Goal: Task Accomplishment & Management: Manage account settings

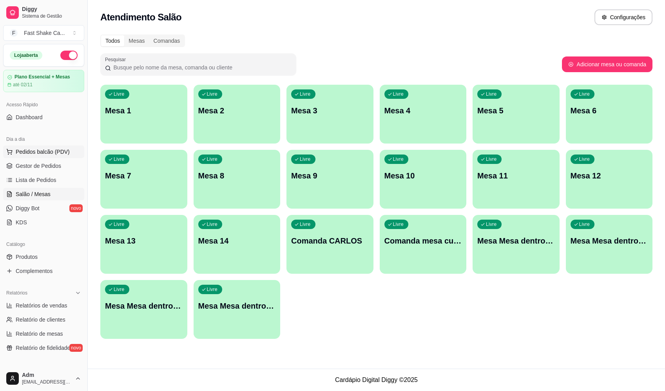
click at [48, 152] on span "Pedidos balcão (PDV)" at bounding box center [43, 152] width 54 height 8
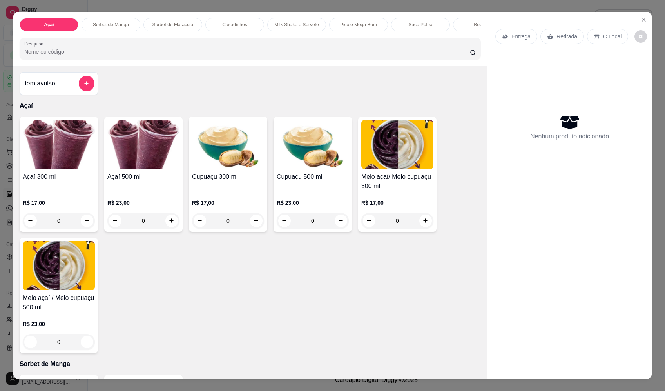
click at [167, 222] on div "0" at bounding box center [143, 221] width 72 height 16
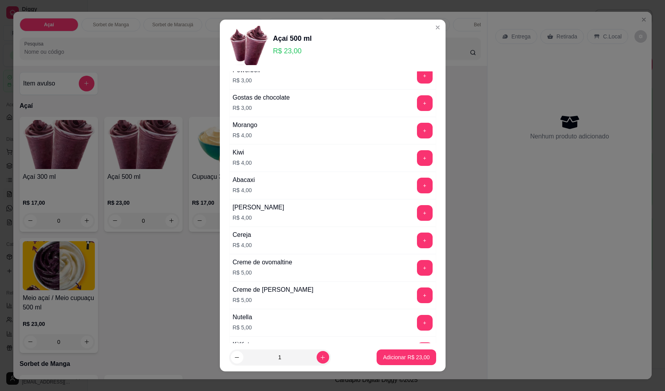
scroll to position [392, 0]
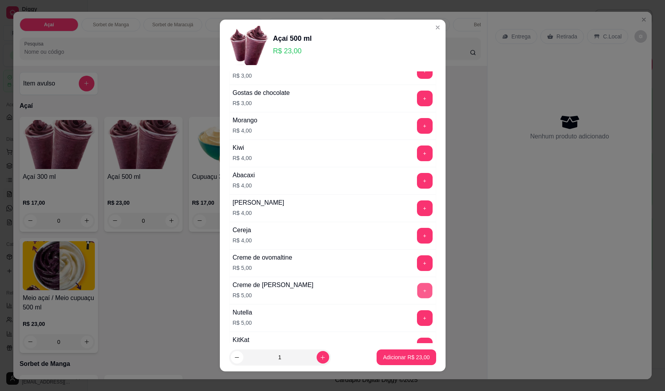
click at [417, 290] on button "+" at bounding box center [424, 290] width 15 height 15
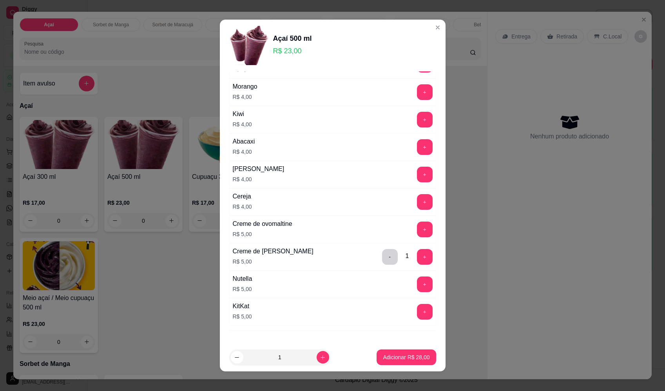
scroll to position [459, 0]
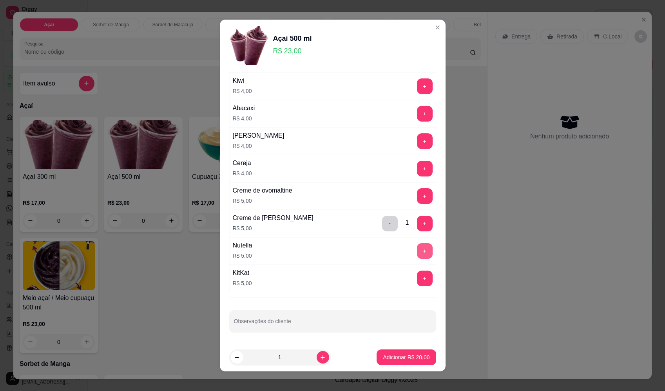
click at [417, 252] on button "+" at bounding box center [425, 251] width 16 height 16
click at [412, 354] on p "Adicionar R$ 33,00" at bounding box center [406, 357] width 47 height 8
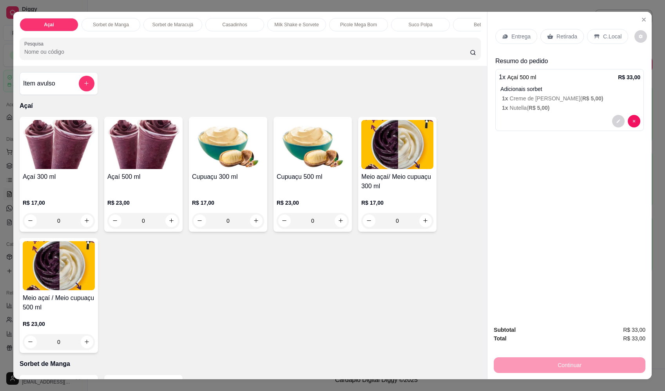
click at [511, 42] on div "Entrega" at bounding box center [517, 36] width 42 height 15
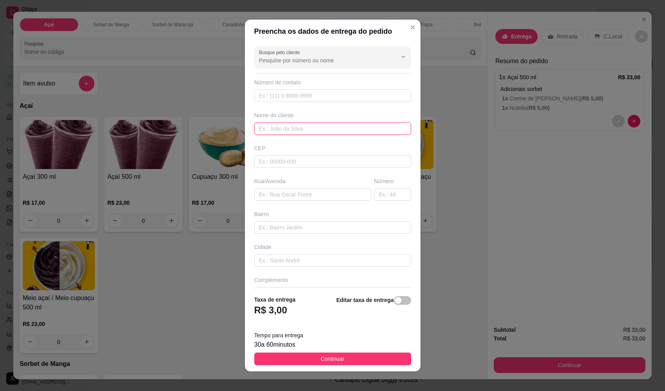
click at [305, 129] on input "text" at bounding box center [332, 128] width 157 height 13
type input "geovana"
click at [327, 192] on input "text" at bounding box center [312, 194] width 117 height 13
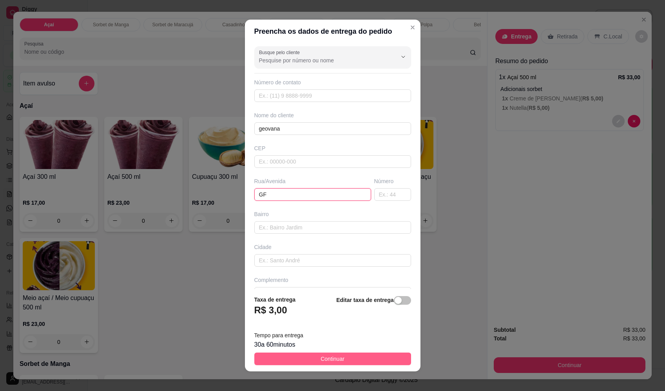
type input "GF"
click at [352, 363] on button "Continuar" at bounding box center [332, 358] width 157 height 13
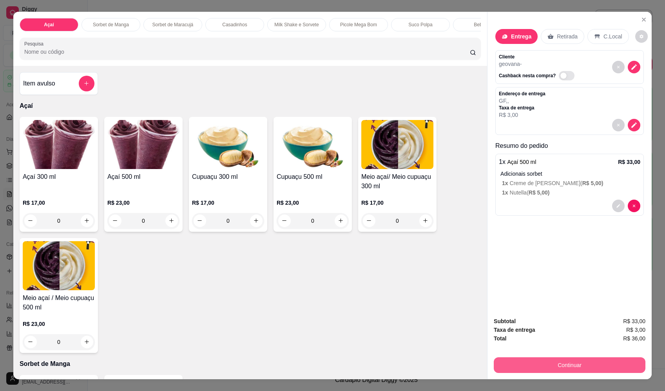
click at [594, 359] on button "Continuar" at bounding box center [570, 365] width 152 height 16
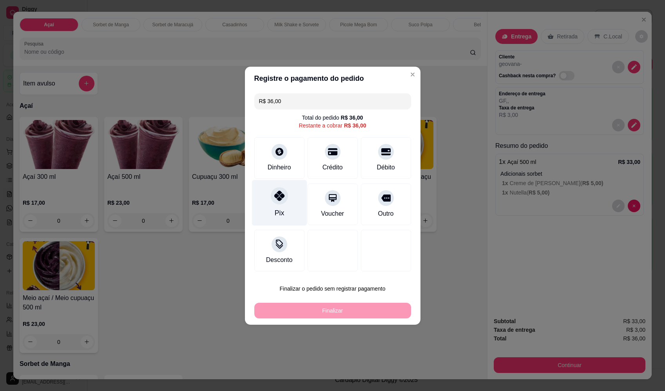
click at [290, 198] on div "Pix" at bounding box center [279, 203] width 55 height 46
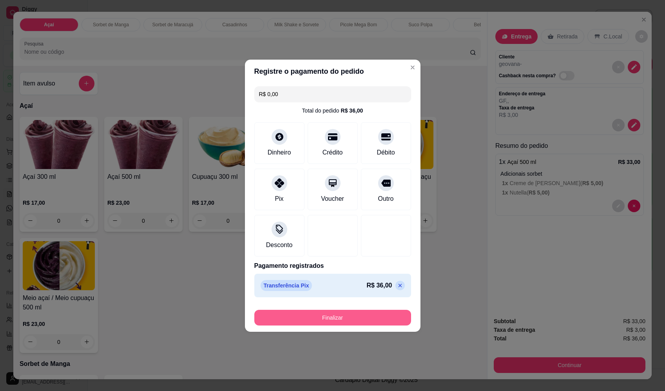
click at [354, 318] on button "Finalizar" at bounding box center [332, 318] width 157 height 16
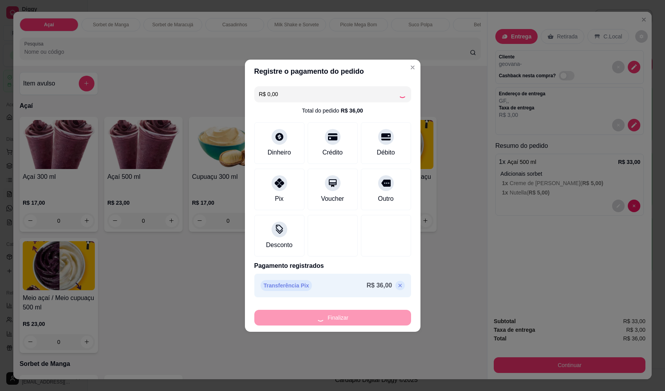
type input "-R$ 36,00"
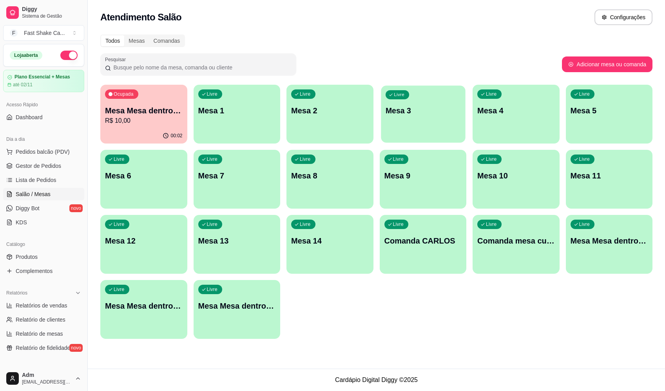
click at [407, 132] on div "Livre Mesa 3" at bounding box center [423, 109] width 84 height 48
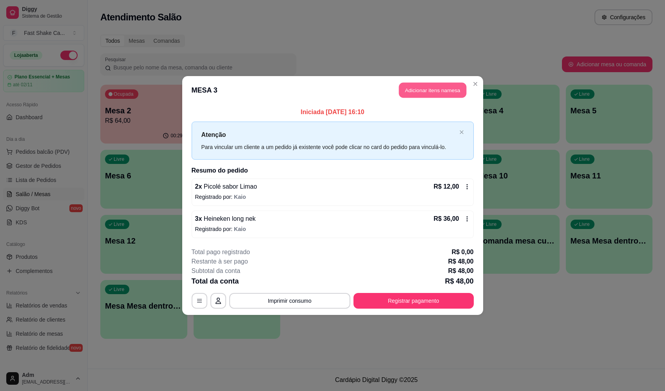
click at [428, 88] on button "Adicionar itens na mesa" at bounding box center [432, 90] width 67 height 15
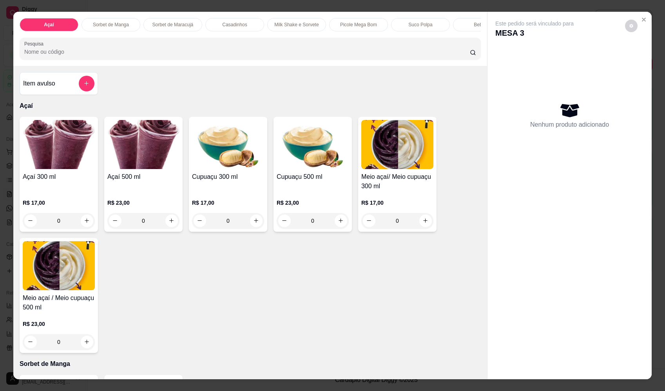
click at [81, 225] on div "0" at bounding box center [59, 221] width 72 height 16
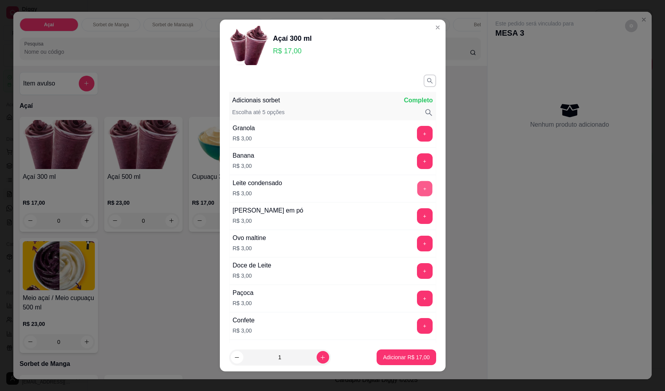
click at [417, 187] on button "+" at bounding box center [424, 188] width 15 height 15
click at [417, 163] on button "+" at bounding box center [424, 160] width 15 height 15
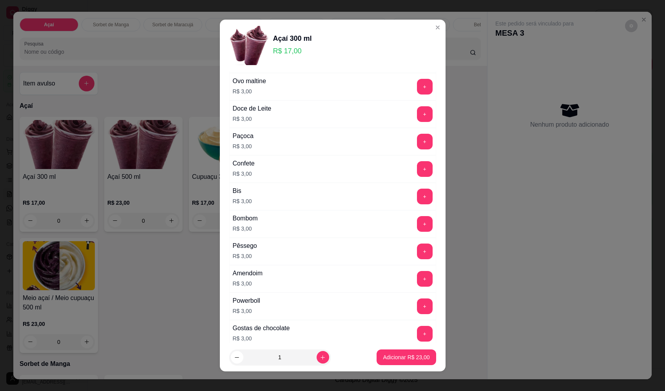
scroll to position [196, 0]
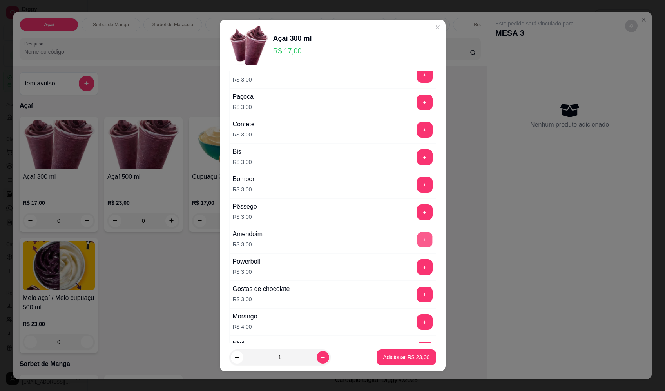
click at [417, 240] on button "+" at bounding box center [424, 239] width 15 height 15
click at [417, 154] on button "+" at bounding box center [425, 157] width 16 height 16
click at [411, 355] on p "Adicionar R$ 29,00" at bounding box center [406, 357] width 47 height 8
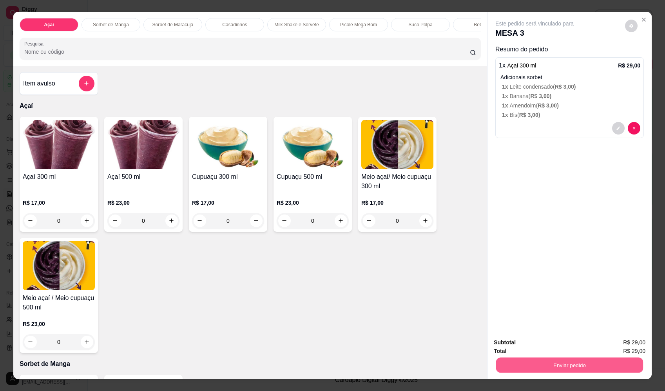
click at [520, 371] on button "Enviar pedido" at bounding box center [569, 365] width 147 height 15
click at [637, 349] on button "Enviar pedido" at bounding box center [625, 345] width 43 height 15
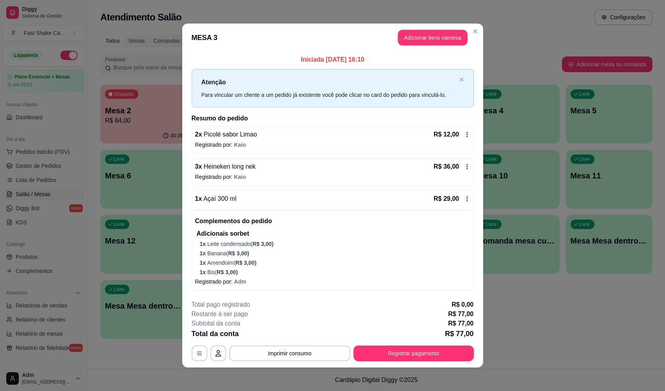
click at [464, 196] on icon at bounding box center [467, 199] width 6 height 6
drag, startPoint x: 459, startPoint y: 194, endPoint x: 463, endPoint y: 194, distance: 3.9
click at [463, 194] on div "R$ 29,00" at bounding box center [452, 198] width 36 height 9
click at [307, 351] on button "Imprimir consumo" at bounding box center [289, 353] width 121 height 16
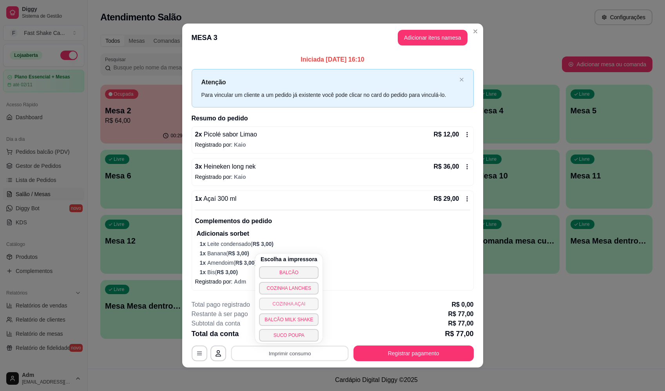
click at [298, 300] on button "COZINHA AÇAI" at bounding box center [289, 304] width 60 height 13
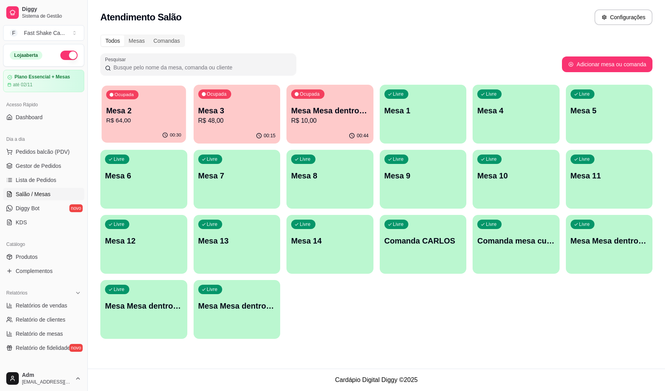
click at [132, 114] on p "Mesa 2" at bounding box center [143, 110] width 75 height 11
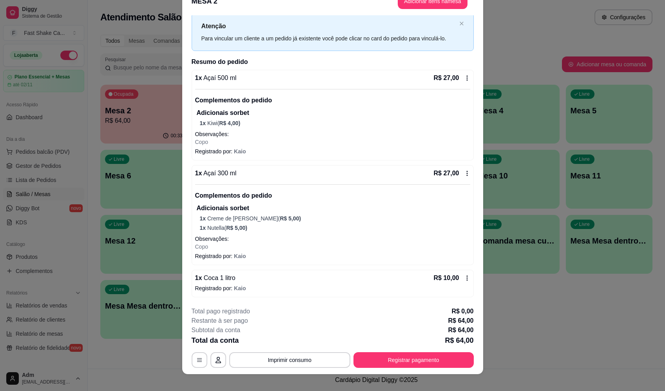
scroll to position [23, 0]
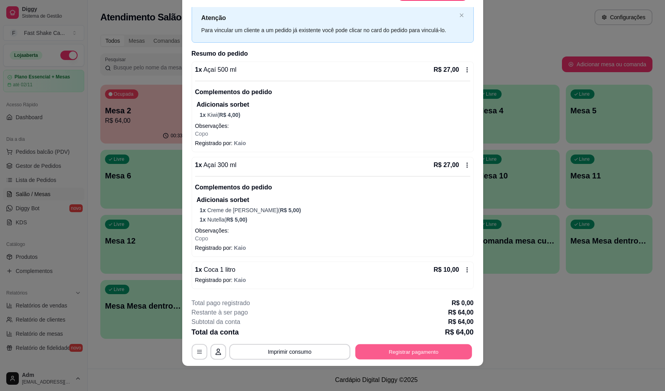
click at [380, 348] on button "Registrar pagamento" at bounding box center [413, 351] width 117 height 15
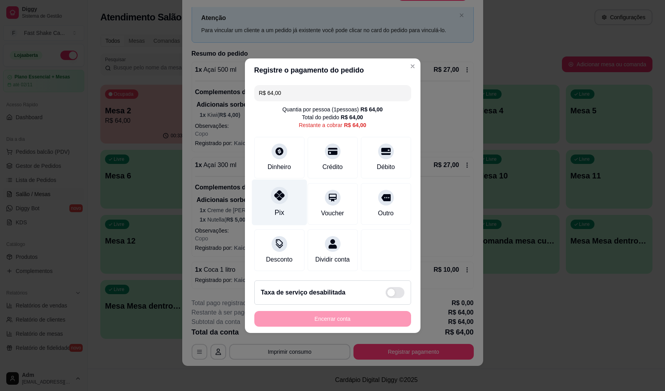
click at [278, 192] on icon at bounding box center [279, 195] width 10 height 10
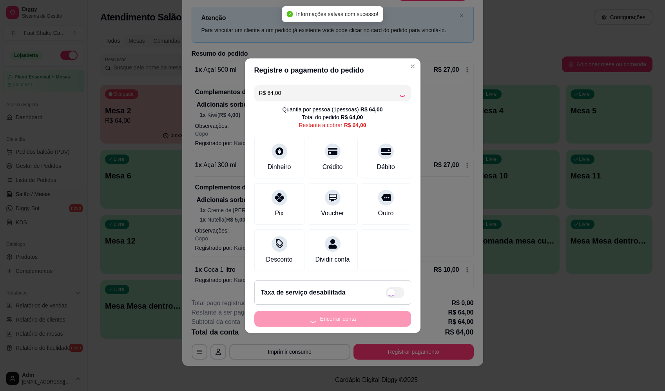
type input "R$ 0,00"
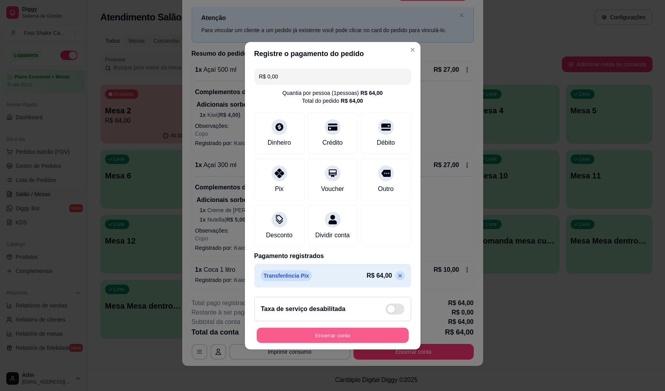
click at [338, 336] on button "Encerrar conta" at bounding box center [333, 334] width 152 height 15
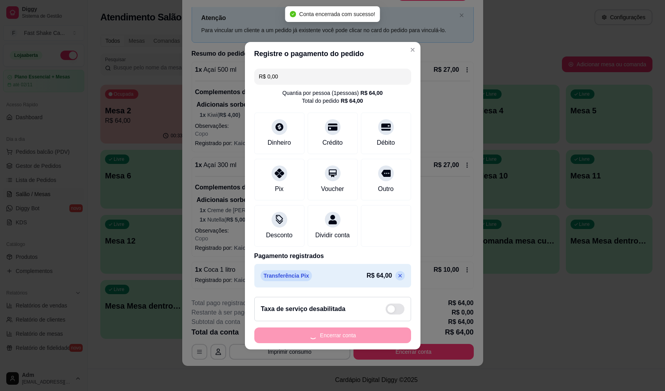
scroll to position [0, 0]
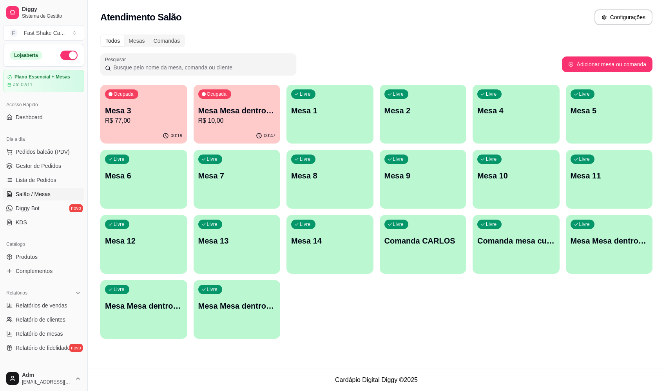
click at [151, 111] on p "Mesa 3" at bounding box center [144, 110] width 78 height 11
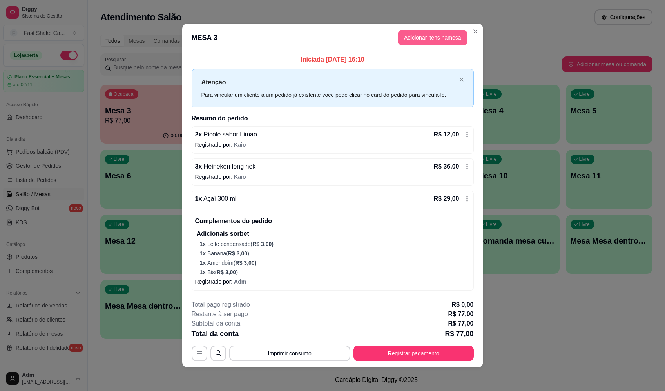
click at [416, 37] on button "Adicionar itens na mesa" at bounding box center [433, 38] width 70 height 16
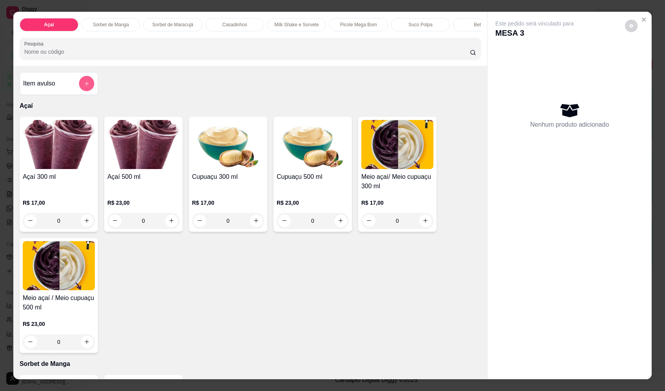
click at [79, 91] on button "add-separate-item" at bounding box center [86, 83] width 15 height 15
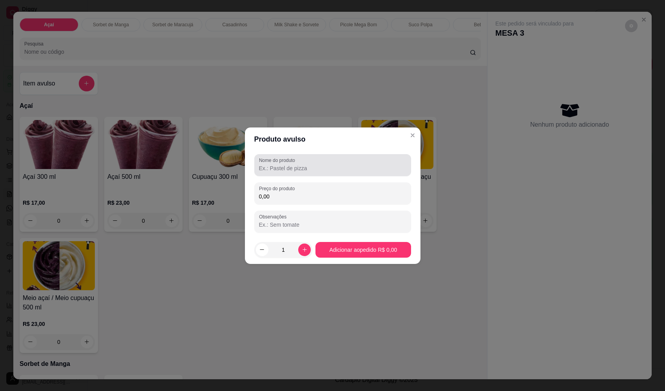
click at [297, 174] on div "Nome do produto" at bounding box center [332, 165] width 157 height 22
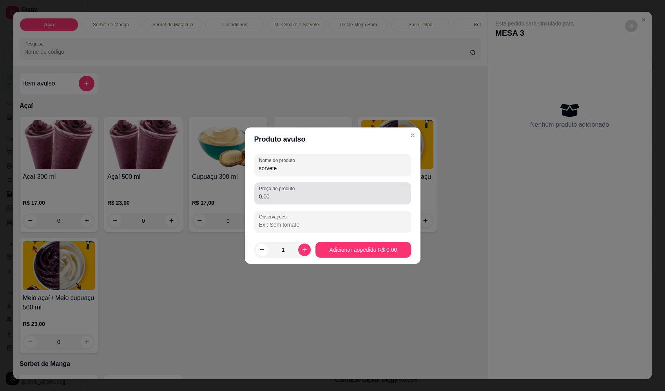
type input "sorvete"
click at [308, 201] on div "Preço do produto 0,00" at bounding box center [332, 193] width 157 height 22
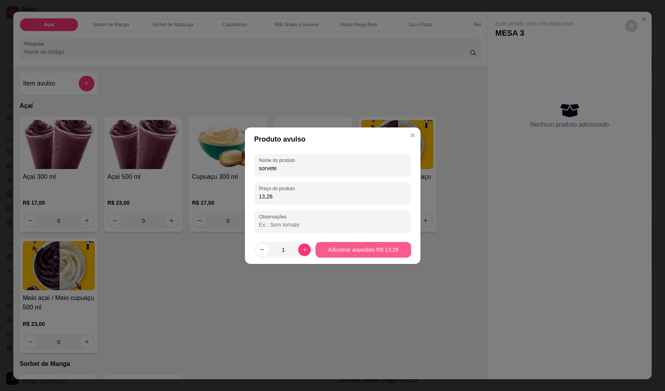
type input "13,26"
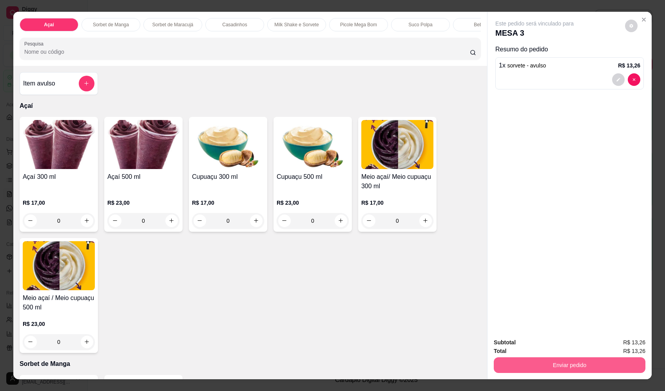
click at [584, 364] on button "Enviar pedido" at bounding box center [570, 365] width 152 height 16
click at [631, 343] on button "Enviar pedido" at bounding box center [625, 345] width 43 height 15
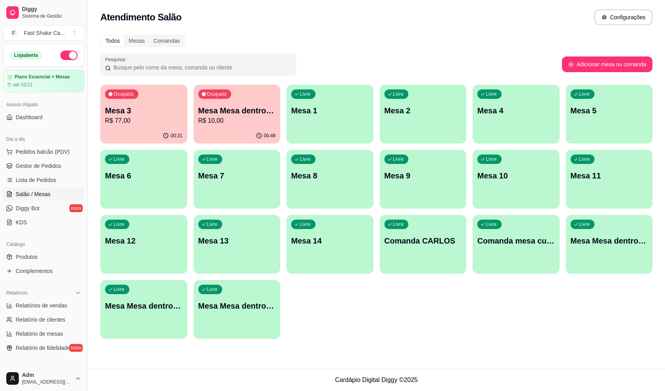
click at [162, 308] on p "Mesa Mesa dentro laranja" at bounding box center [144, 305] width 78 height 11
click at [256, 312] on div "Livre Mesa Mesa dentro vermelha" at bounding box center [237, 304] width 87 height 49
click at [629, 258] on div "Livre Mesa Mesa dentro azul" at bounding box center [609, 239] width 87 height 49
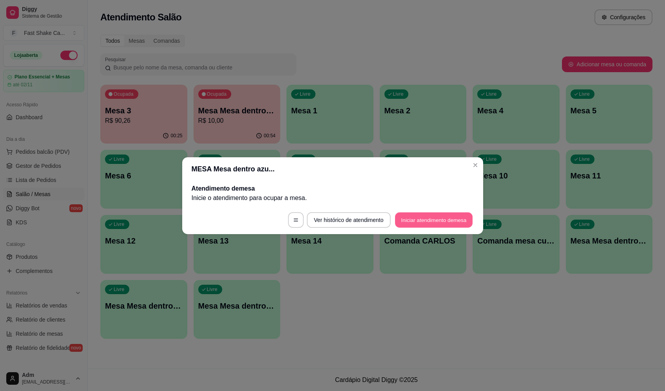
click at [447, 219] on button "Iniciar atendimento de mesa" at bounding box center [434, 219] width 78 height 15
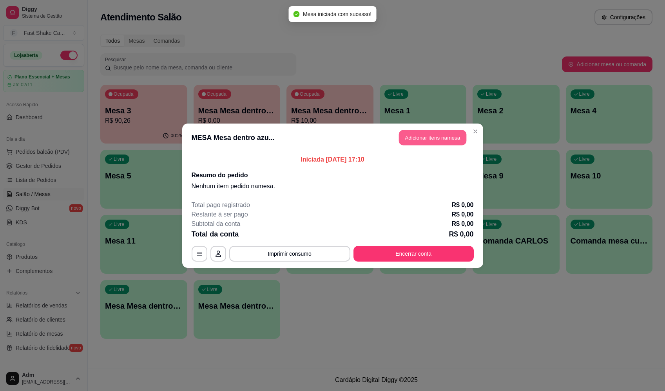
click at [421, 135] on button "Adicionar itens na mesa" at bounding box center [432, 137] width 67 height 15
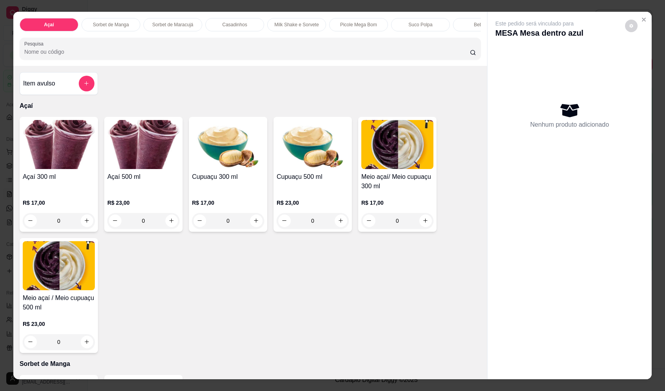
click at [169, 224] on div "0" at bounding box center [143, 221] width 72 height 16
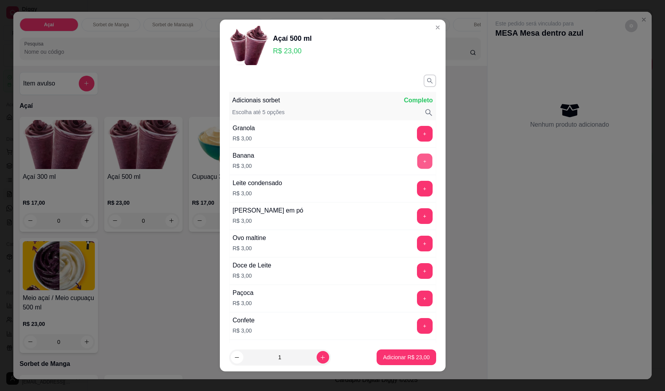
click at [417, 162] on button "+" at bounding box center [424, 160] width 15 height 15
click at [417, 190] on button "+" at bounding box center [424, 188] width 15 height 15
click at [382, 189] on button "-" at bounding box center [390, 189] width 16 height 16
click at [417, 216] on button "+" at bounding box center [425, 216] width 16 height 16
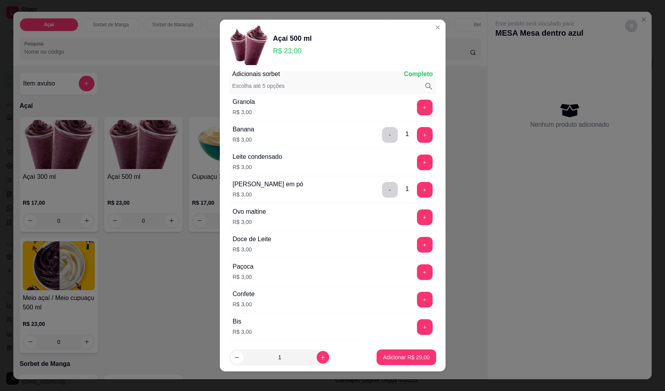
scroll to position [39, 0]
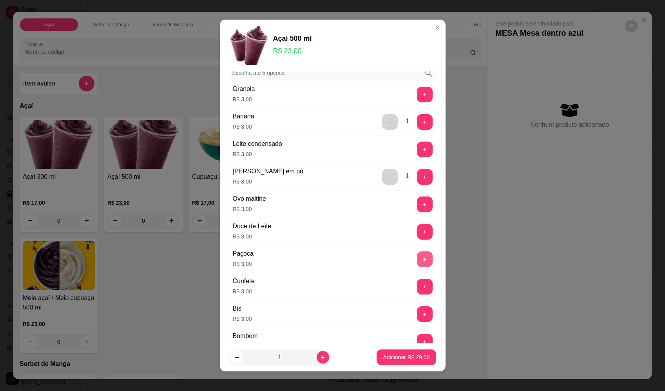
click at [417, 260] on button "+" at bounding box center [425, 259] width 16 height 16
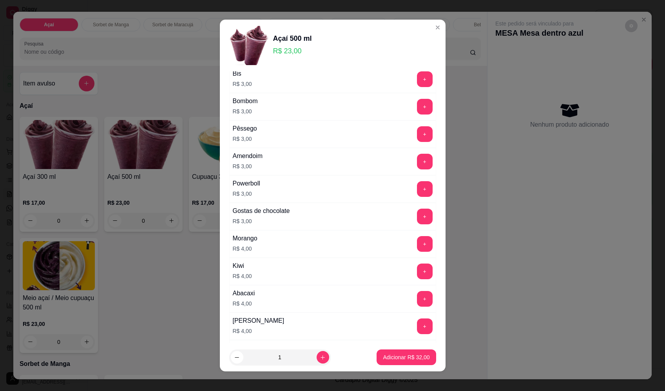
scroll to position [274, 0]
click at [417, 240] on button "+" at bounding box center [425, 244] width 16 height 16
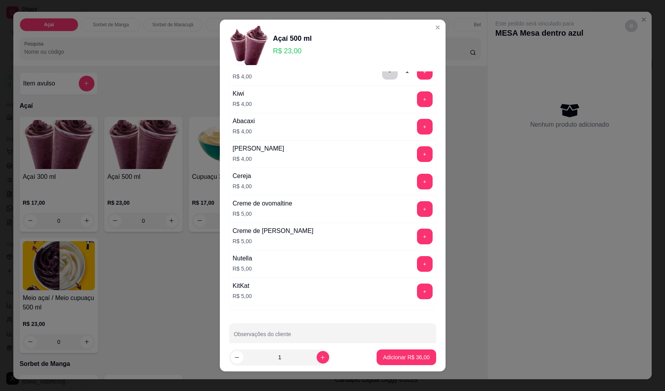
scroll to position [459, 0]
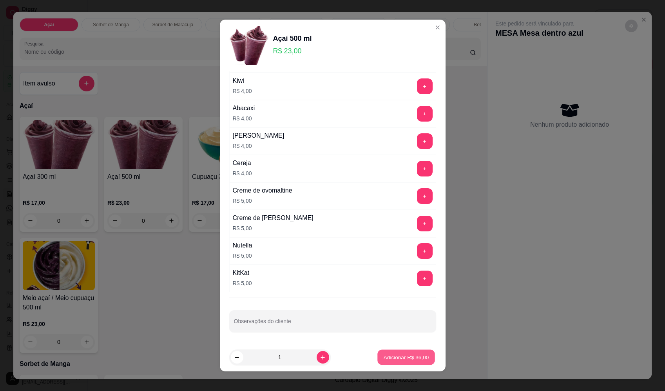
click at [384, 355] on p "Adicionar R$ 36,00" at bounding box center [406, 356] width 45 height 7
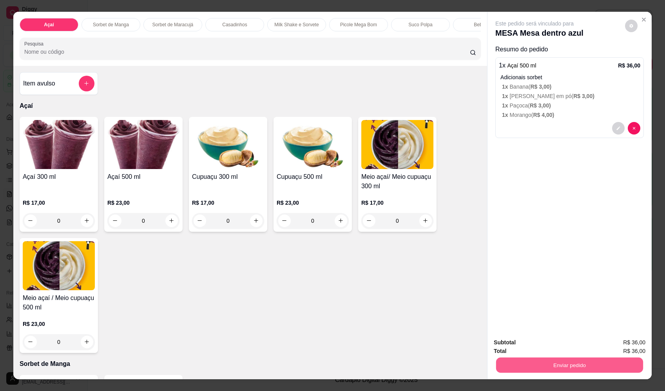
click at [510, 366] on button "Enviar pedido" at bounding box center [569, 365] width 147 height 15
click at [638, 345] on button "Enviar pedido" at bounding box center [625, 345] width 43 height 15
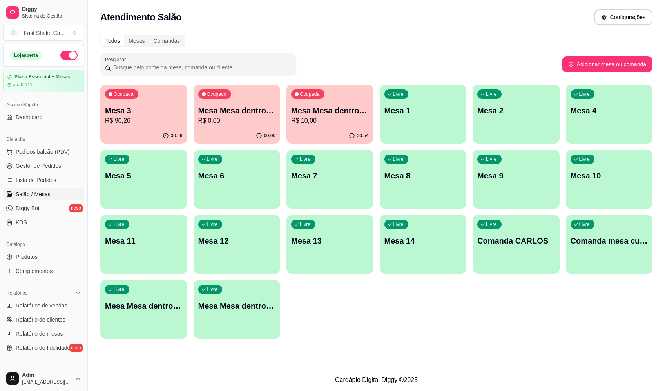
click at [132, 106] on p "Mesa 3" at bounding box center [144, 110] width 78 height 11
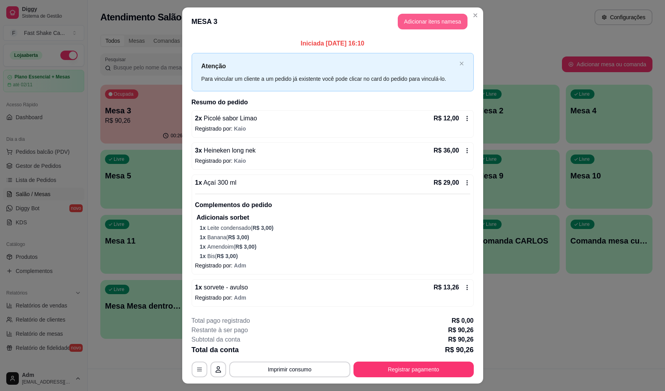
click at [428, 21] on button "Adicionar itens na mesa" at bounding box center [433, 22] width 70 height 16
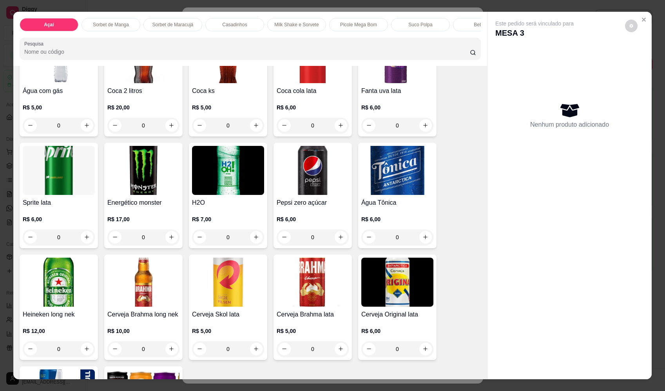
scroll to position [1960, 0]
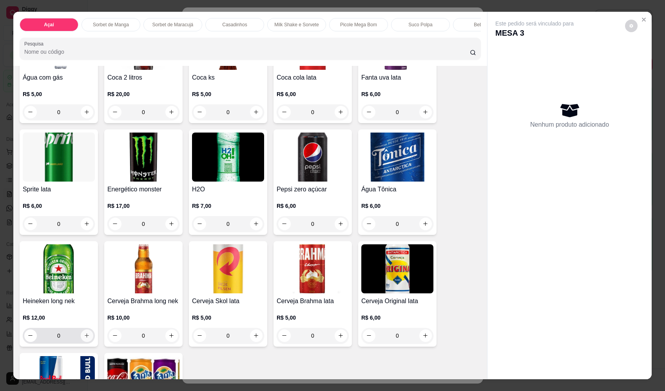
click at [86, 334] on icon "increase-product-quantity" at bounding box center [87, 335] width 6 height 6
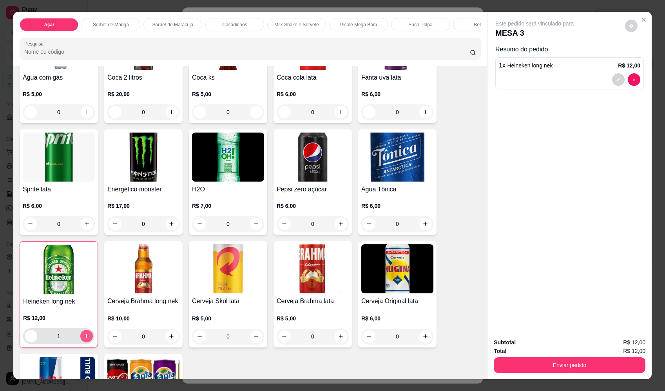
click at [84, 333] on icon "increase-product-quantity" at bounding box center [87, 336] width 6 height 6
type input "3"
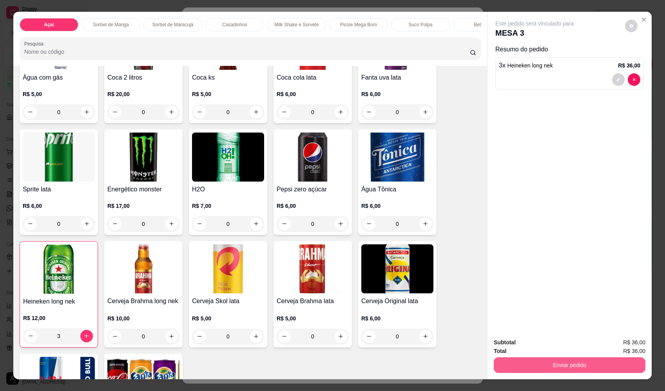
click at [521, 365] on button "Enviar pedido" at bounding box center [570, 365] width 152 height 16
click at [614, 344] on button "Enviar pedido" at bounding box center [625, 345] width 43 height 15
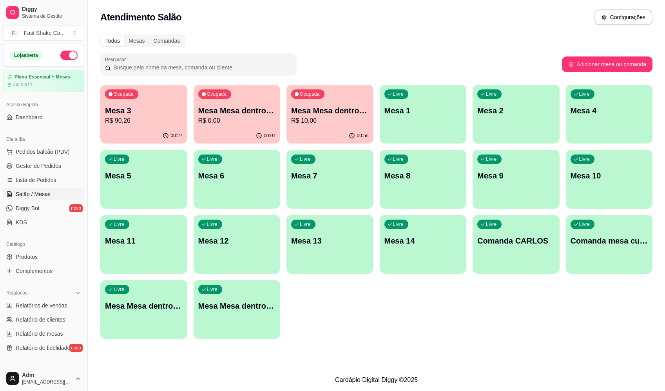
click at [169, 109] on p "Mesa 3" at bounding box center [144, 110] width 78 height 11
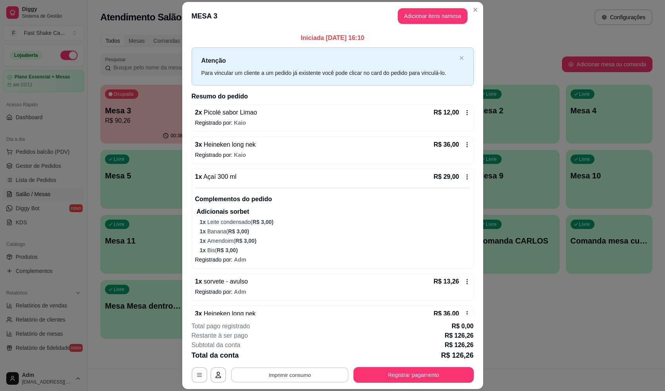
click at [295, 369] on button "Imprimir consumo" at bounding box center [290, 374] width 118 height 15
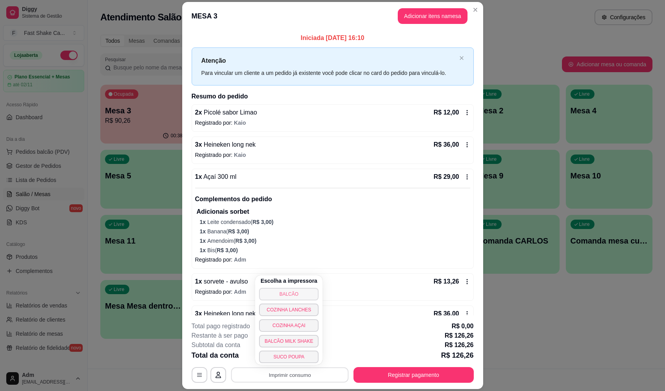
click at [288, 295] on button "BALCÃO" at bounding box center [289, 294] width 60 height 13
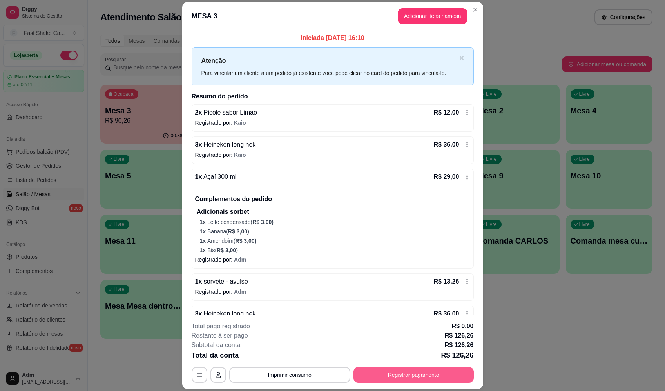
click at [430, 381] on button "Registrar pagamento" at bounding box center [414, 375] width 120 height 16
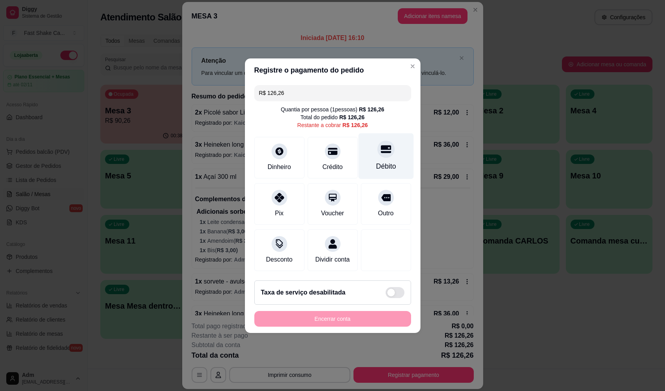
click at [374, 153] on div "Débito" at bounding box center [385, 156] width 55 height 46
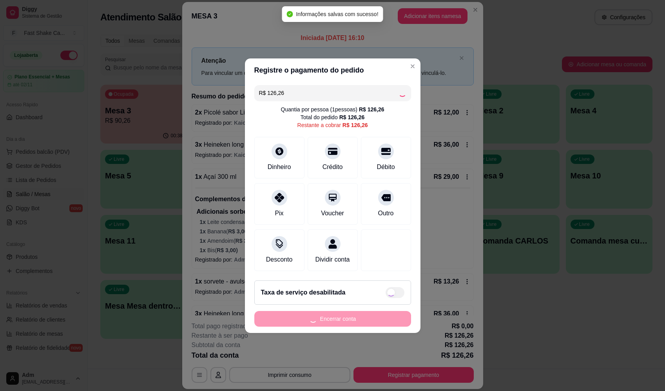
type input "R$ 0,00"
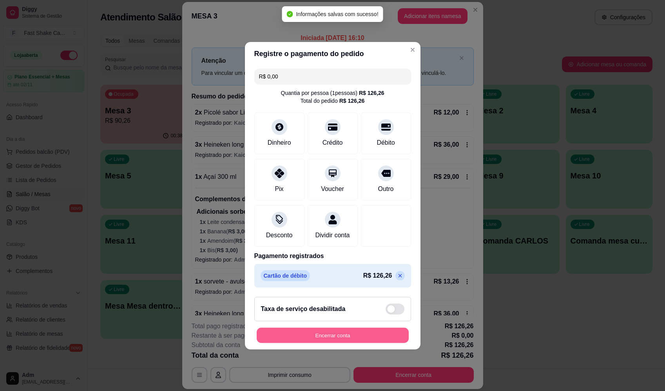
click at [365, 343] on button "Encerrar conta" at bounding box center [333, 334] width 152 height 15
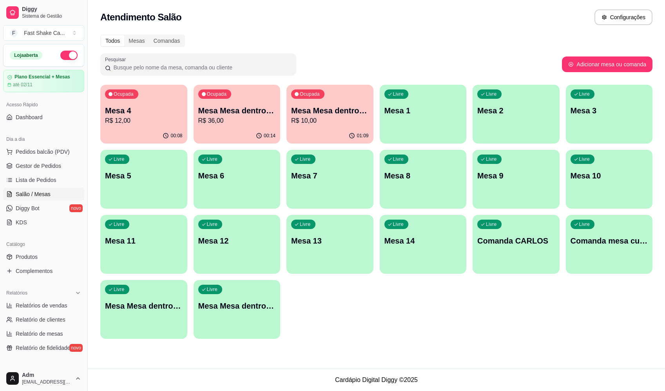
click at [252, 114] on p "Mesa Mesa dentro azul" at bounding box center [237, 110] width 78 height 11
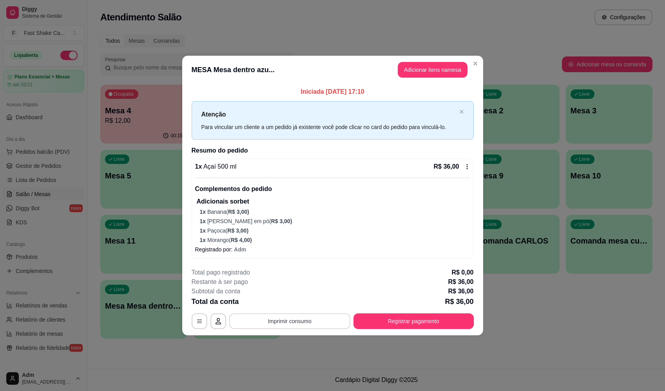
click at [305, 318] on button "Imprimir consumo" at bounding box center [289, 321] width 121 height 16
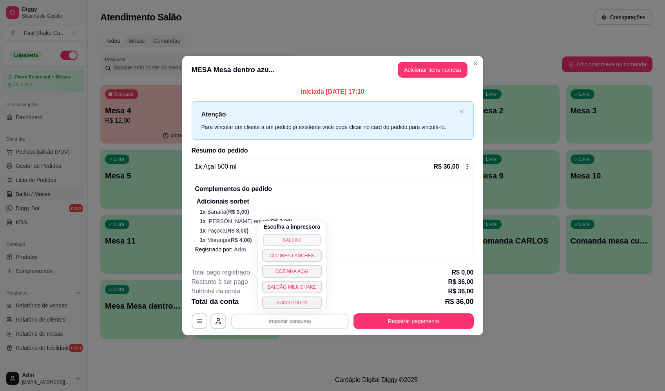
click at [291, 236] on button "BALCÃO" at bounding box center [292, 240] width 58 height 12
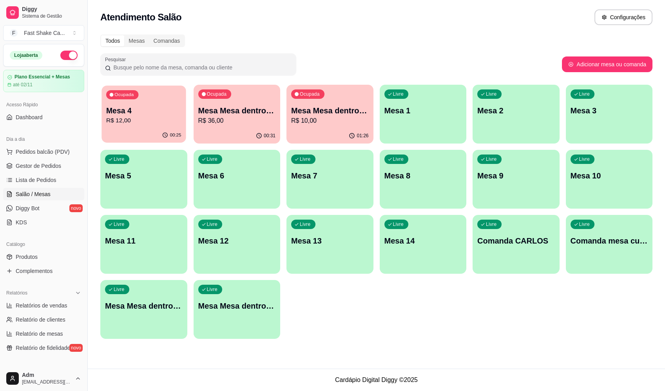
click at [147, 104] on div "Ocupada Mesa 4 R$ 12,00" at bounding box center [144, 106] width 84 height 42
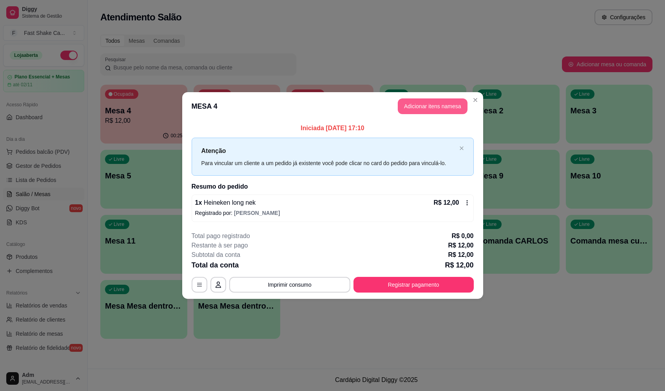
click at [432, 107] on button "Adicionar itens na mesa" at bounding box center [433, 106] width 70 height 16
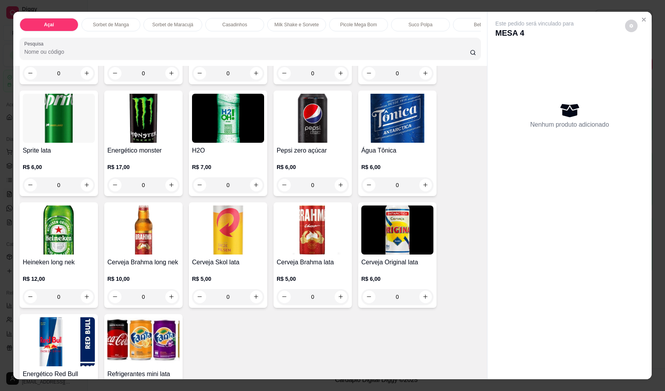
scroll to position [1999, 0]
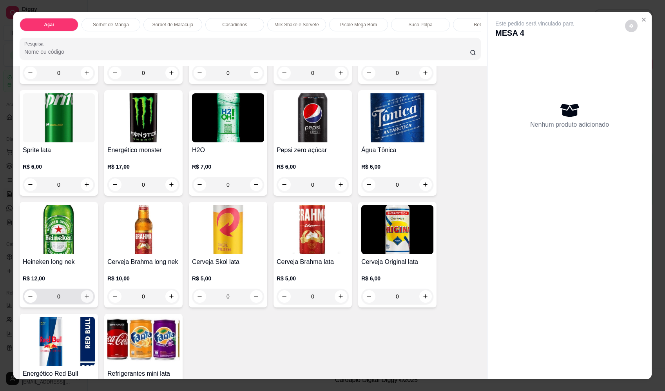
click at [84, 293] on icon "increase-product-quantity" at bounding box center [87, 296] width 6 height 6
type input "1"
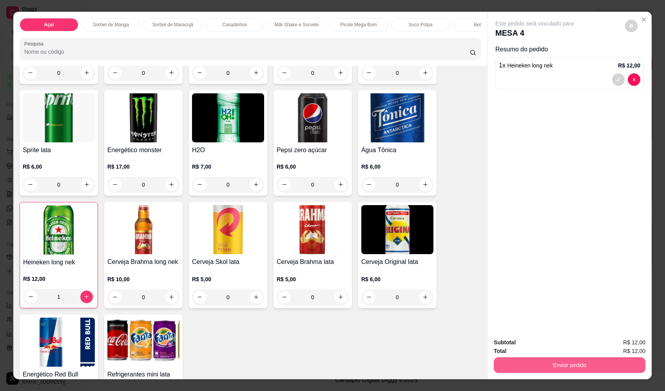
click at [530, 366] on button "Enviar pedido" at bounding box center [570, 365] width 152 height 16
click at [635, 343] on button "Enviar pedido" at bounding box center [625, 345] width 43 height 15
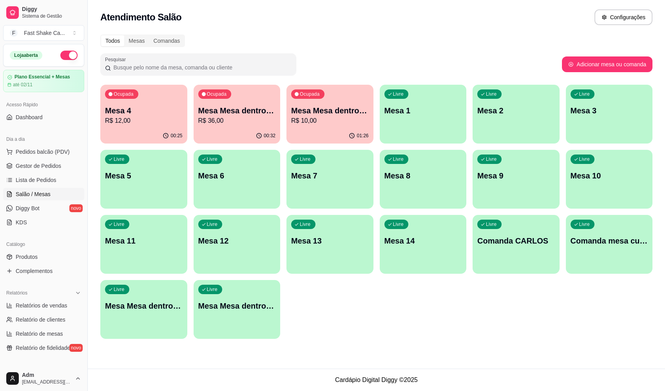
click at [594, 122] on div "Livre Mesa 3" at bounding box center [609, 109] width 87 height 49
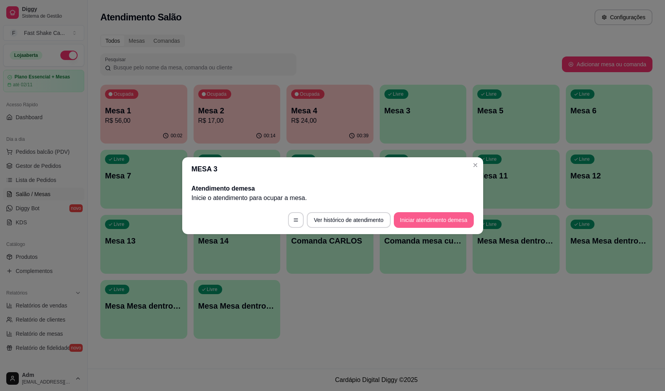
click at [421, 219] on button "Iniciar atendimento de mesa" at bounding box center [434, 220] width 80 height 16
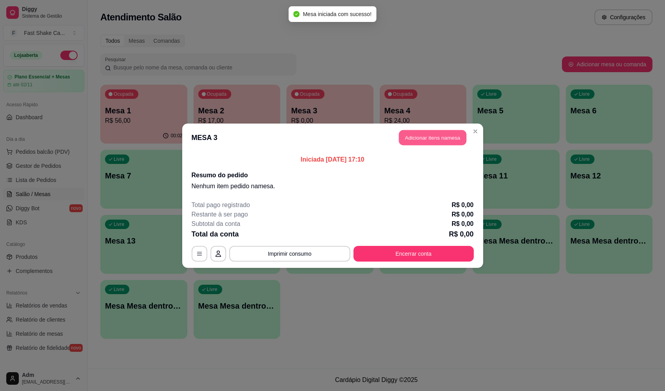
click at [447, 136] on button "Adicionar itens na mesa" at bounding box center [432, 137] width 67 height 15
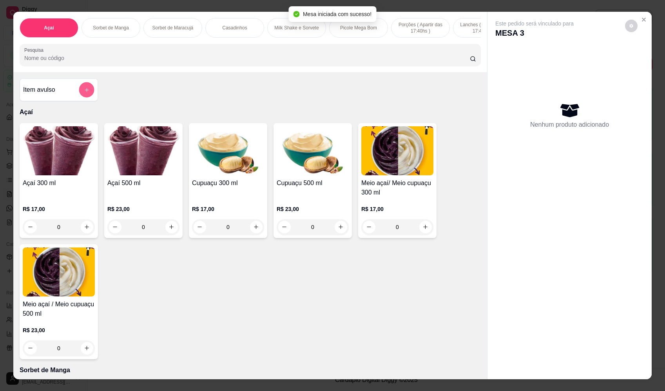
click at [84, 93] on icon "add-separate-item" at bounding box center [87, 90] width 6 height 6
click at [320, 143] on header "Produto avulso" at bounding box center [333, 139] width 176 height 24
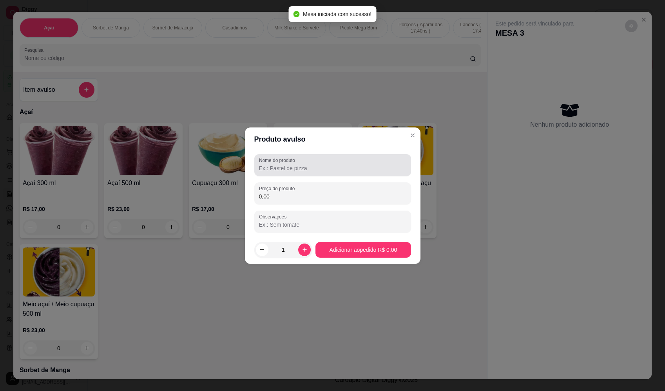
click at [325, 158] on div at bounding box center [332, 165] width 147 height 16
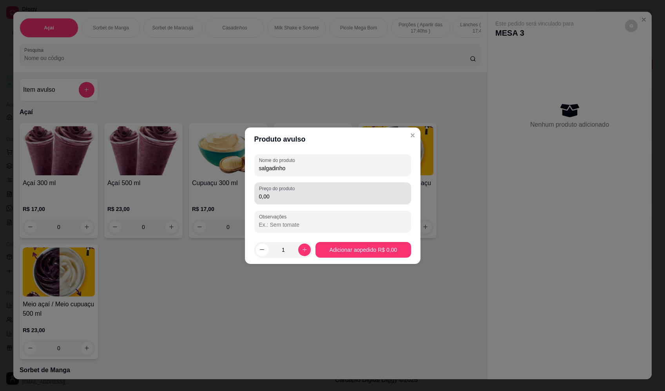
type input "salgadinho"
click at [319, 192] on input "0,00" at bounding box center [332, 196] width 147 height 8
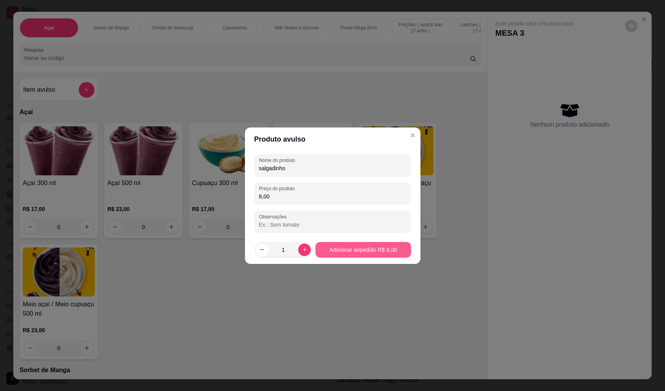
type input "8,00"
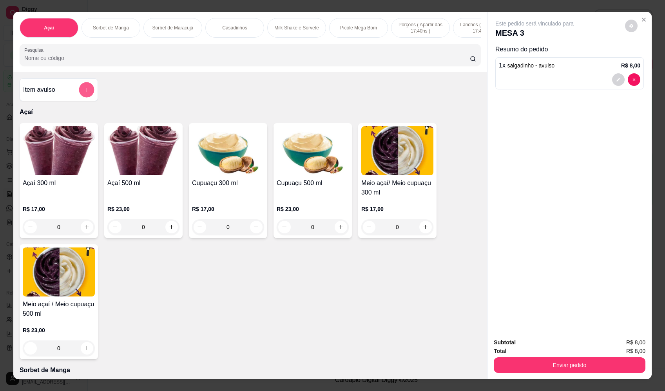
click at [84, 93] on icon "add-separate-item" at bounding box center [87, 90] width 6 height 6
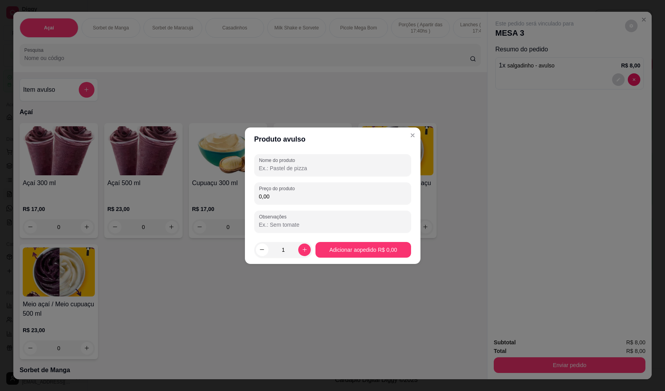
click at [304, 168] on input "Nome do produto" at bounding box center [332, 168] width 147 height 8
type input "1"
type input "sorvete"
click at [340, 189] on div "0,00" at bounding box center [332, 193] width 147 height 16
type input "11,22"
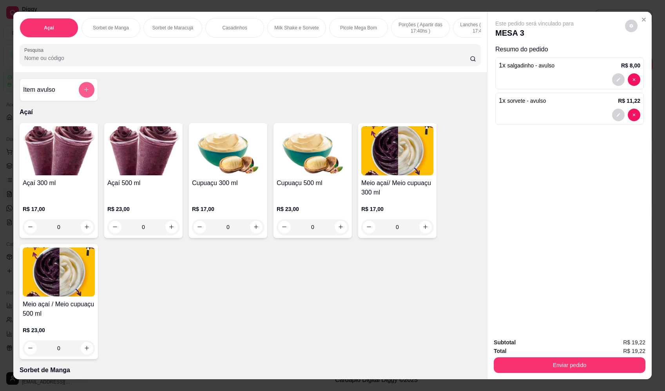
click at [80, 96] on button "add-separate-item" at bounding box center [87, 90] width 16 height 16
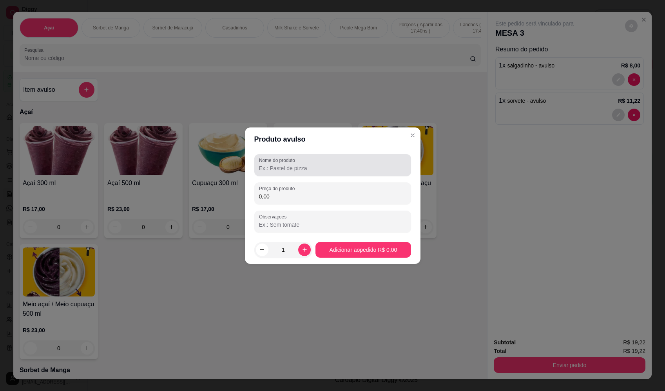
click at [362, 168] on input "Nome do produto" at bounding box center [332, 168] width 147 height 8
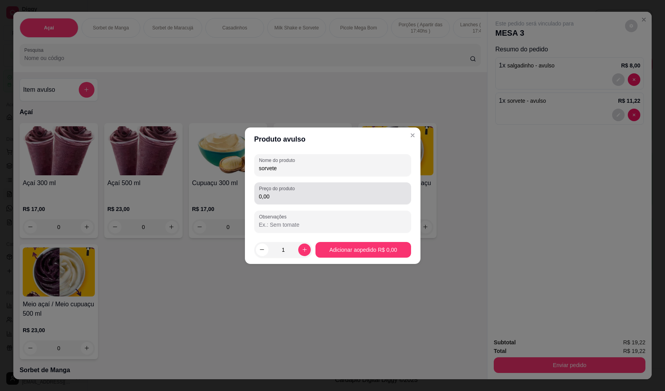
type input "sorvete"
click at [359, 186] on div "0,00" at bounding box center [332, 193] width 147 height 16
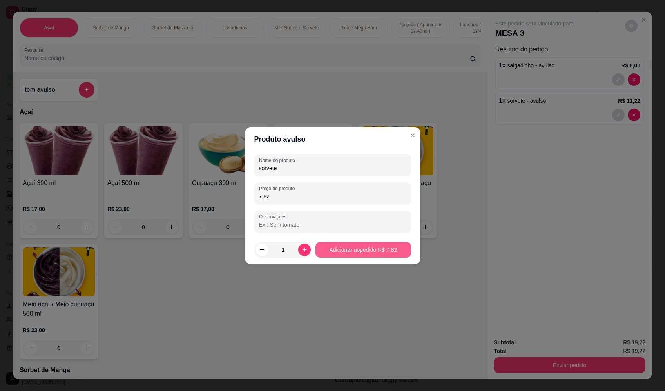
type input "7,82"
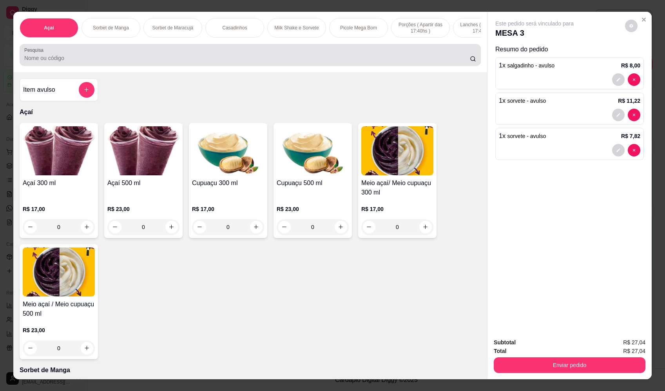
click at [225, 62] on input "Pesquisa" at bounding box center [247, 58] width 446 height 8
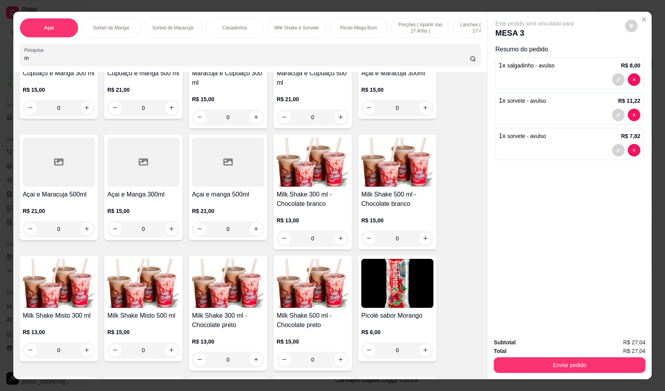
scroll to position [353, 0]
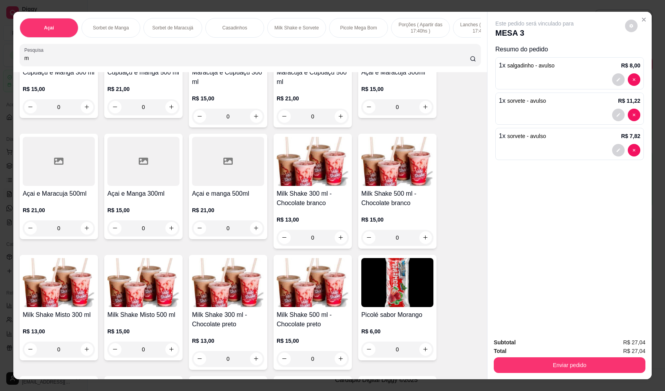
type input "m"
click at [166, 356] on div "0" at bounding box center [143, 349] width 72 height 16
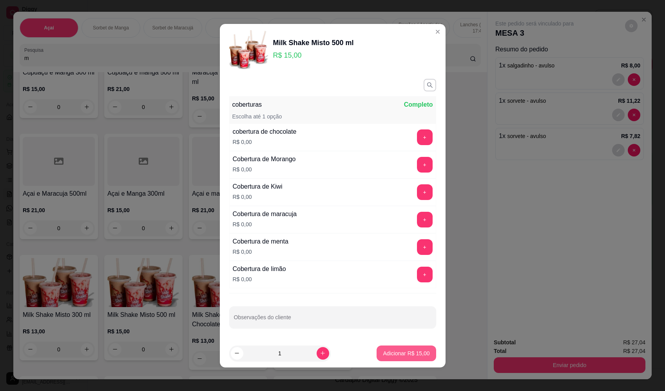
click at [414, 354] on p "Adicionar R$ 15,00" at bounding box center [406, 353] width 47 height 8
type input "1"
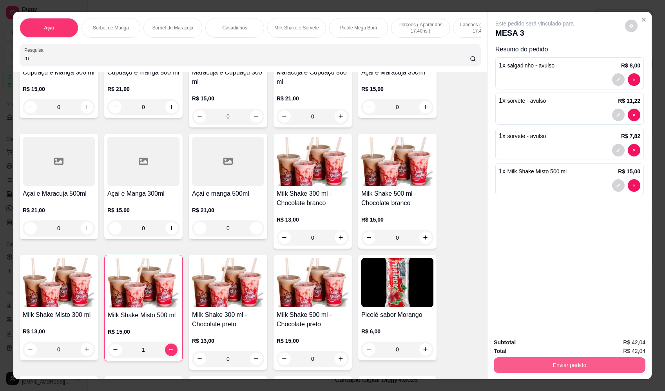
click at [548, 367] on button "Enviar pedido" at bounding box center [570, 365] width 152 height 16
click at [638, 347] on button "Enviar pedido" at bounding box center [625, 345] width 44 height 15
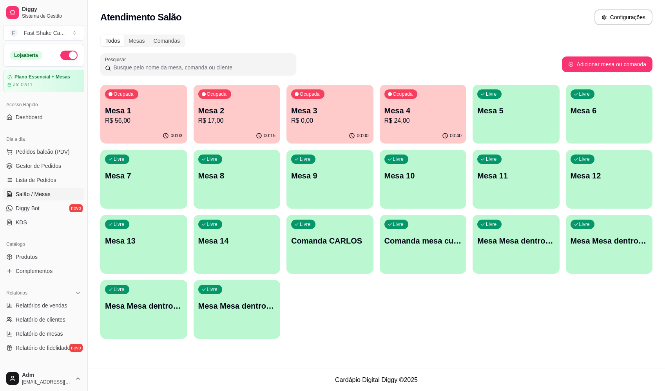
click at [151, 118] on p "R$ 56,00" at bounding box center [144, 120] width 78 height 9
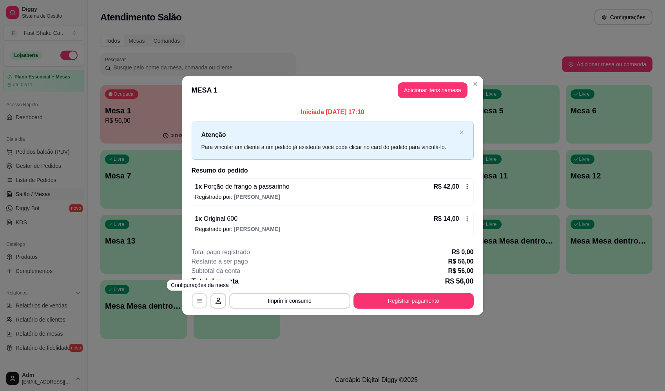
click at [202, 303] on icon "button" at bounding box center [199, 301] width 6 height 6
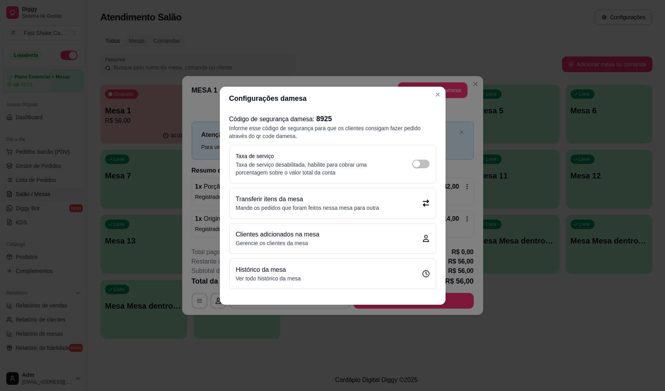
click at [336, 205] on p "Mande os pedidos que foram feitos nessa mesa para outra" at bounding box center [307, 208] width 143 height 8
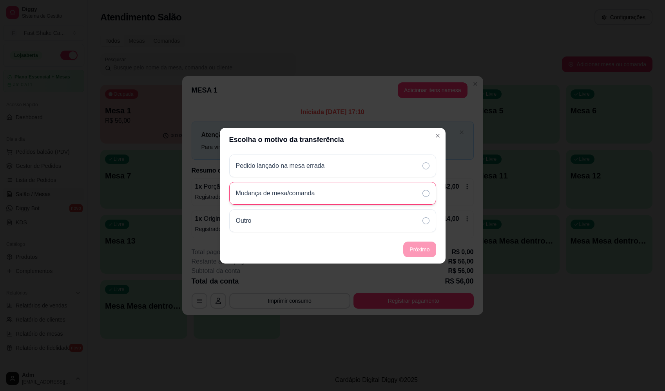
click at [340, 194] on div "Mudança de mesa/comanda" at bounding box center [332, 193] width 207 height 23
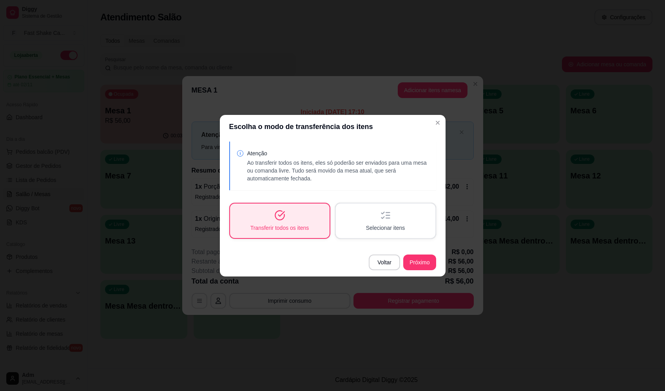
click at [404, 223] on div "Selecionar itens" at bounding box center [386, 220] width 100 height 34
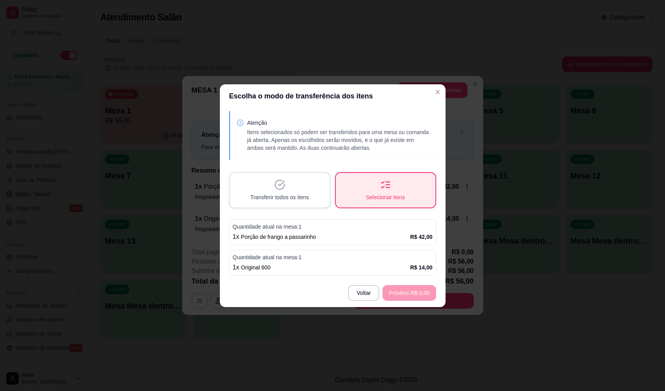
click at [286, 235] on span "Porção de frango a passarinho" at bounding box center [278, 237] width 75 height 6
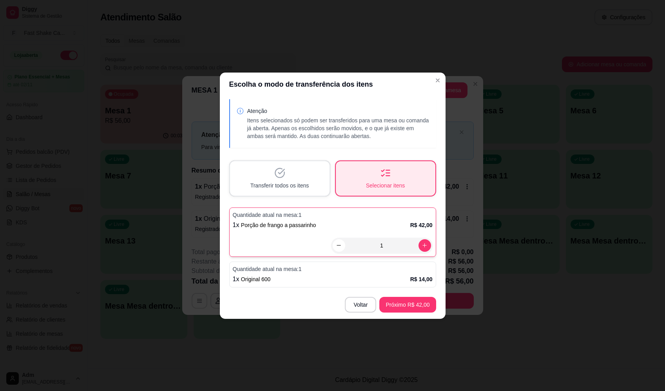
click at [294, 269] on p "Quantidade atual na mesa: 1" at bounding box center [333, 269] width 200 height 8
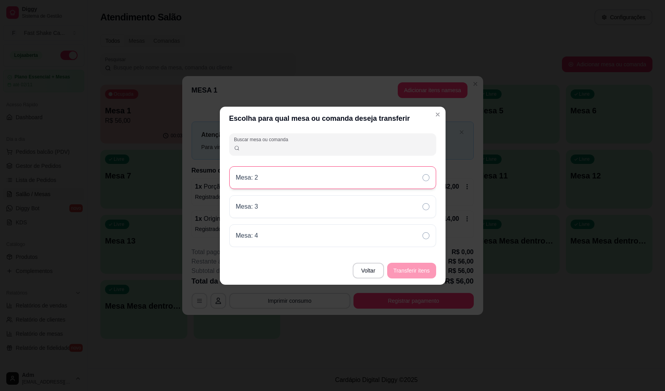
click at [354, 171] on div "Mesa: 2" at bounding box center [332, 177] width 207 height 23
click at [419, 269] on button "Transferir itens" at bounding box center [411, 271] width 49 height 16
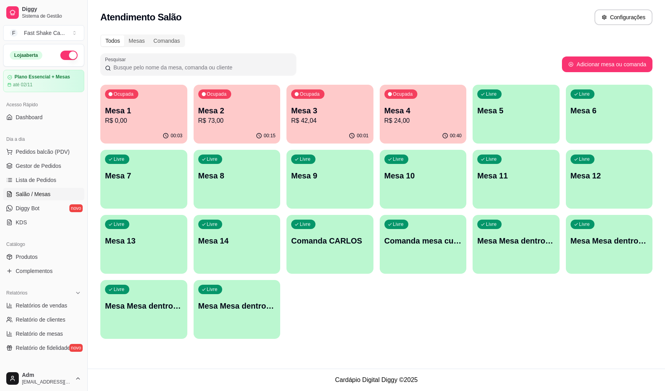
click at [174, 105] on div "Ocupada Mesa 1 R$ 0,00" at bounding box center [143, 107] width 87 height 44
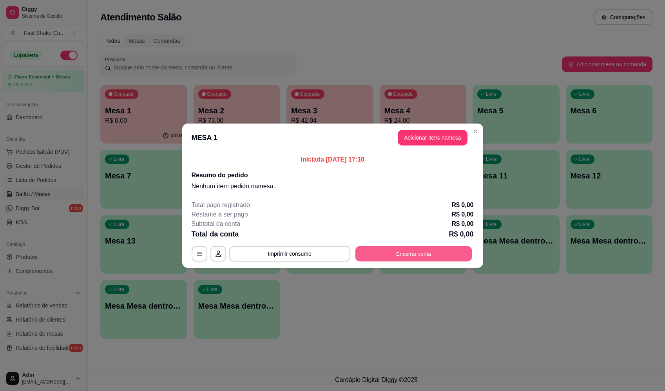
click at [405, 257] on button "Encerrar conta" at bounding box center [413, 253] width 117 height 15
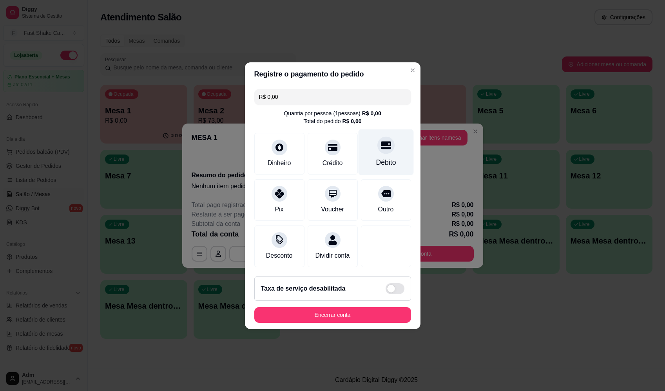
click at [390, 147] on div "Débito" at bounding box center [385, 152] width 55 height 46
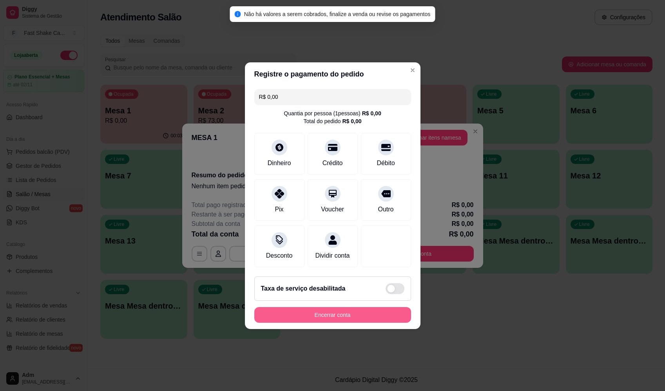
click at [354, 323] on button "Encerrar conta" at bounding box center [332, 315] width 157 height 16
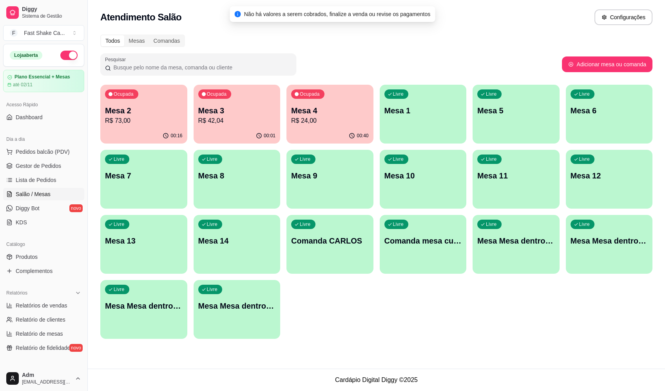
click at [163, 121] on p "R$ 73,00" at bounding box center [144, 120] width 78 height 9
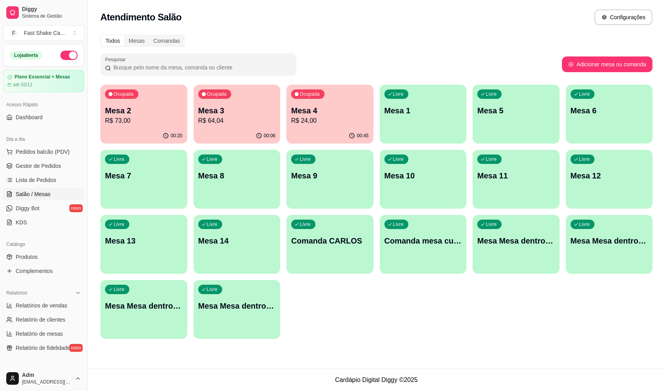
click at [315, 103] on div "Ocupada Mesa 4 R$ 24,00" at bounding box center [330, 107] width 87 height 44
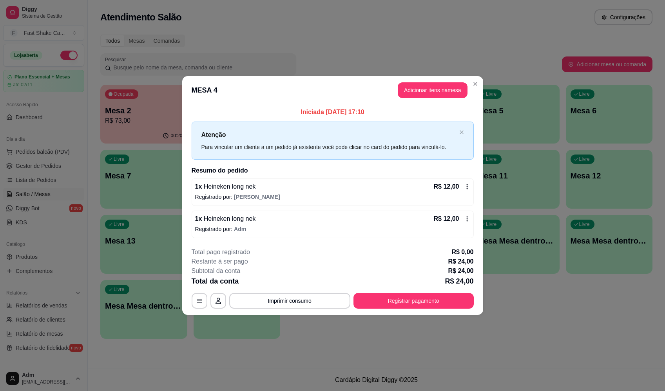
drag, startPoint x: 423, startPoint y: 292, endPoint x: 426, endPoint y: 297, distance: 5.4
click at [424, 293] on div "**********" at bounding box center [333, 277] width 282 height 61
click at [429, 303] on button "Registrar pagamento" at bounding box center [414, 301] width 120 height 16
click at [394, 148] on div "Débito" at bounding box center [385, 156] width 55 height 46
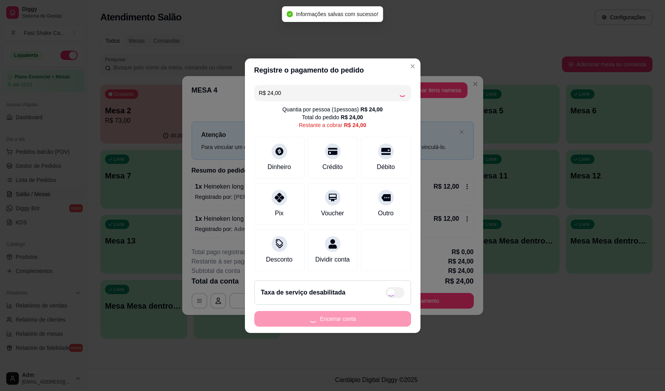
type input "R$ 0,00"
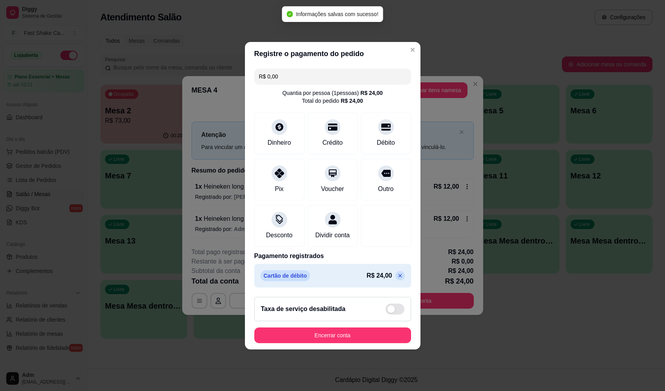
click at [353, 329] on footer "Taxa de serviço desabilitada Encerrar conta" at bounding box center [333, 319] width 176 height 59
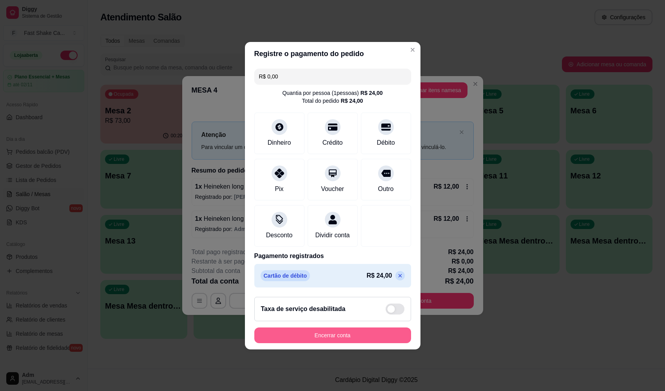
click at [349, 343] on button "Encerrar conta" at bounding box center [332, 335] width 157 height 16
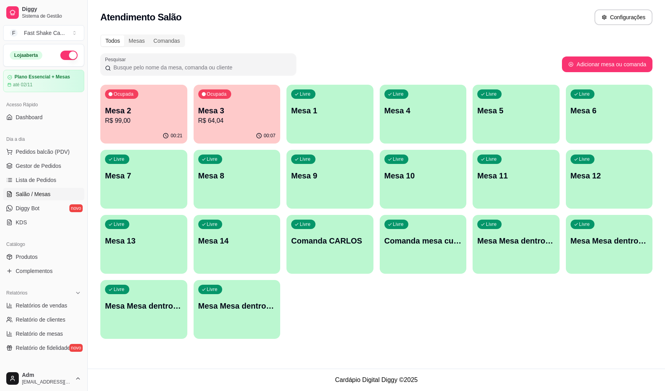
click at [223, 123] on p "R$ 64,04" at bounding box center [237, 120] width 78 height 9
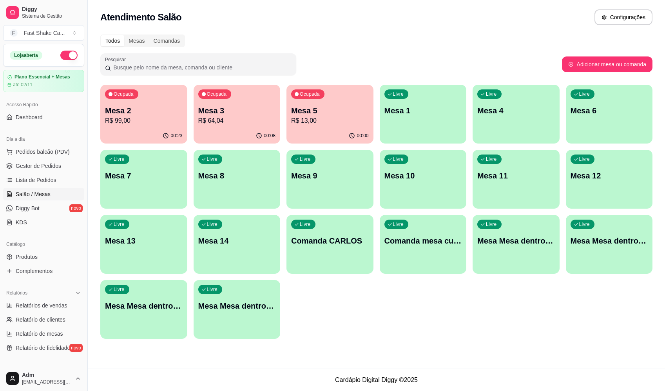
click at [225, 116] on div "Mesa 3 R$ 64,04" at bounding box center [237, 115] width 78 height 20
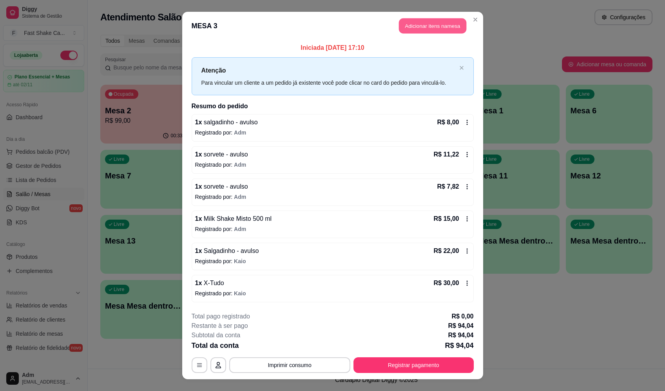
click at [432, 28] on button "Adicionar itens na mesa" at bounding box center [432, 25] width 67 height 15
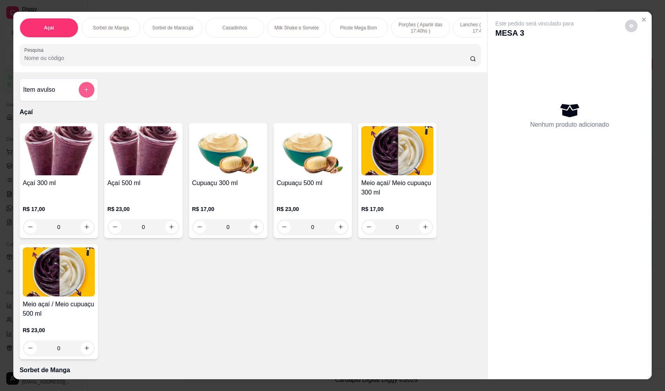
click at [79, 92] on button "add-separate-item" at bounding box center [87, 90] width 16 height 16
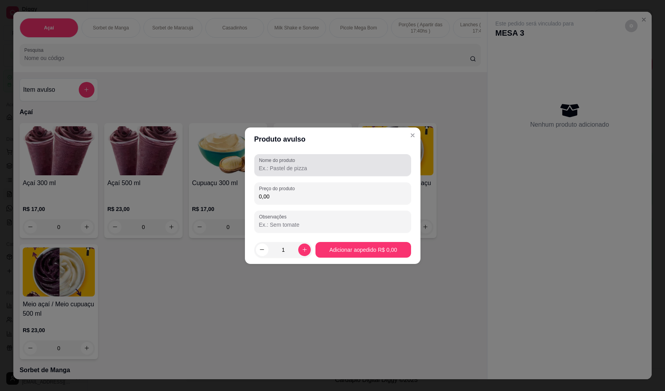
click at [298, 169] on input "Nome do produto" at bounding box center [332, 168] width 147 height 8
type input "sorvete"
drag, startPoint x: 336, startPoint y: 205, endPoint x: 336, endPoint y: 200, distance: 4.7
click at [336, 204] on div "Nome do produto sorvete Preço do produto 0,00 Observações" at bounding box center [332, 193] width 157 height 78
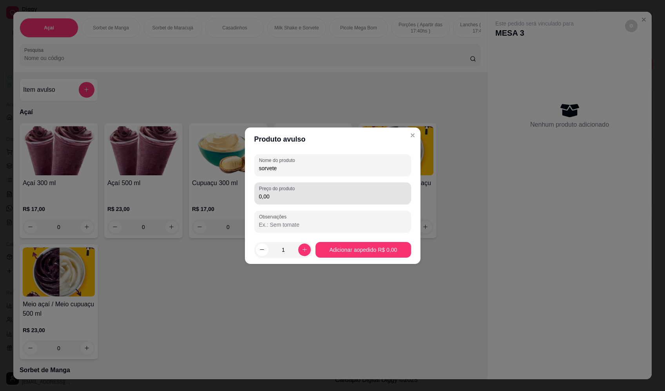
click at [336, 194] on input "0,00" at bounding box center [332, 196] width 147 height 8
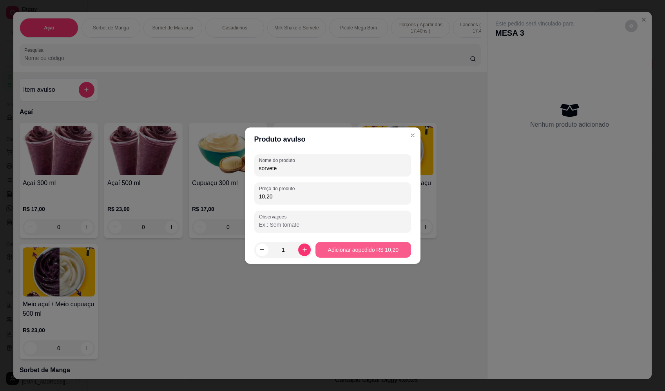
type input "10,20"
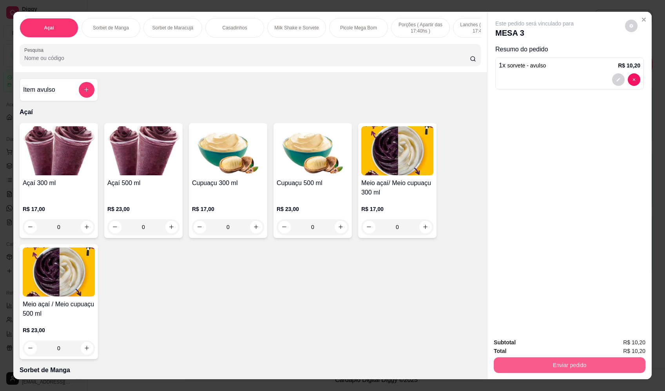
click at [608, 365] on button "Enviar pedido" at bounding box center [570, 365] width 152 height 16
click at [628, 343] on button "Enviar pedido" at bounding box center [625, 345] width 44 height 15
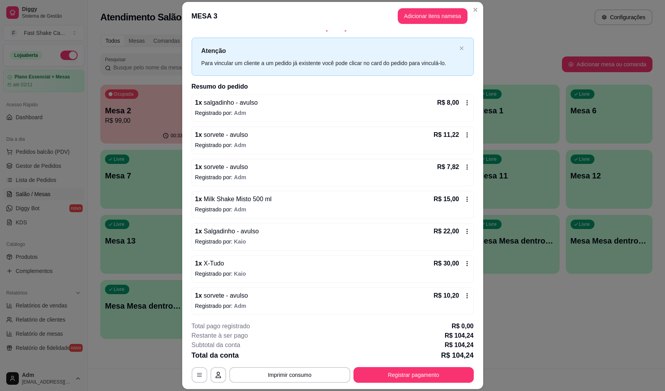
scroll to position [13, 0]
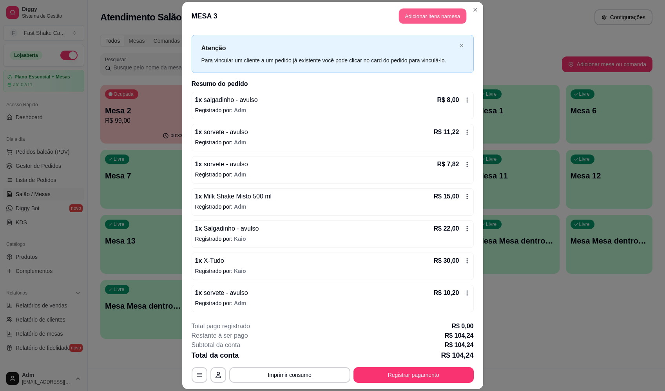
click at [434, 16] on button "Adicionar itens na mesa" at bounding box center [432, 16] width 67 height 15
click at [205, 57] on div at bounding box center [250, 55] width 452 height 16
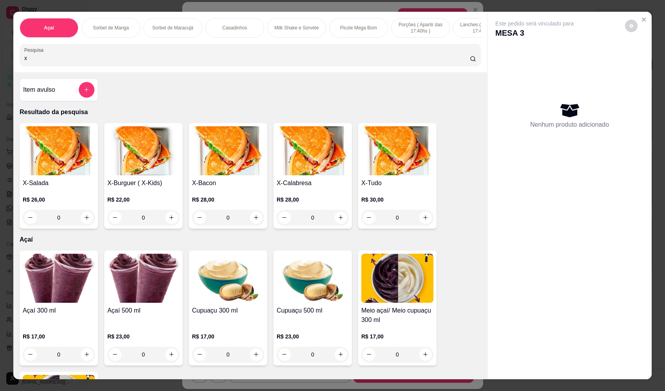
type input "x"
click at [433, 226] on div "X-Salada R$ 26,00 0 X-Burguer ( X-Kids) R$ 22,00 0 X-Bacon R$ 28,00 0 X-Calabre…" at bounding box center [250, 175] width 461 height 105
click at [423, 224] on div "0" at bounding box center [397, 218] width 72 height 16
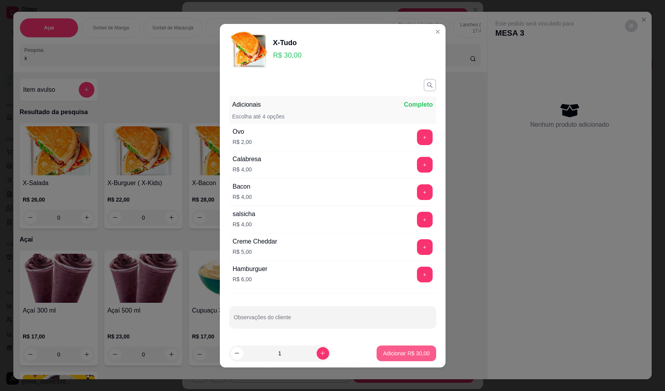
click at [404, 352] on p "Adicionar R$ 30,00" at bounding box center [406, 353] width 47 height 8
type input "1"
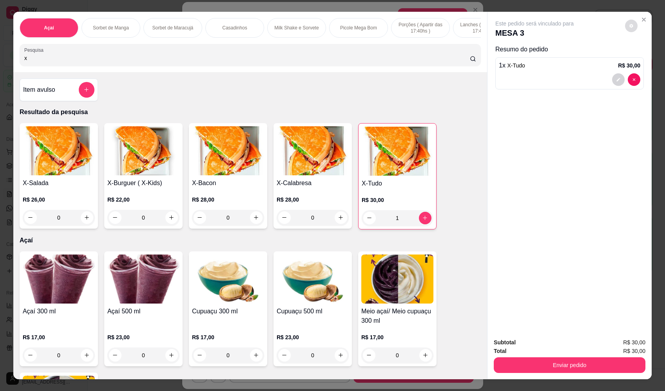
click at [630, 21] on button "decrease-product-quantity" at bounding box center [631, 26] width 13 height 13
click at [639, 55] on span "Automatic updates" at bounding box center [642, 57] width 8 height 6
click at [639, 57] on input "Automatic updates" at bounding box center [638, 59] width 5 height 5
checkbox input "true"
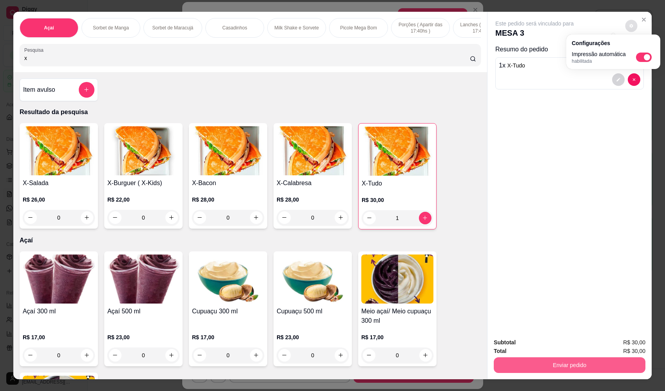
click at [582, 359] on button "Enviar pedido" at bounding box center [570, 365] width 152 height 16
click at [583, 365] on button "Enviar pedido" at bounding box center [569, 365] width 147 height 15
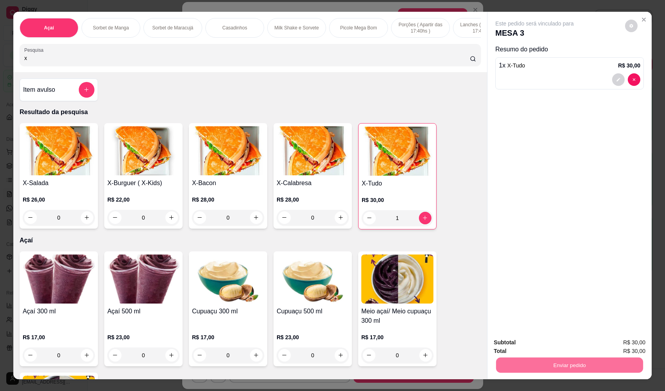
click at [614, 345] on button "Enviar pedido" at bounding box center [625, 345] width 44 height 15
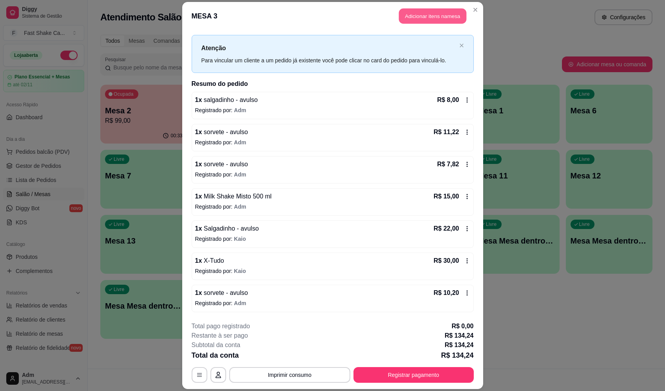
click at [458, 21] on button "Adicionar itens na mesa" at bounding box center [432, 16] width 67 height 15
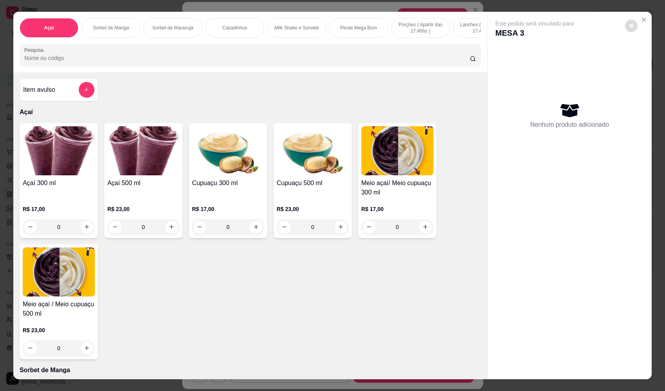
click at [625, 30] on button "decrease-product-quantity" at bounding box center [631, 26] width 13 height 13
click at [643, 58] on span "Automatic updates" at bounding box center [644, 57] width 16 height 9
click at [641, 58] on input "Automatic updates" at bounding box center [638, 59] width 5 height 5
checkbox input "false"
click at [641, 23] on button "Close" at bounding box center [644, 19] width 13 height 13
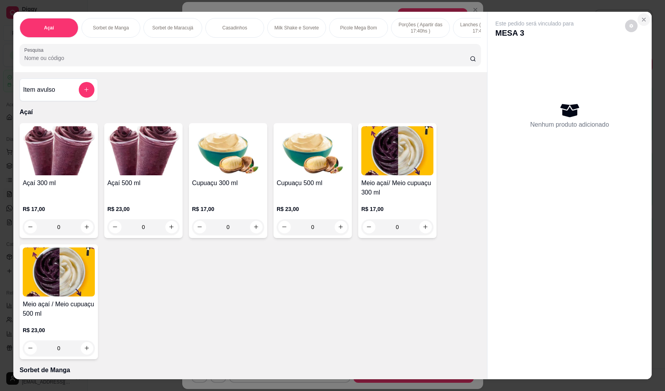
click at [641, 17] on icon "Close" at bounding box center [644, 19] width 6 height 6
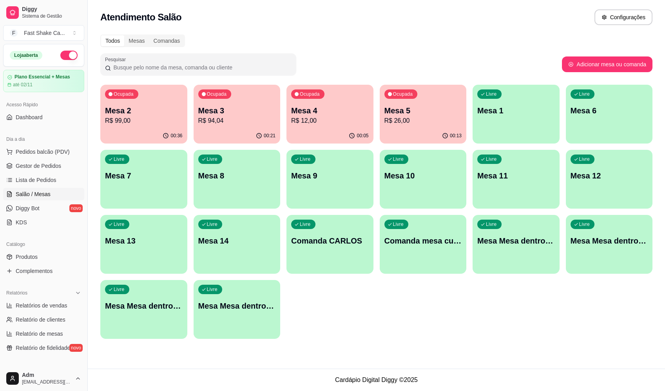
click at [523, 40] on div "Todos Mesas Comandas" at bounding box center [376, 40] width 552 height 13
click at [240, 121] on p "R$ 94,04" at bounding box center [237, 120] width 78 height 9
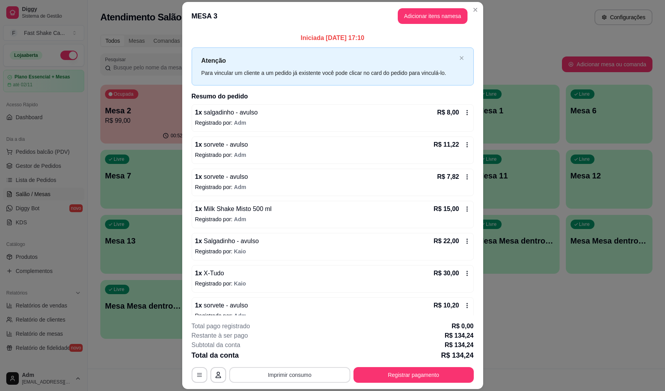
click at [308, 376] on button "Imprimir consumo" at bounding box center [289, 375] width 121 height 16
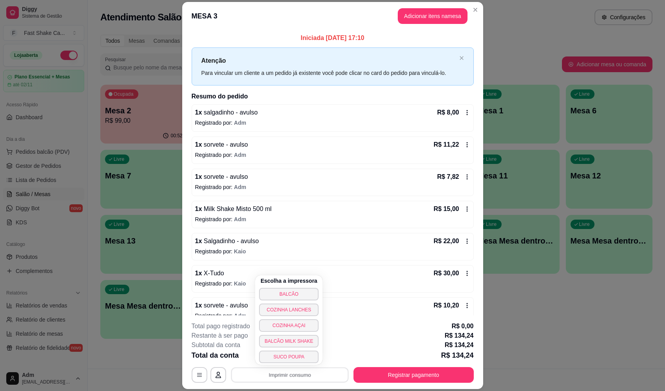
click at [307, 286] on div "Escolha a impressora BALCÃO COZINHA LANCHES COZINHA AÇAI BALCÃO MILK SHAKE SUCO…" at bounding box center [288, 319] width 67 height 89
click at [305, 292] on button "BALCÃO" at bounding box center [289, 294] width 60 height 13
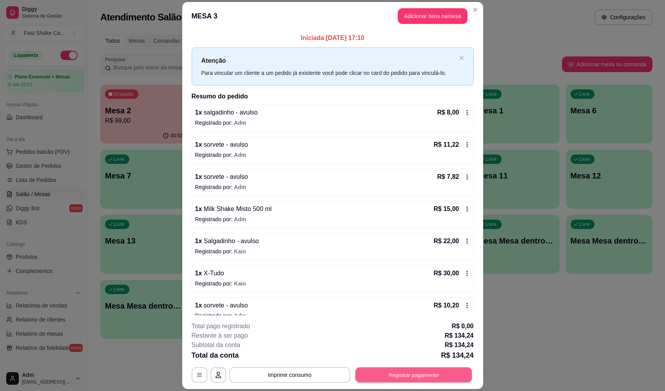
click at [385, 379] on button "Registrar pagamento" at bounding box center [413, 374] width 117 height 15
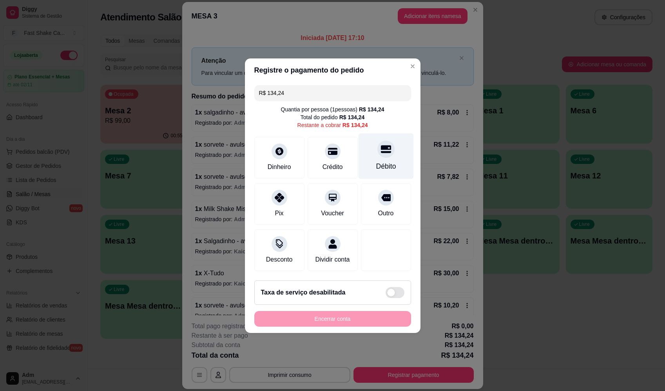
click at [380, 154] on div "Débito" at bounding box center [385, 156] width 55 height 46
type input "R$ 0,00"
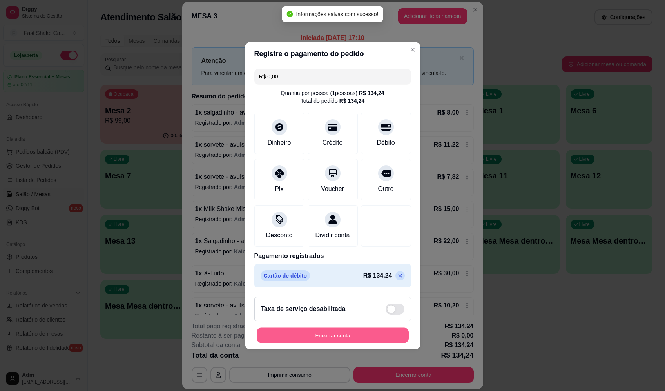
click at [344, 340] on button "Encerrar conta" at bounding box center [333, 334] width 152 height 15
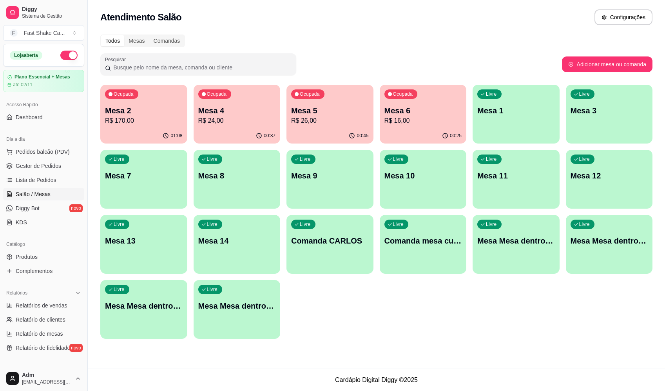
click at [414, 109] on p "Mesa 6" at bounding box center [424, 110] width 78 height 11
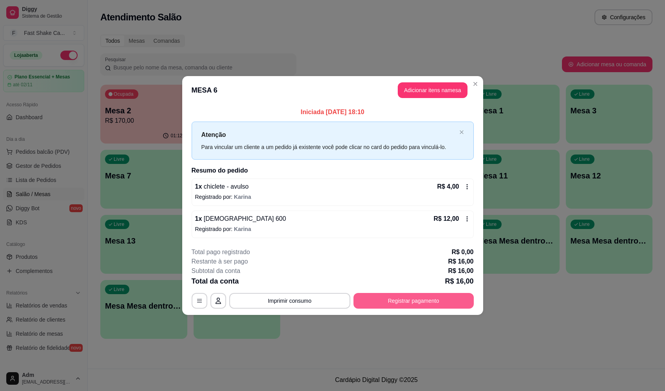
click at [416, 298] on button "Registrar pagamento" at bounding box center [414, 301] width 120 height 16
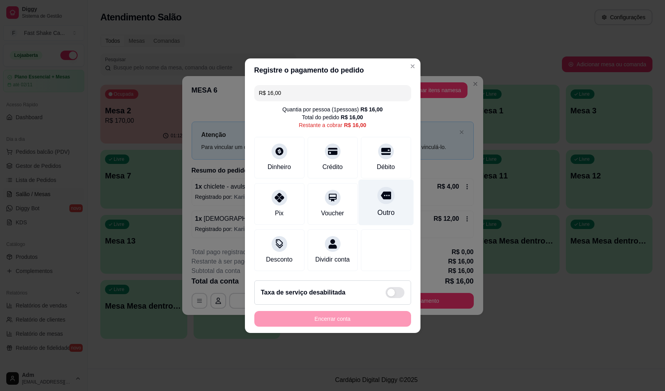
drag, startPoint x: 381, startPoint y: 159, endPoint x: 373, endPoint y: 202, distance: 43.6
click at [381, 162] on div "Débito" at bounding box center [386, 166] width 18 height 9
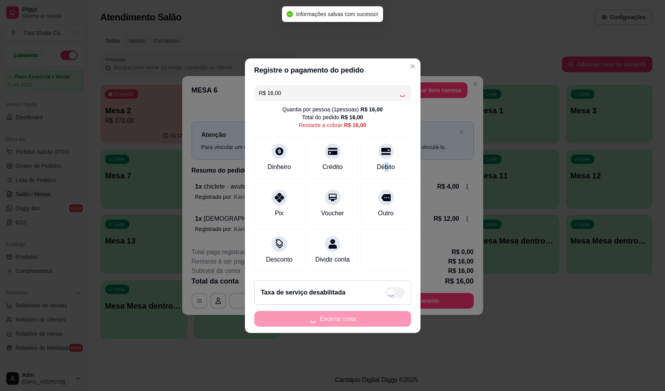
type input "R$ 0,00"
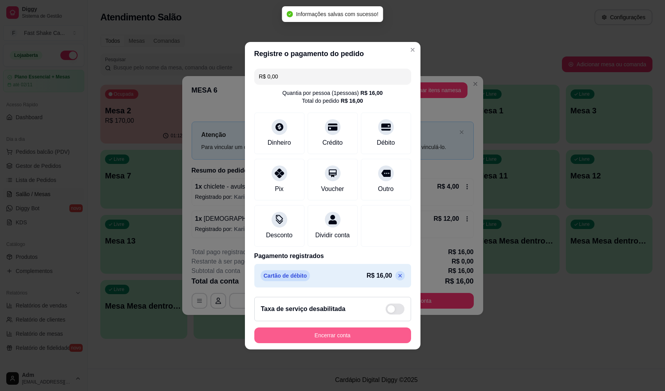
click at [351, 332] on footer "Taxa de serviço desabilitada Encerrar conta" at bounding box center [333, 319] width 176 height 59
click at [351, 337] on button "Encerrar conta" at bounding box center [333, 334] width 152 height 15
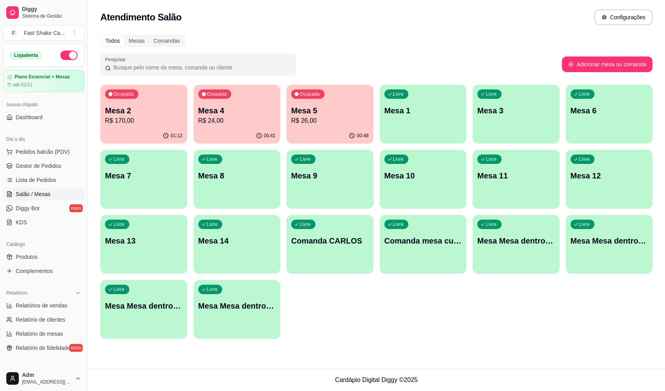
click at [296, 111] on p "Mesa 5" at bounding box center [330, 110] width 78 height 11
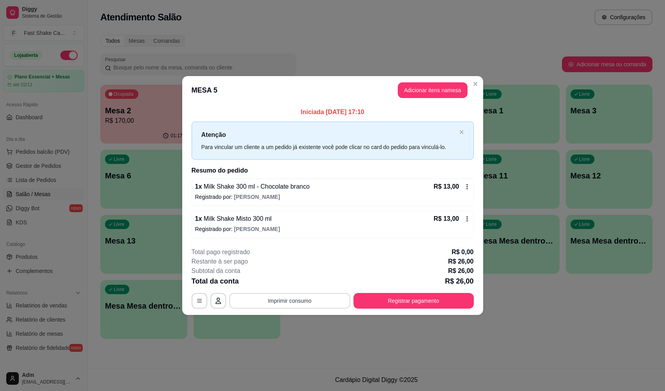
click at [310, 305] on button "Imprimir consumo" at bounding box center [289, 301] width 121 height 16
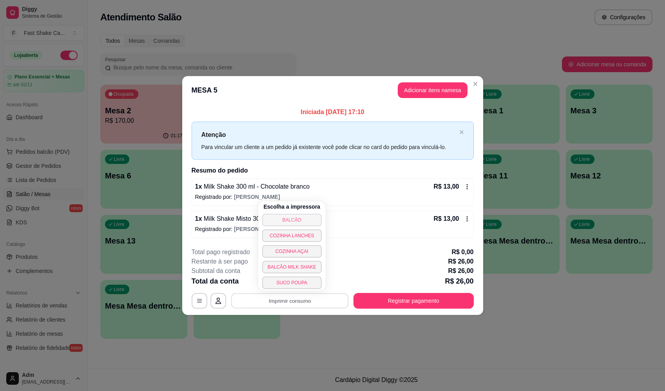
click at [301, 218] on button "BALCÃO" at bounding box center [292, 220] width 60 height 13
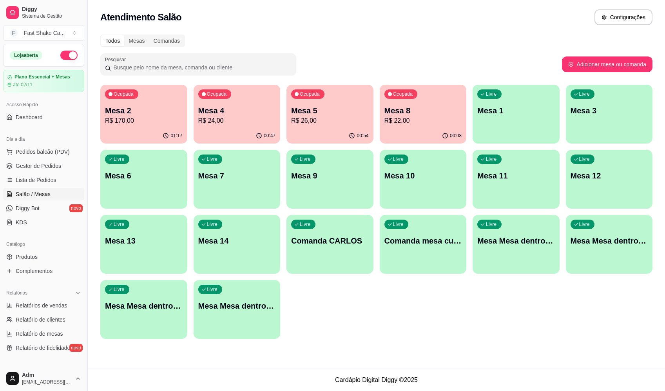
click at [402, 110] on p "Mesa 8" at bounding box center [424, 110] width 78 height 11
click at [338, 121] on p "R$ 26,00" at bounding box center [330, 120] width 78 height 9
click at [413, 112] on p "Mesa 8" at bounding box center [422, 110] width 75 height 11
click at [297, 129] on div "00:58" at bounding box center [330, 135] width 87 height 15
click at [232, 123] on p "R$ 24,00" at bounding box center [237, 120] width 78 height 9
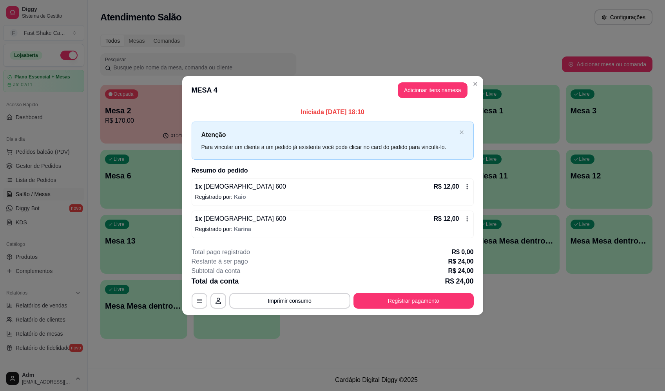
click at [418, 94] on button "Adicionar itens na mesa" at bounding box center [433, 90] width 70 height 16
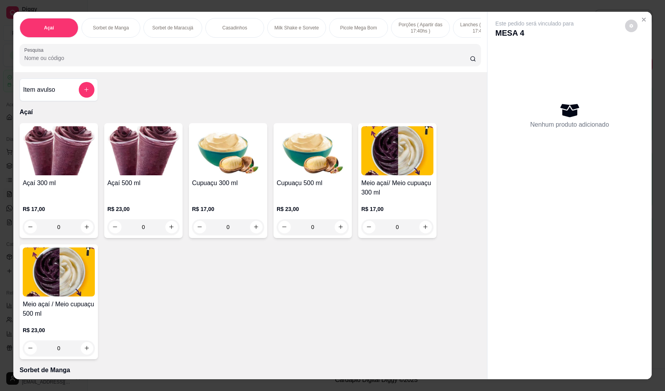
click at [84, 93] on icon "add-separate-item" at bounding box center [87, 90] width 6 height 6
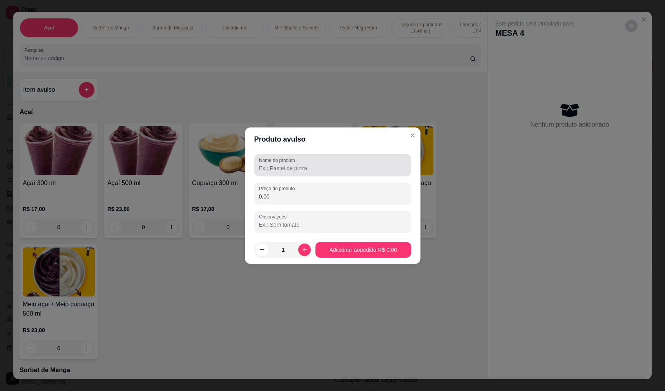
click at [285, 163] on div at bounding box center [332, 165] width 147 height 16
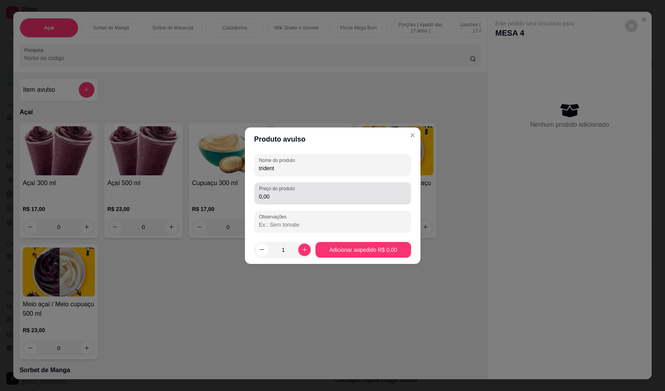
type input "trident"
click at [302, 193] on input "0,00" at bounding box center [332, 196] width 147 height 8
click at [367, 263] on div "Produto avulso Nome do produto trident Preço do produto 4,00 Observações 1 Adic…" at bounding box center [332, 195] width 665 height 391
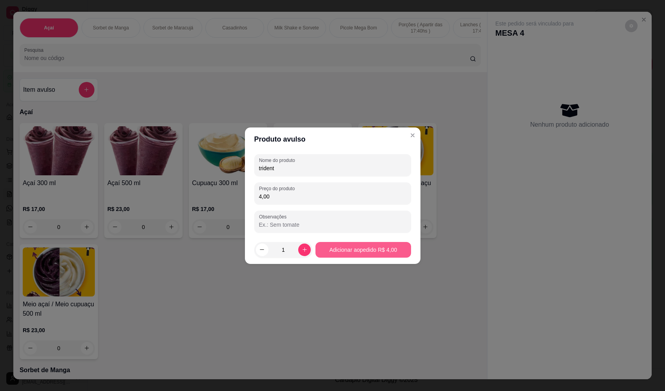
type input "4,00"
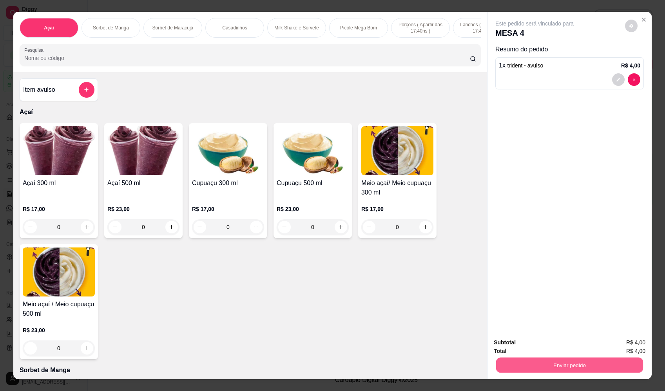
click at [557, 364] on button "Enviar pedido" at bounding box center [569, 365] width 147 height 15
click at [588, 349] on button "Registrar cliente" at bounding box center [573, 346] width 54 height 16
click at [595, 362] on button "Enviar pedido" at bounding box center [570, 365] width 152 height 16
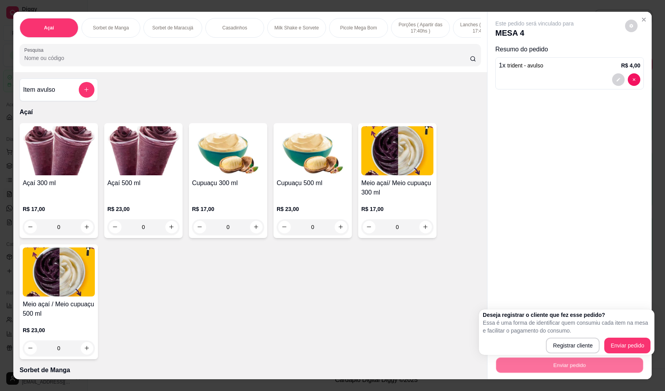
click at [617, 338] on div "Deseja registrar o cliente que fez esse pedido? Essa é uma forma de identificar…" at bounding box center [567, 332] width 168 height 42
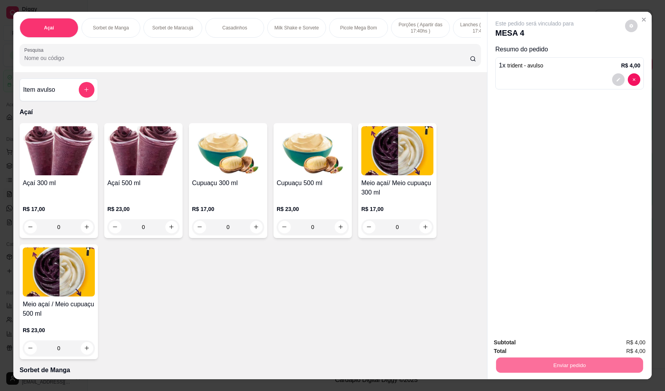
click at [612, 346] on button "Enviar pedido" at bounding box center [625, 345] width 44 height 15
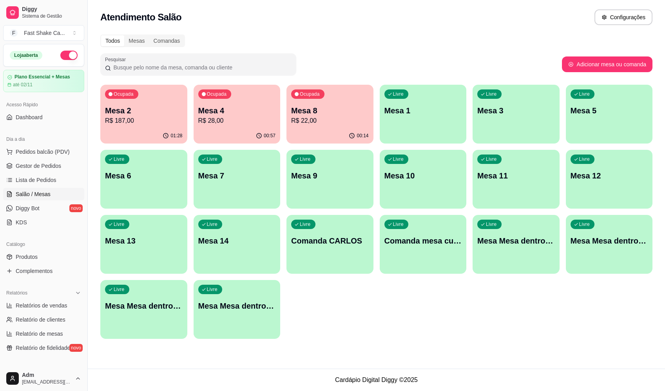
click at [243, 140] on div "00:57" at bounding box center [237, 135] width 87 height 15
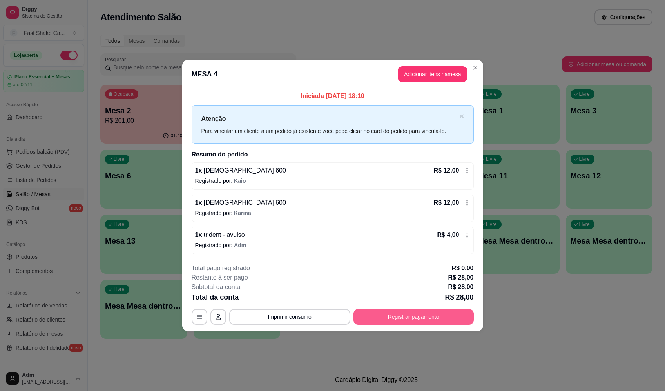
click at [425, 315] on button "Registrar pagamento" at bounding box center [414, 317] width 120 height 16
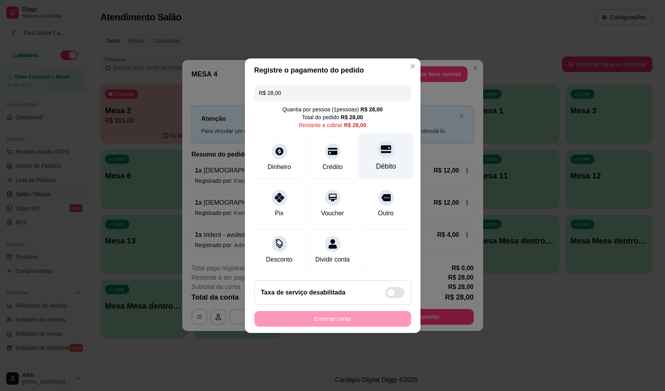
click at [376, 163] on div "Débito" at bounding box center [386, 166] width 20 height 10
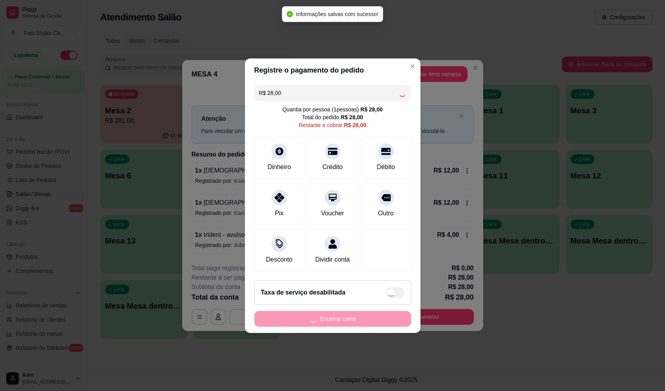
type input "R$ 0,00"
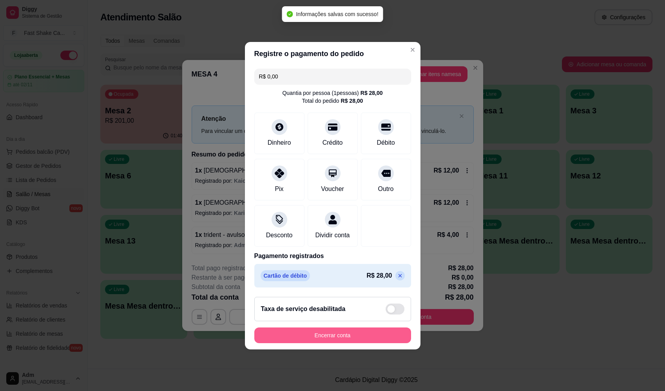
click at [374, 343] on button "Encerrar conta" at bounding box center [332, 335] width 157 height 16
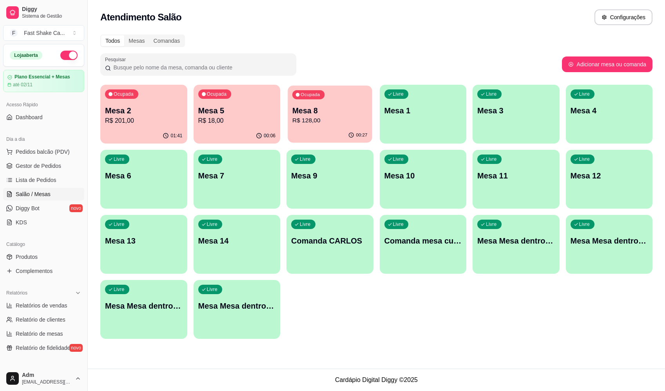
click at [335, 111] on p "Mesa 8" at bounding box center [329, 110] width 75 height 11
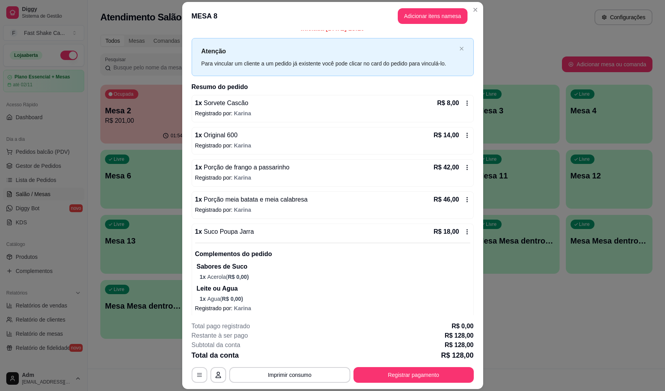
scroll to position [15, 0]
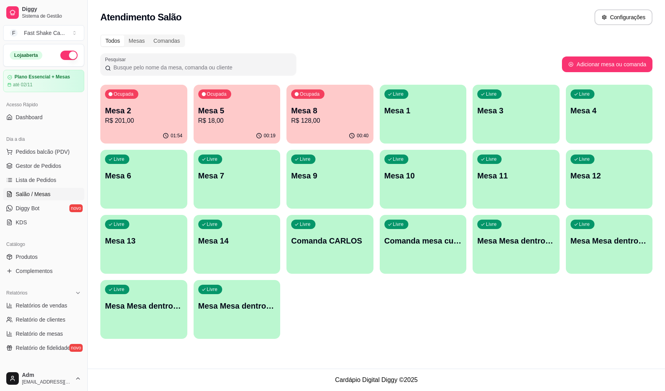
click at [296, 89] on div "Ocupada Mesa 8 R$ 128,00" at bounding box center [330, 107] width 87 height 44
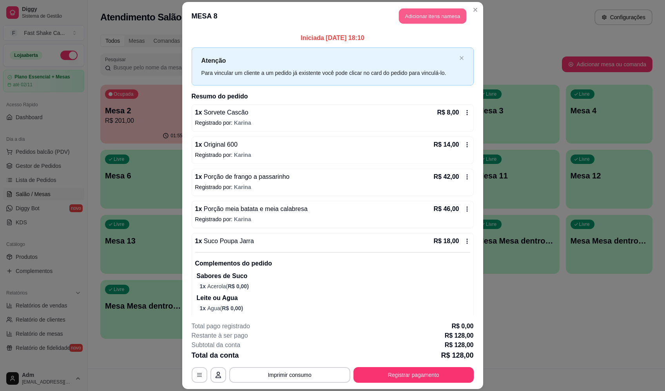
click at [446, 20] on button "Adicionar itens na mesa" at bounding box center [432, 16] width 67 height 15
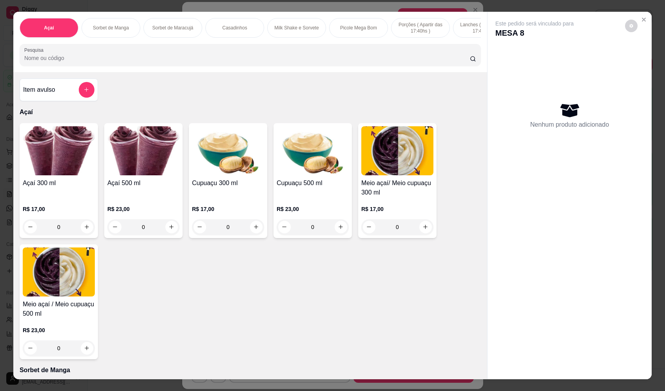
click at [190, 62] on input "Pesquisa" at bounding box center [247, 58] width 446 height 8
click at [212, 62] on input "Pesquisa" at bounding box center [247, 58] width 446 height 8
type input "a"
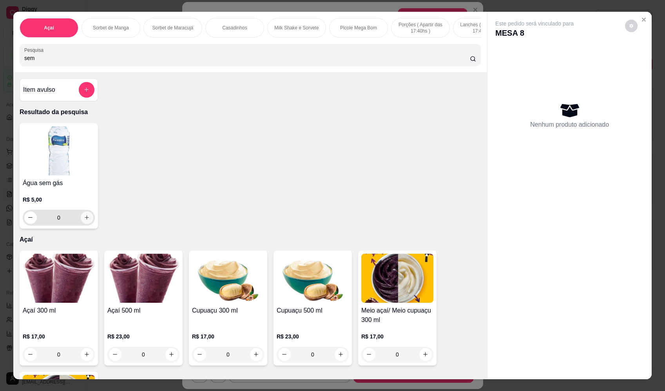
type input "sem"
click at [87, 221] on button "increase-product-quantity" at bounding box center [87, 217] width 13 height 13
type input "1"
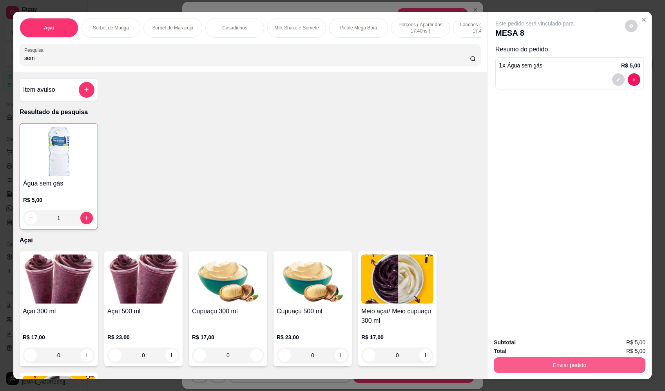
click at [552, 370] on button "Enviar pedido" at bounding box center [570, 365] width 152 height 16
click at [619, 349] on button "Enviar pedido" at bounding box center [625, 345] width 44 height 15
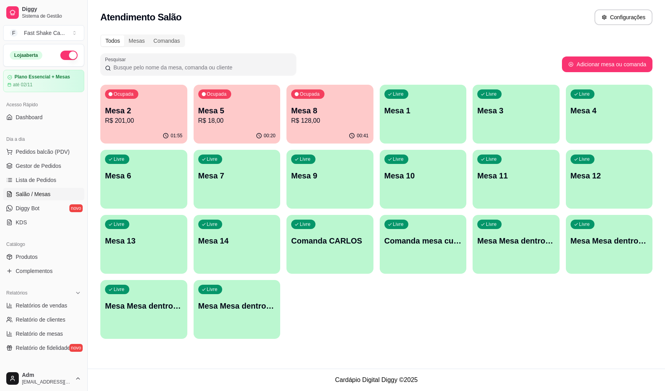
click at [232, 122] on p "R$ 18,00" at bounding box center [237, 120] width 78 height 9
click at [268, 115] on p "Mesa 5" at bounding box center [237, 110] width 78 height 11
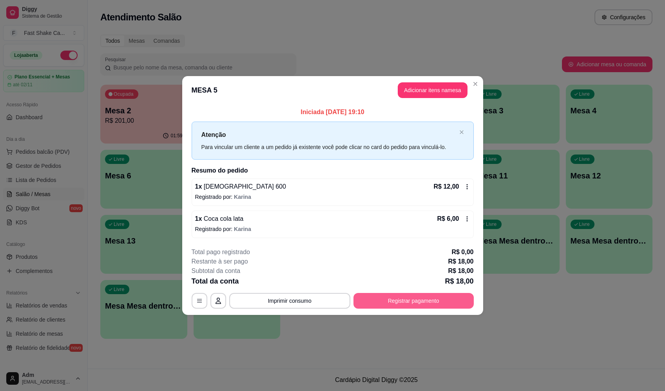
click at [448, 295] on button "Registrar pagamento" at bounding box center [414, 301] width 120 height 16
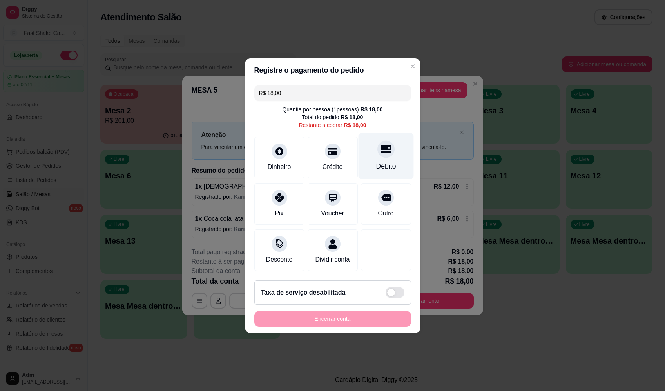
click at [358, 159] on div "Débito" at bounding box center [385, 156] width 55 height 46
click at [352, 337] on div "Registre o pagamento do pedido R$ 18,00 Quantia por pessoa ( 1 pessoas) R$ 18,0…" at bounding box center [332, 195] width 665 height 391
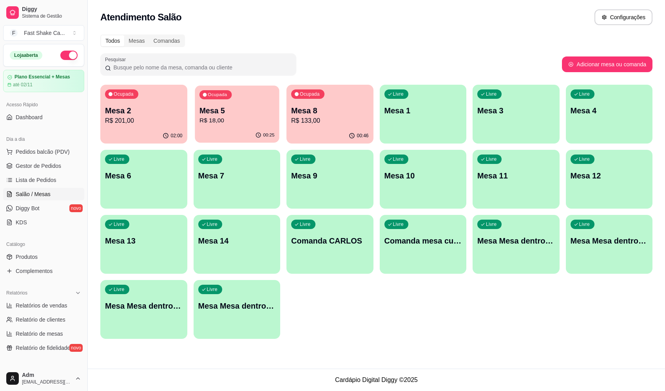
click at [239, 118] on div "Mesa 5 R$ 18,00" at bounding box center [236, 115] width 75 height 20
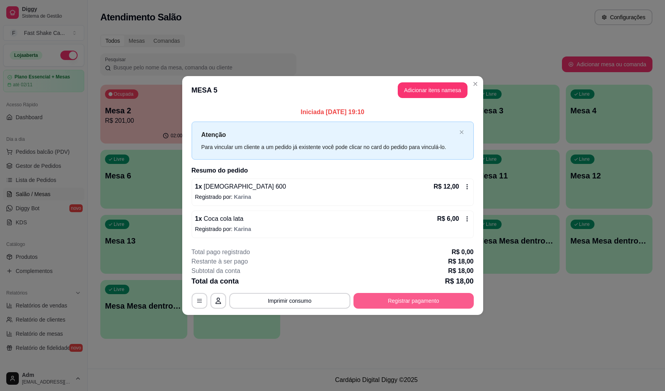
click at [404, 297] on button "Registrar pagamento" at bounding box center [414, 301] width 120 height 16
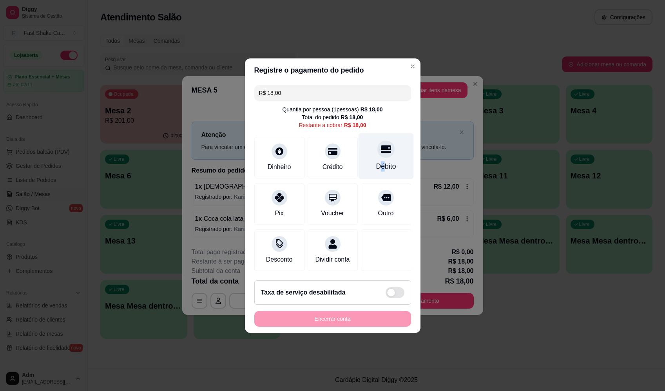
click at [378, 161] on div "Débito" at bounding box center [386, 166] width 20 height 10
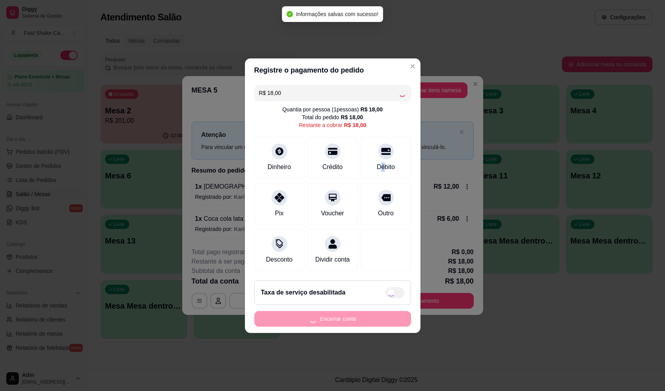
type input "R$ 0,00"
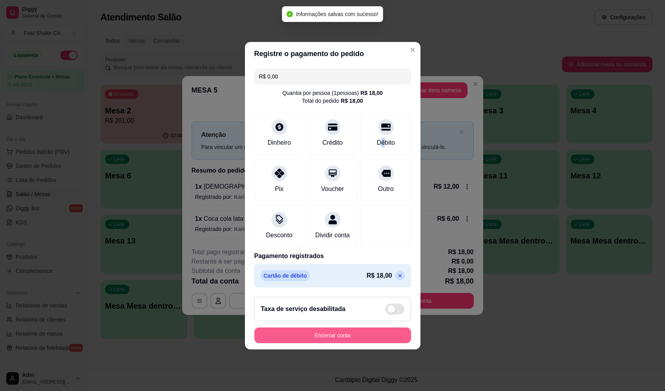
click at [349, 337] on button "Encerrar conta" at bounding box center [332, 335] width 157 height 16
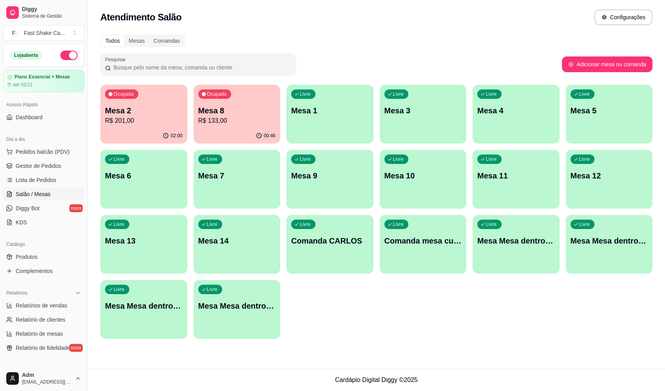
click at [199, 118] on p "R$ 133,00" at bounding box center [237, 120] width 78 height 9
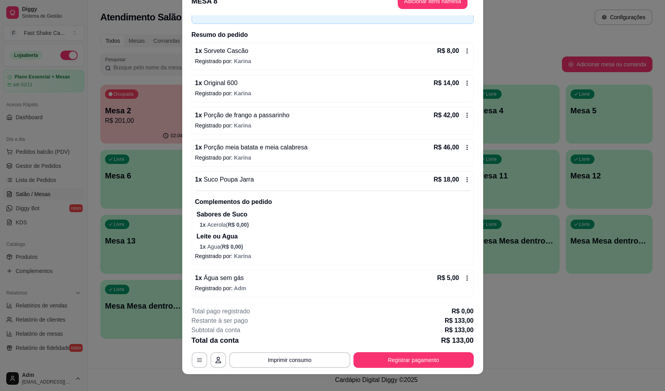
scroll to position [23, 0]
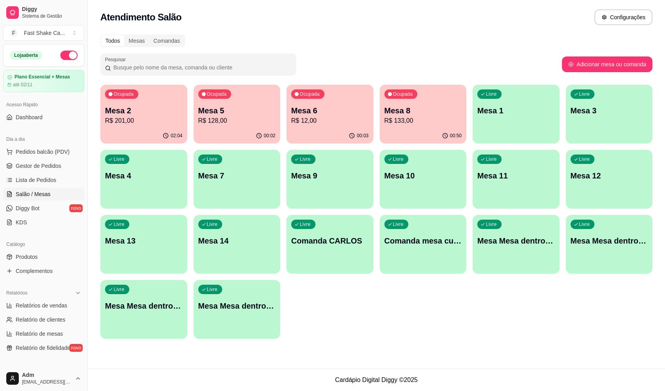
click at [221, 109] on p "Mesa 5" at bounding box center [237, 110] width 78 height 11
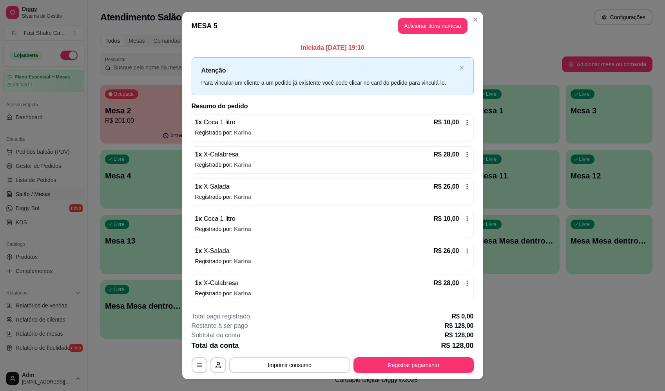
click at [213, 289] on div "1 x X-Calabresa R$ 28,00 Registrado por: Karina" at bounding box center [333, 288] width 282 height 27
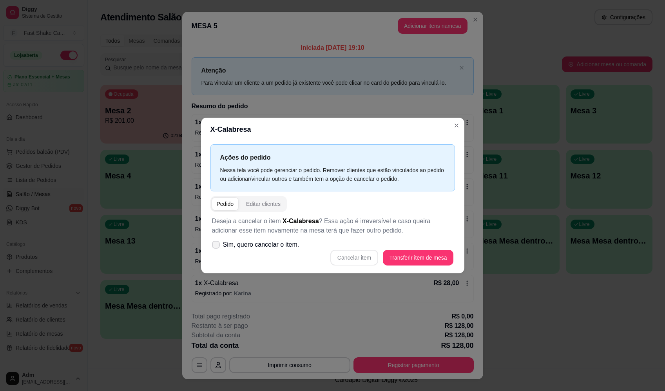
click at [238, 249] on span "Sim, quero cancelar o item." at bounding box center [261, 244] width 76 height 9
click at [217, 249] on input "Sim, quero cancelar o item." at bounding box center [214, 248] width 5 height 5
checkbox input "true"
click at [350, 254] on button "Cancelar item" at bounding box center [354, 257] width 47 height 15
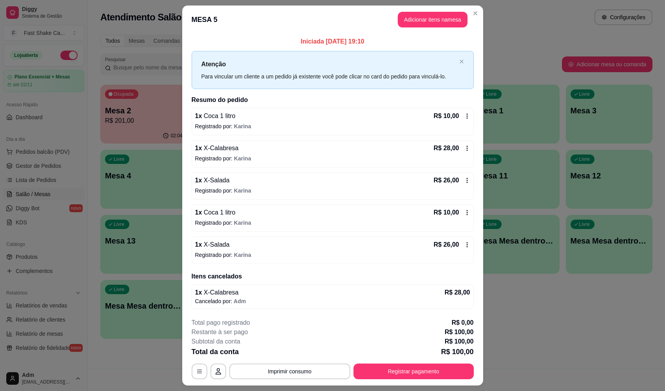
click at [387, 320] on div "Total pago registrado R$ 0,00" at bounding box center [333, 322] width 282 height 9
click at [298, 245] on div "1 x X-Salada R$ 26,00" at bounding box center [332, 244] width 275 height 9
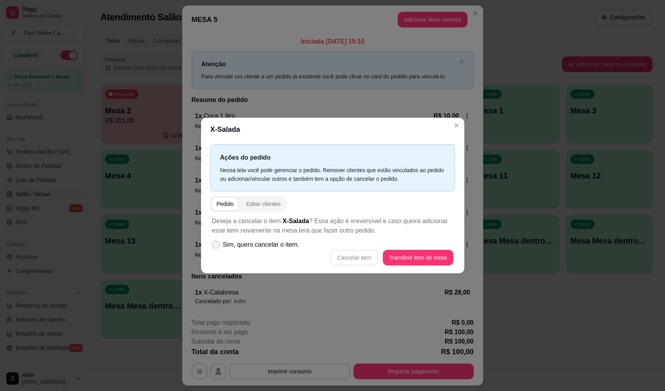
click at [271, 248] on span "Sim, quero cancelar o item." at bounding box center [261, 244] width 76 height 9
click at [217, 248] on input "Sim, quero cancelar o item." at bounding box center [214, 248] width 5 height 5
checkbox input "true"
click at [366, 261] on button "Cancelar item" at bounding box center [354, 258] width 48 height 16
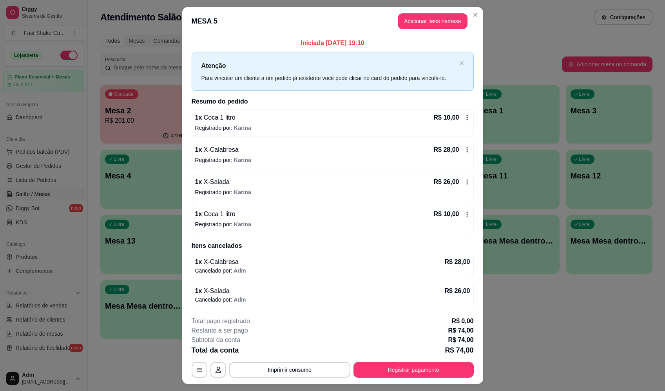
click at [236, 217] on div "1 x Coca 1 litro R$ 10,00" at bounding box center [332, 213] width 275 height 9
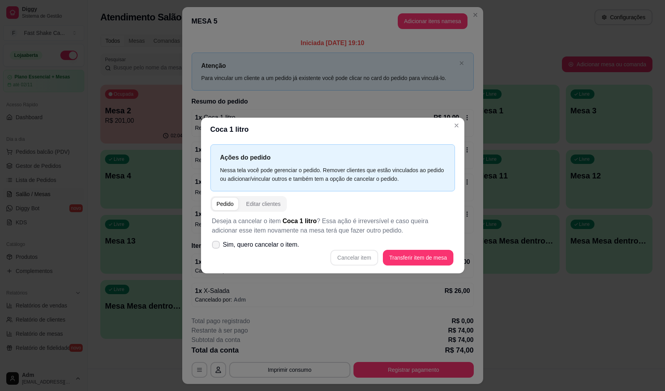
click at [261, 251] on label "Sim, quero cancelar o item." at bounding box center [256, 245] width 94 height 16
click at [217, 251] on input "Sim, quero cancelar o item." at bounding box center [214, 248] width 5 height 5
checkbox input "true"
click at [360, 260] on button "Cancelar item" at bounding box center [354, 257] width 47 height 15
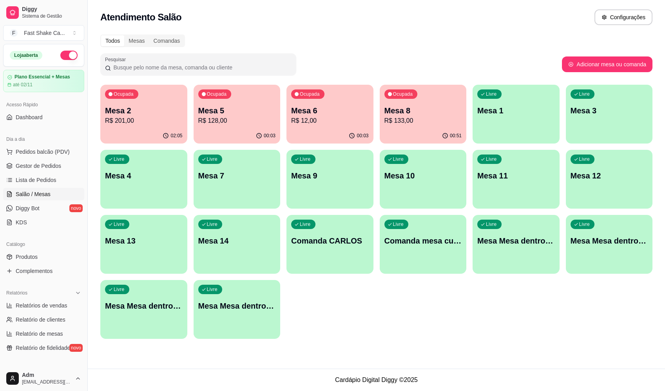
click at [120, 125] on p "R$ 201,00" at bounding box center [144, 120] width 78 height 9
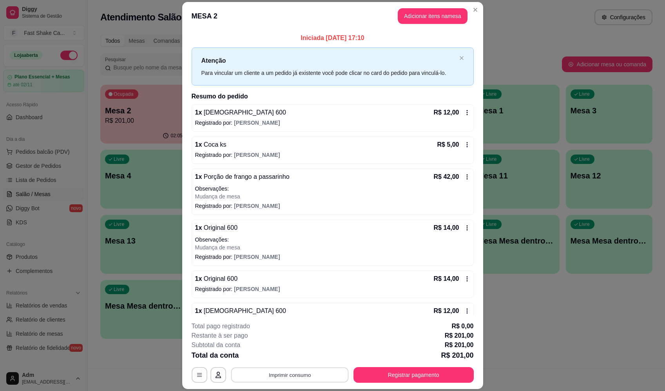
click at [313, 376] on button "Imprimir consumo" at bounding box center [290, 374] width 118 height 15
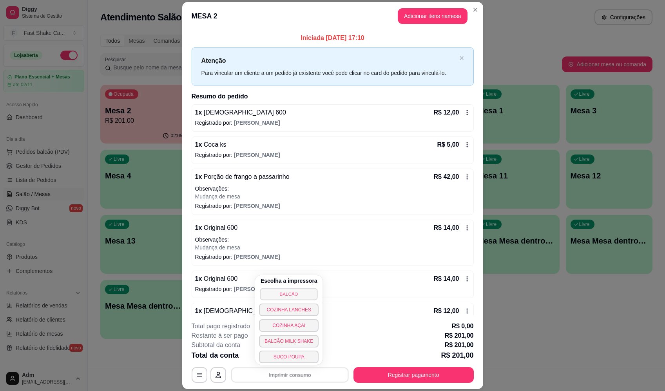
click at [294, 295] on button "BALCÃO" at bounding box center [289, 294] width 58 height 12
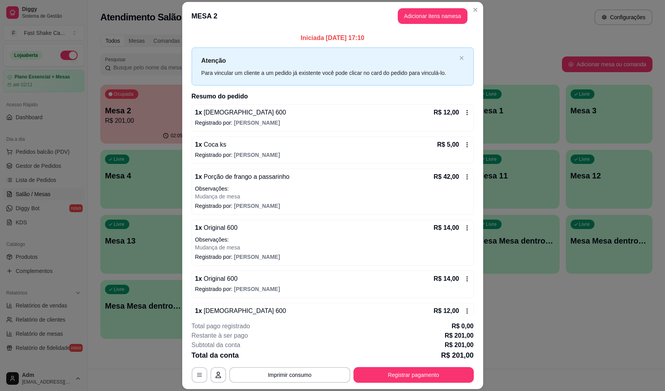
click at [214, 153] on p "Registrado por: Maria Eduarda" at bounding box center [332, 155] width 275 height 8
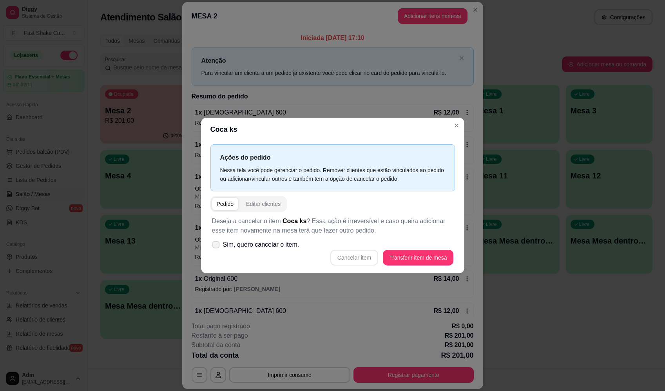
click at [285, 249] on label "Sim, quero cancelar o item." at bounding box center [256, 245] width 94 height 16
click at [217, 249] on input "Sim, quero cancelar o item." at bounding box center [214, 248] width 5 height 5
checkbox input "true"
click at [358, 256] on button "Cancelar item" at bounding box center [354, 258] width 48 height 16
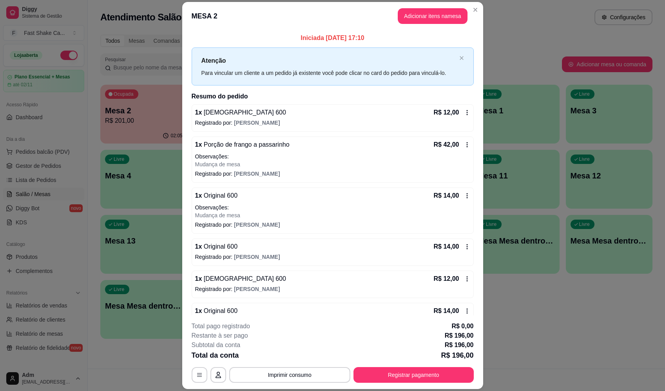
click at [272, 162] on p "Mudança de mesa" at bounding box center [332, 164] width 275 height 8
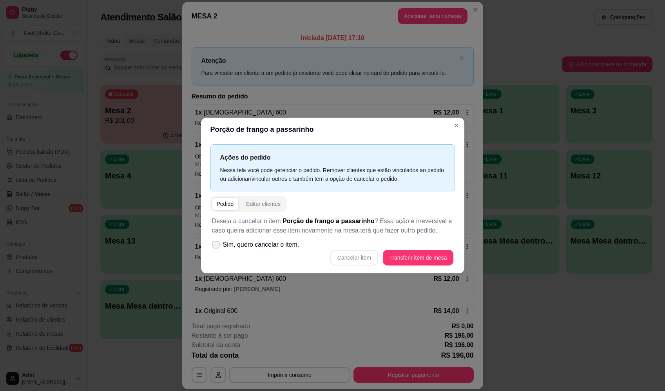
click at [282, 244] on span "Sim, quero cancelar o item." at bounding box center [261, 244] width 76 height 9
click at [217, 246] on input "Sim, quero cancelar o item." at bounding box center [214, 248] width 5 height 5
checkbox input "true"
click at [352, 256] on button "Cancelar item" at bounding box center [354, 257] width 47 height 15
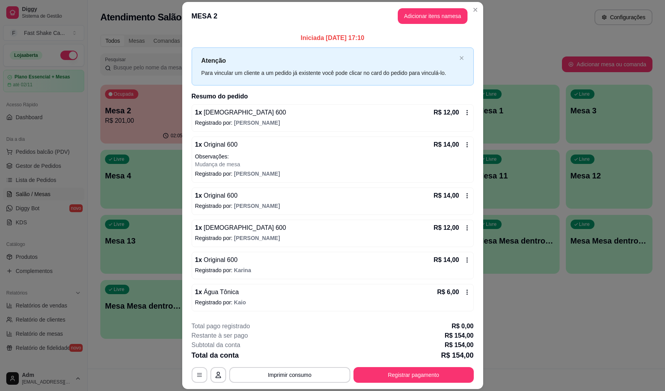
click at [237, 269] on span "Karina" at bounding box center [242, 270] width 17 height 6
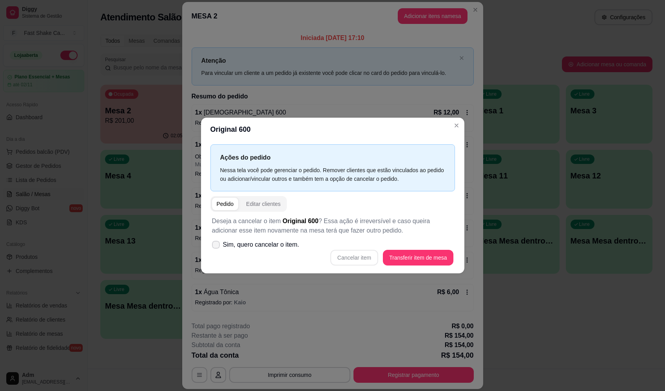
click at [275, 249] on span "Sim, quero cancelar o item." at bounding box center [261, 244] width 76 height 9
click at [217, 249] on input "Sim, quero cancelar o item." at bounding box center [214, 248] width 5 height 5
checkbox input "true"
click at [355, 264] on button "Cancelar item" at bounding box center [354, 257] width 47 height 15
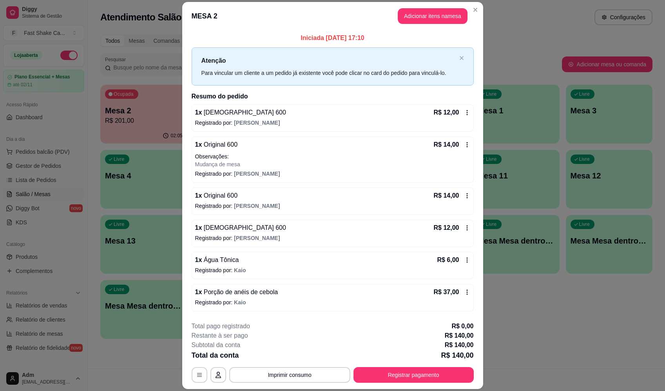
click at [241, 151] on div "1 x Original 600 R$ 14,00 Observações: Mudança de mesa" at bounding box center [332, 154] width 275 height 28
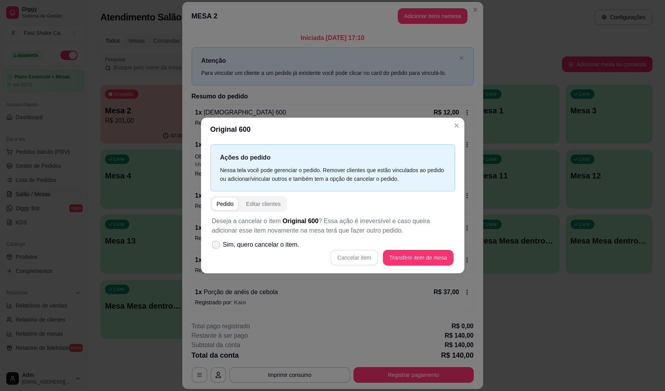
click at [264, 245] on span "Sim, quero cancelar o item." at bounding box center [261, 244] width 76 height 9
click at [217, 246] on input "Sim, quero cancelar o item." at bounding box center [214, 248] width 5 height 5
checkbox input "true"
click at [345, 262] on button "Cancelar item" at bounding box center [354, 258] width 48 height 16
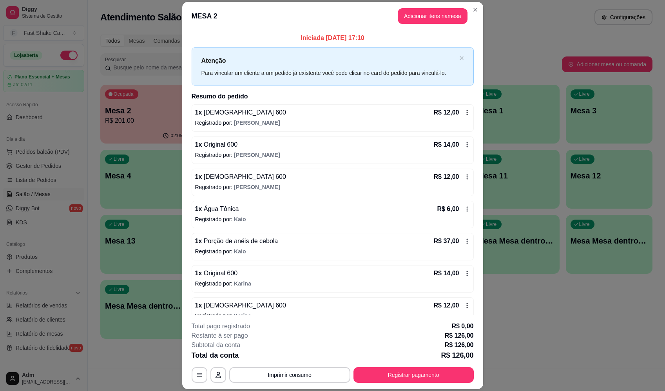
click at [234, 278] on div "1 x Original 600 R$ 14,00 Registrado por: Karina" at bounding box center [333, 278] width 282 height 27
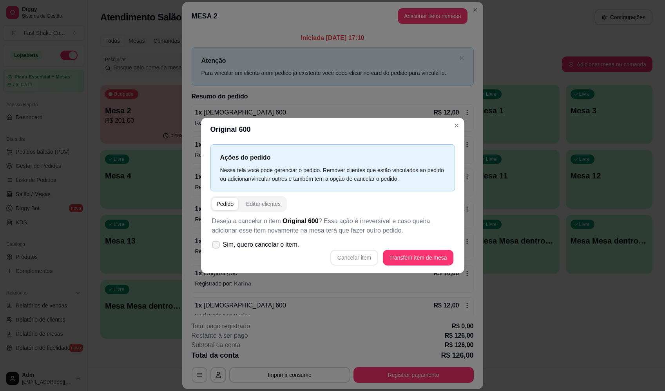
click at [263, 244] on span "Sim, quero cancelar o item." at bounding box center [261, 244] width 76 height 9
click at [217, 246] on input "Sim, quero cancelar o item." at bounding box center [214, 248] width 5 height 5
checkbox input "true"
click at [347, 255] on button "Cancelar item" at bounding box center [354, 258] width 48 height 16
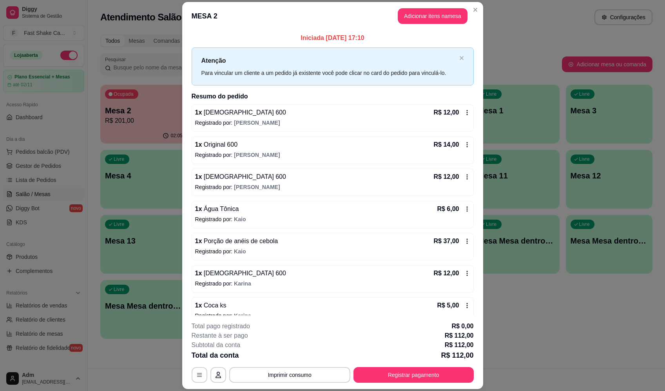
click at [362, 96] on h2 "Resumo do pedido" at bounding box center [333, 96] width 282 height 9
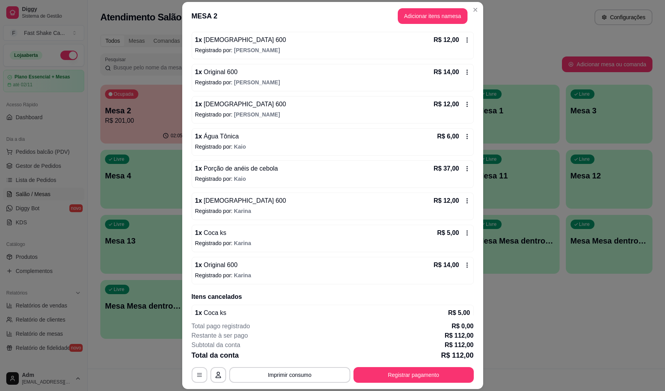
scroll to position [78, 0]
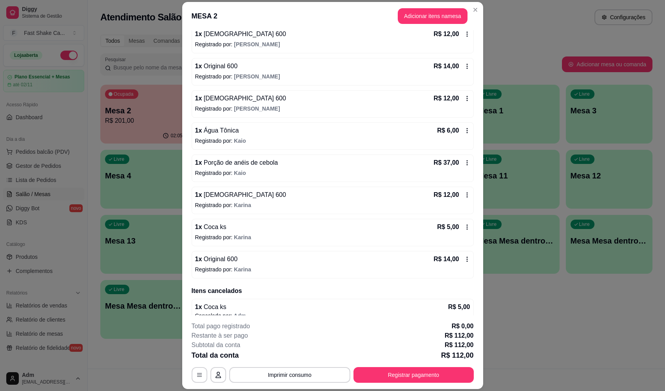
click at [266, 258] on div "1 x Original 600 R$ 14,00" at bounding box center [332, 258] width 275 height 9
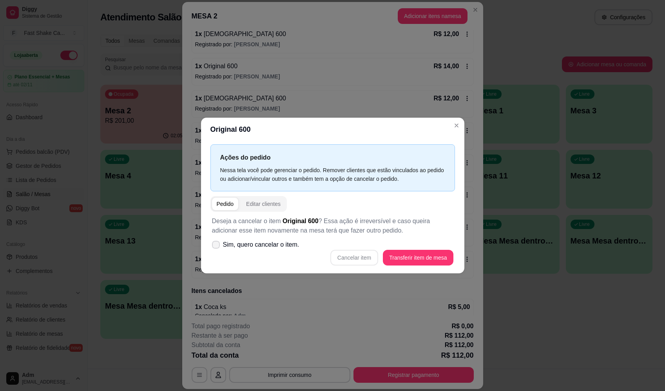
click at [287, 243] on span "Sim, quero cancelar o item." at bounding box center [261, 244] width 76 height 9
click at [217, 246] on input "Sim, quero cancelar o item." at bounding box center [214, 248] width 5 height 5
checkbox input "true"
click at [361, 260] on button "Cancelar item" at bounding box center [354, 257] width 47 height 15
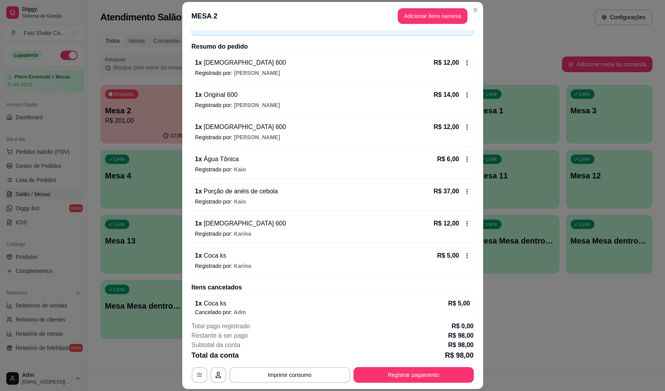
scroll to position [0, 0]
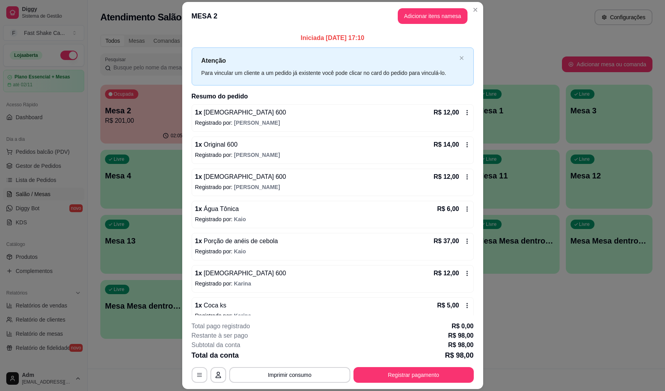
click at [243, 150] on div "1 x Original 600 R$ 14,00 Registrado por: Maria Eduarda" at bounding box center [333, 149] width 282 height 27
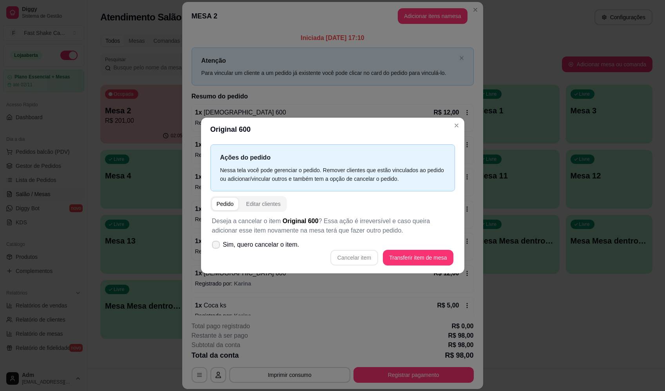
click at [279, 246] on span "Sim, quero cancelar o item." at bounding box center [261, 244] width 76 height 9
click at [217, 246] on input "Sim, quero cancelar o item." at bounding box center [214, 248] width 5 height 5
checkbox input "true"
click at [335, 256] on button "Cancelar item" at bounding box center [354, 258] width 48 height 16
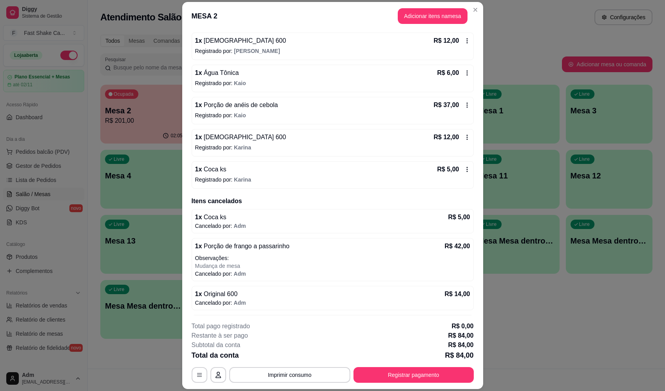
scroll to position [237, 0]
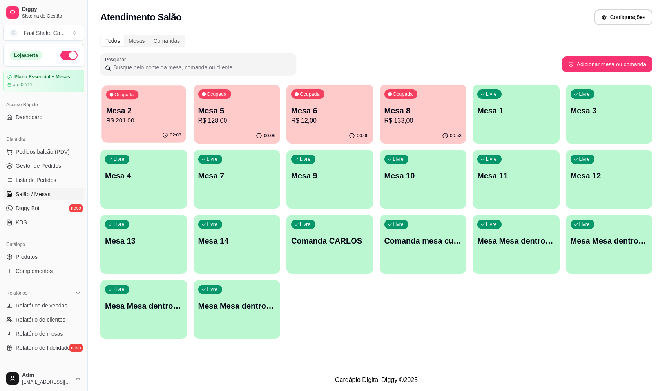
click at [125, 122] on p "R$ 201,00" at bounding box center [143, 120] width 75 height 9
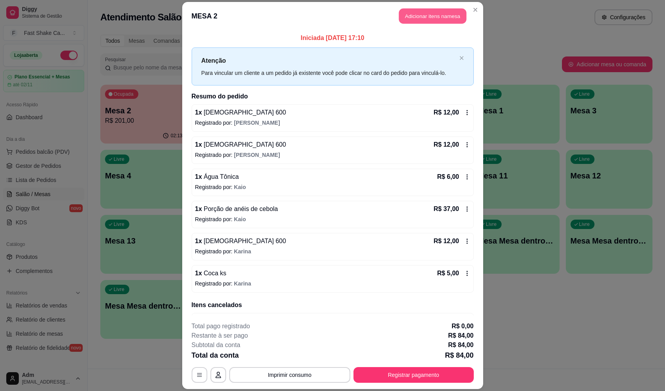
click at [434, 20] on button "Adicionar itens na mesa" at bounding box center [432, 16] width 67 height 15
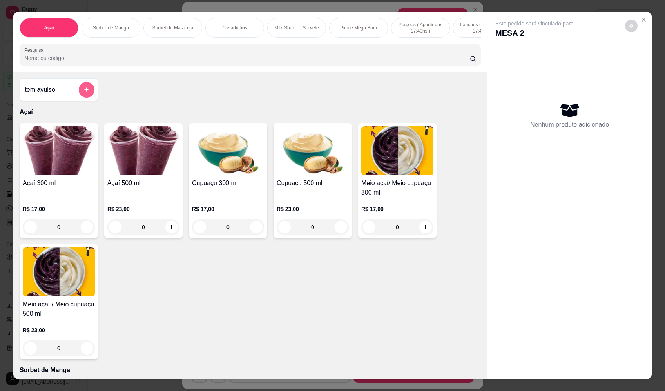
click at [79, 94] on button "add-separate-item" at bounding box center [87, 90] width 16 height 16
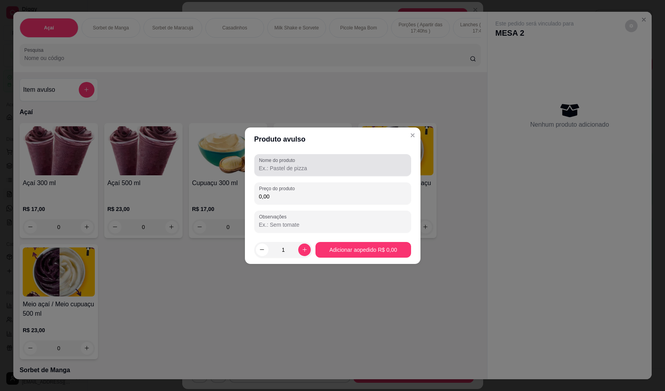
click at [286, 163] on div at bounding box center [332, 165] width 147 height 16
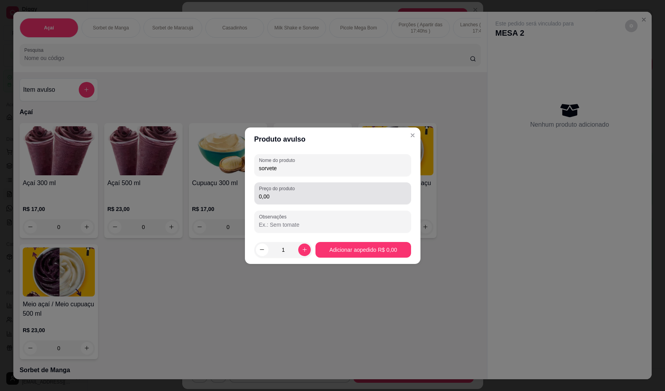
type input "sorvete"
click at [302, 187] on div "0,00" at bounding box center [332, 193] width 147 height 16
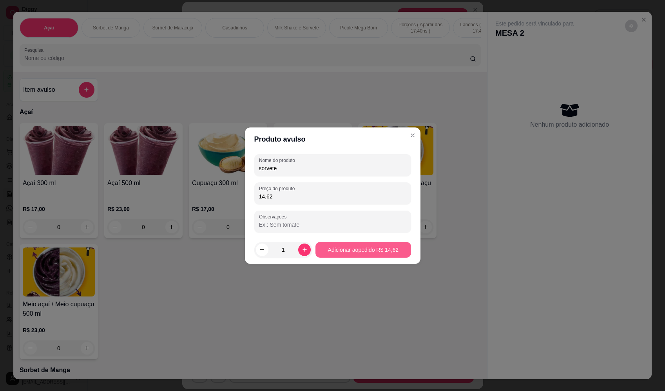
type input "14,62"
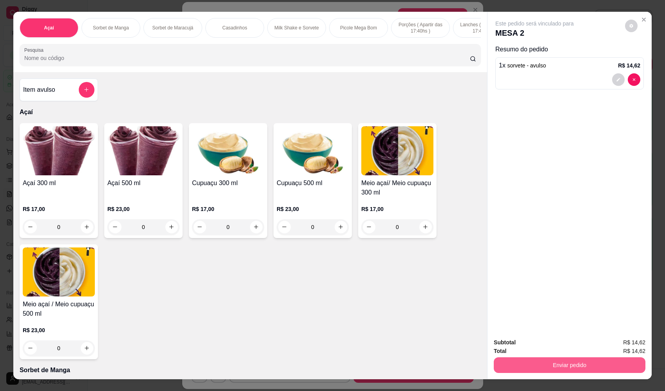
click at [576, 367] on button "Enviar pedido" at bounding box center [570, 365] width 152 height 16
click at [632, 349] on button "Enviar pedido" at bounding box center [625, 345] width 44 height 15
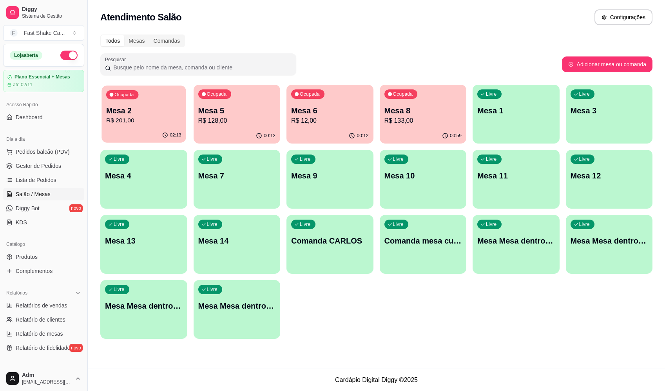
click at [134, 129] on div "02:13" at bounding box center [144, 135] width 84 height 15
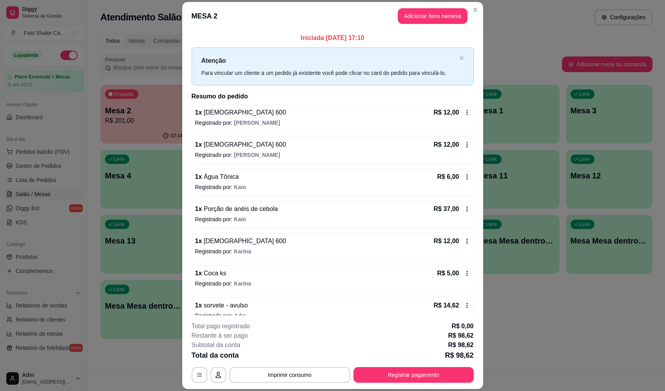
click at [418, 18] on header "MESA 2 Adicionar itens na mesa" at bounding box center [332, 16] width 301 height 28
click at [420, 16] on button "Adicionar itens na mesa" at bounding box center [432, 16] width 67 height 15
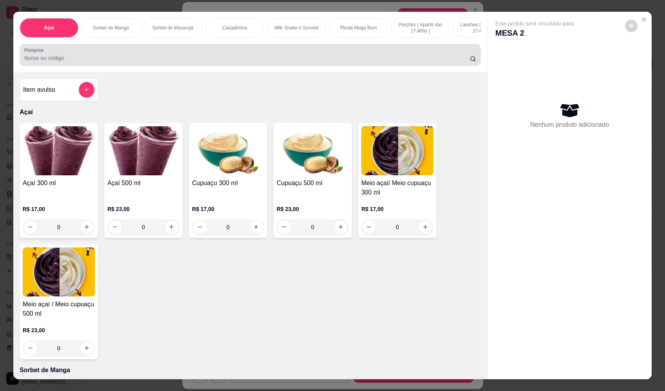
click at [220, 62] on input "Pesquisa" at bounding box center [247, 58] width 446 height 8
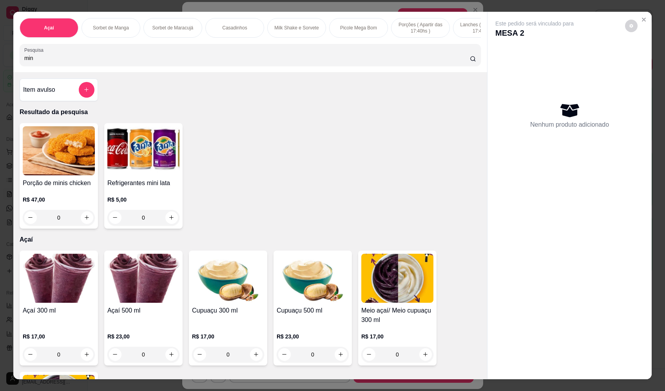
type input "min"
click at [172, 223] on button "increase-product-quantity" at bounding box center [171, 217] width 12 height 12
type input "1"
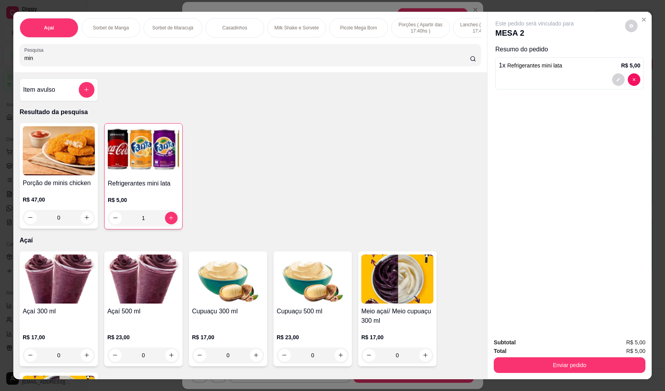
click at [607, 361] on button "Enviar pedido" at bounding box center [570, 365] width 152 height 16
click at [574, 343] on button "Registrar cliente" at bounding box center [573, 345] width 50 height 15
click at [592, 358] on button "Enviar pedido" at bounding box center [570, 365] width 152 height 16
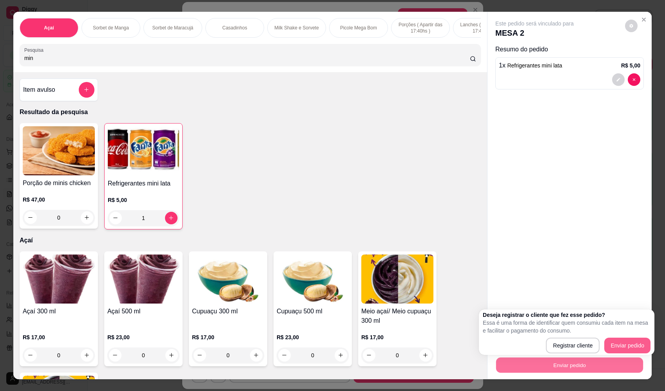
click at [614, 343] on button "Enviar pedido" at bounding box center [628, 346] width 46 height 16
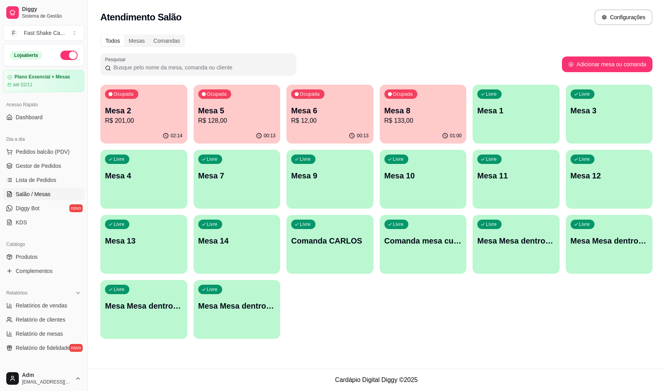
click at [138, 192] on div "Livre Mesa 4" at bounding box center [143, 174] width 87 height 49
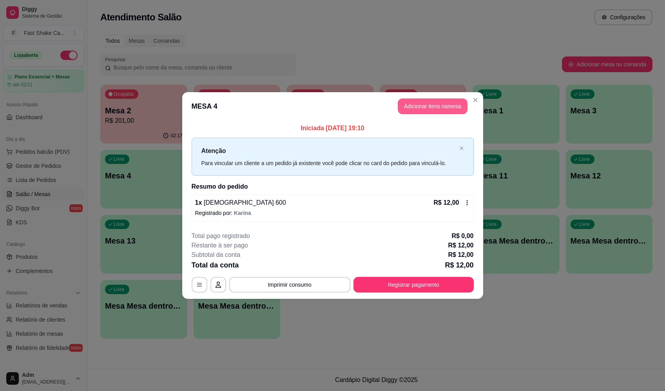
click at [410, 101] on button "Adicionar itens na mesa" at bounding box center [433, 106] width 70 height 16
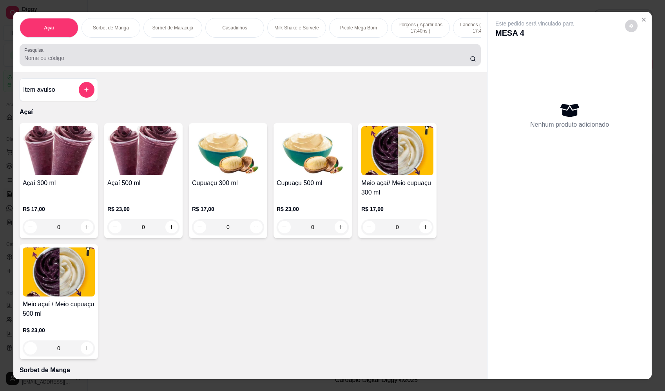
click at [204, 62] on input "Pesquisa" at bounding box center [247, 58] width 446 height 8
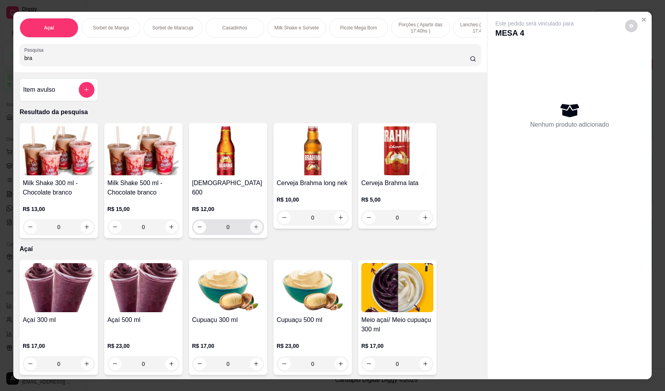
type input "bra"
click at [256, 224] on icon "increase-product-quantity" at bounding box center [256, 227] width 6 height 6
type input "1"
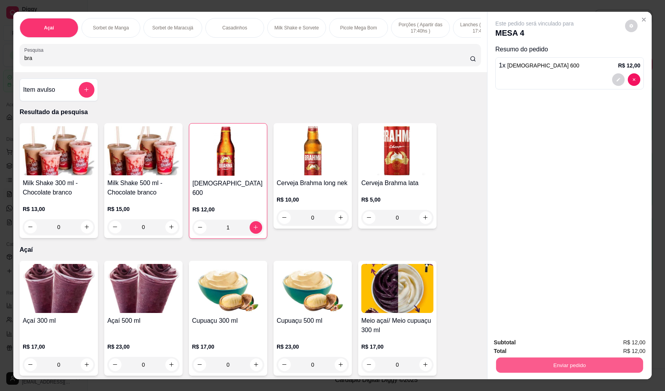
click at [568, 365] on button "Enviar pedido" at bounding box center [569, 365] width 147 height 15
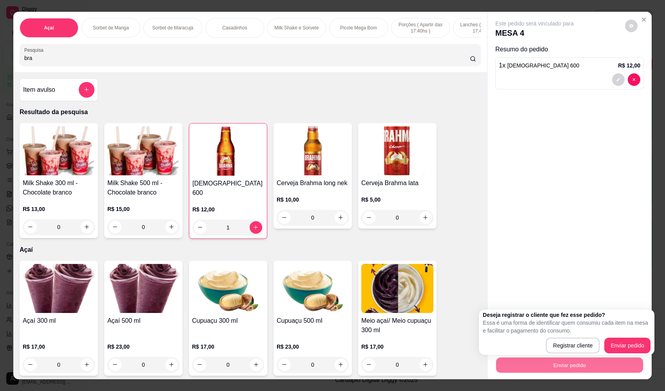
drag, startPoint x: 618, startPoint y: 337, endPoint x: 619, endPoint y: 343, distance: 5.9
click at [618, 339] on div "Deseja registrar o cliente que fez esse pedido? Essa é uma forma de identificar…" at bounding box center [567, 332] width 168 height 42
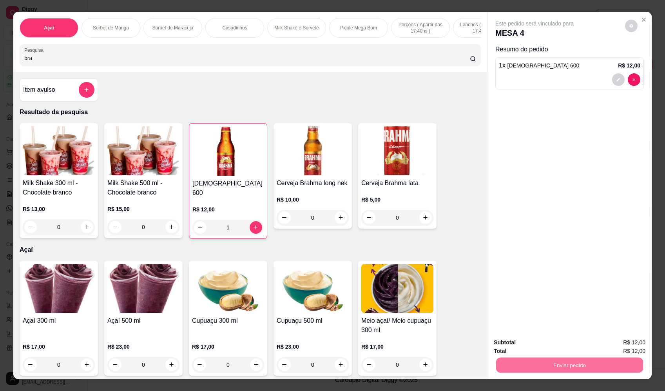
click at [621, 348] on button "Enviar pedido" at bounding box center [625, 345] width 44 height 15
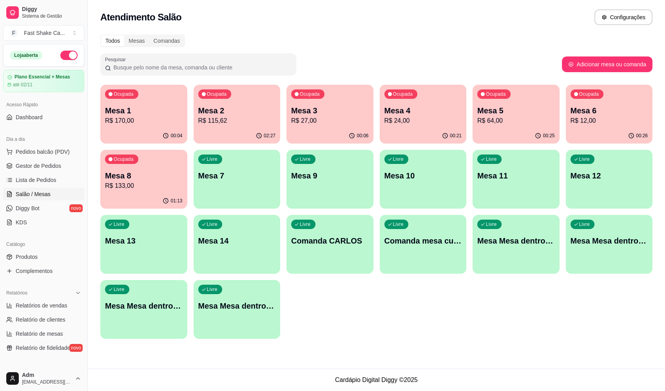
click at [314, 118] on p "R$ 27,00" at bounding box center [330, 120] width 78 height 9
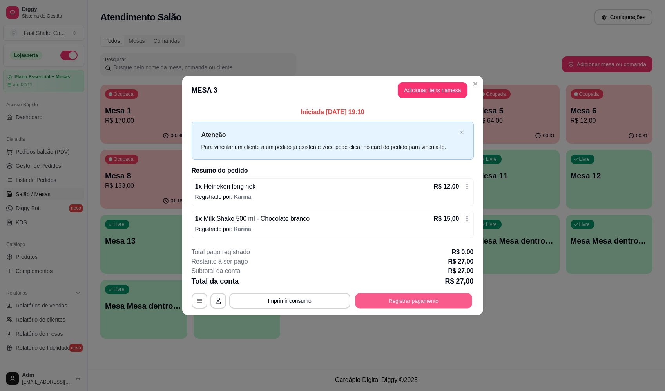
click at [408, 294] on button "Registrar pagamento" at bounding box center [413, 300] width 117 height 15
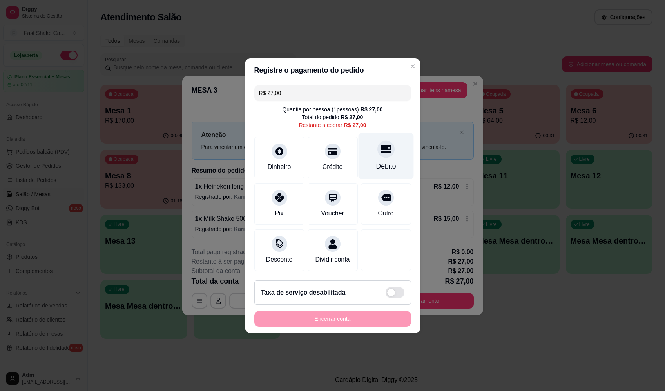
click at [385, 161] on div "Débito" at bounding box center [386, 166] width 20 height 10
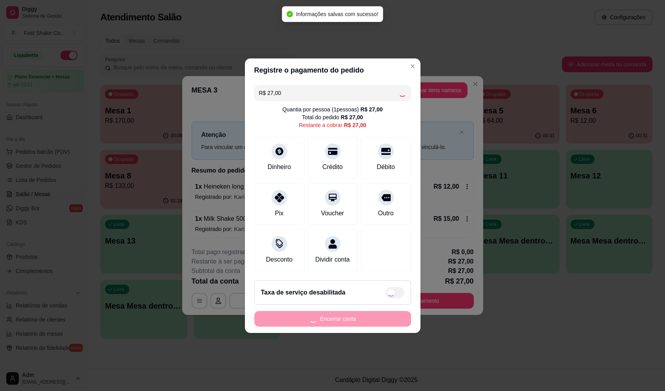
type input "R$ 0,00"
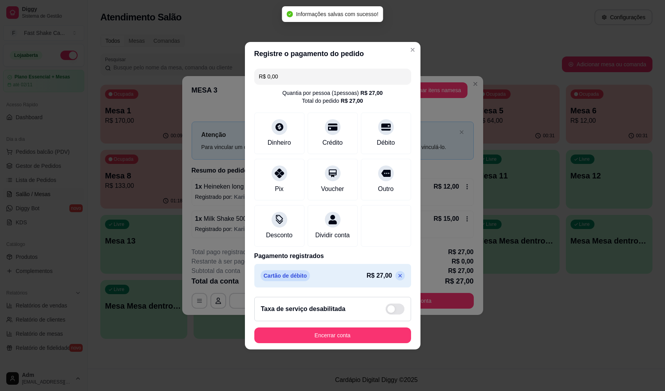
click at [341, 343] on button "Encerrar conta" at bounding box center [332, 335] width 157 height 16
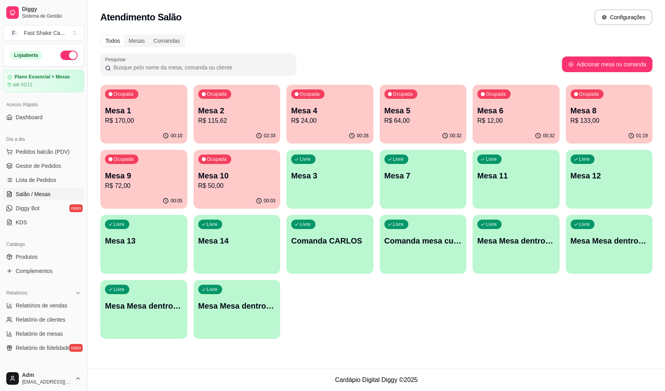
click at [432, 112] on p "Mesa 5" at bounding box center [424, 110] width 78 height 11
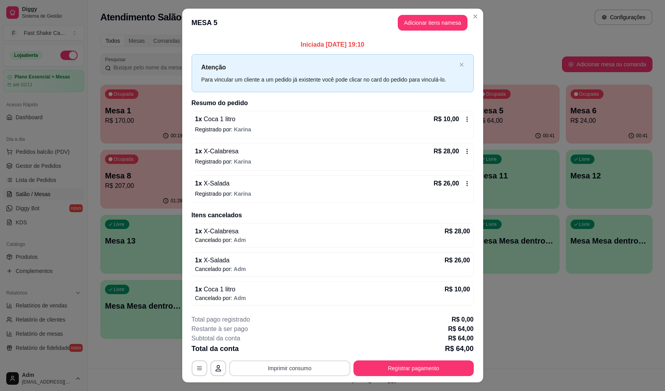
click at [292, 371] on button "Imprimir consumo" at bounding box center [289, 368] width 121 height 16
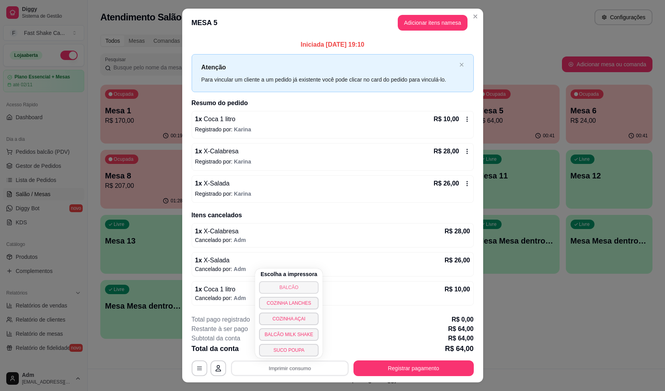
click at [294, 287] on button "BALCÃO" at bounding box center [289, 287] width 60 height 13
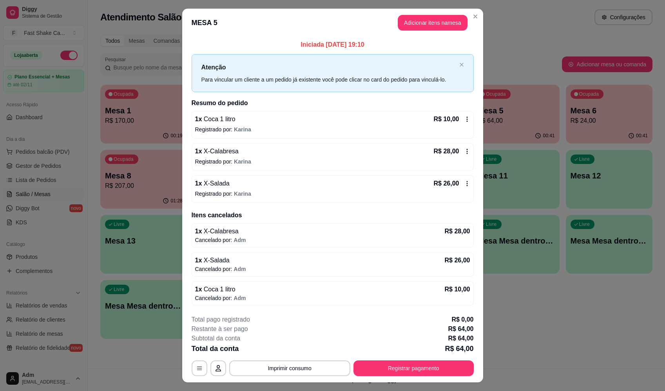
drag, startPoint x: 66, startPoint y: 311, endPoint x: 19, endPoint y: 363, distance: 70.5
click at [445, 368] on button "Registrar pagamento" at bounding box center [414, 368] width 120 height 16
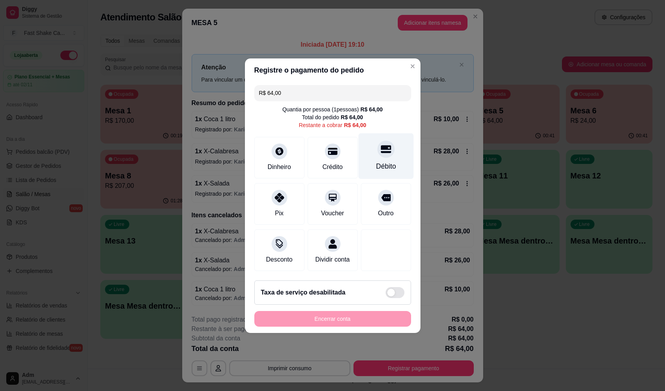
click at [388, 153] on div "Débito" at bounding box center [385, 156] width 55 height 46
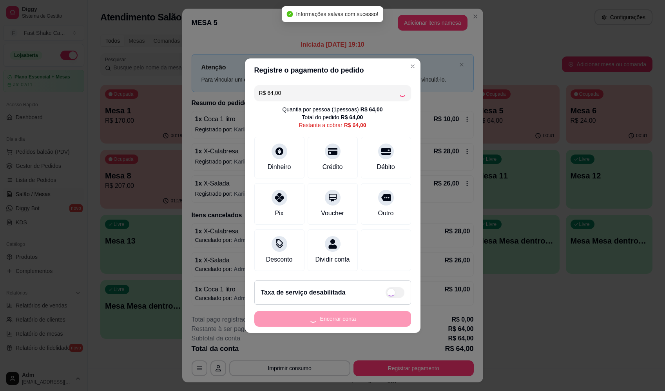
type input "R$ 0,00"
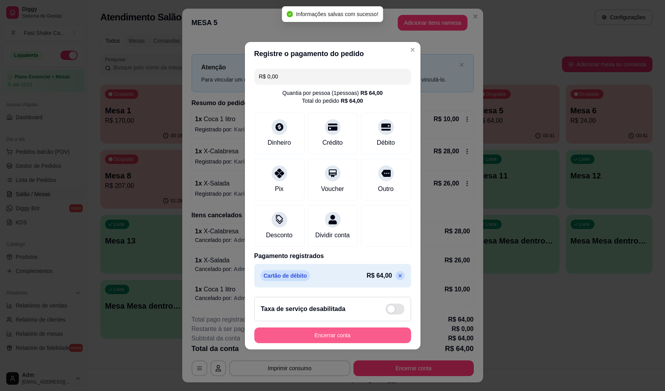
click at [366, 334] on button "Encerrar conta" at bounding box center [332, 335] width 157 height 16
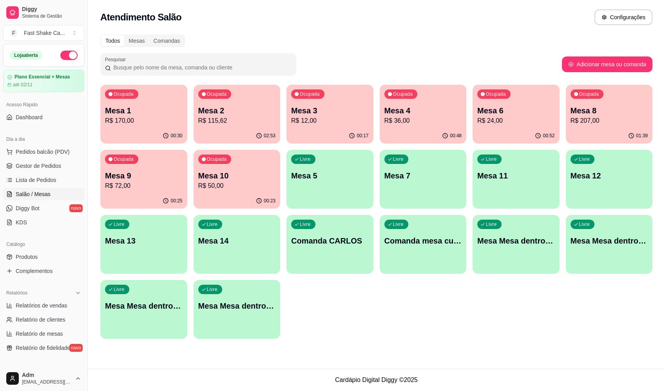
click at [227, 177] on p "Mesa 10" at bounding box center [237, 175] width 78 height 11
click at [142, 180] on p "Mesa 9" at bounding box center [143, 176] width 75 height 11
click at [165, 154] on div "Ocupada Mesa 9 R$ 72,00" at bounding box center [144, 172] width 84 height 42
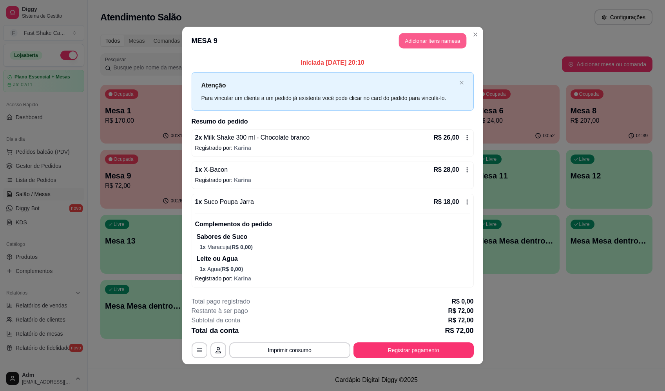
click at [434, 36] on button "Adicionar itens na mesa" at bounding box center [432, 40] width 67 height 15
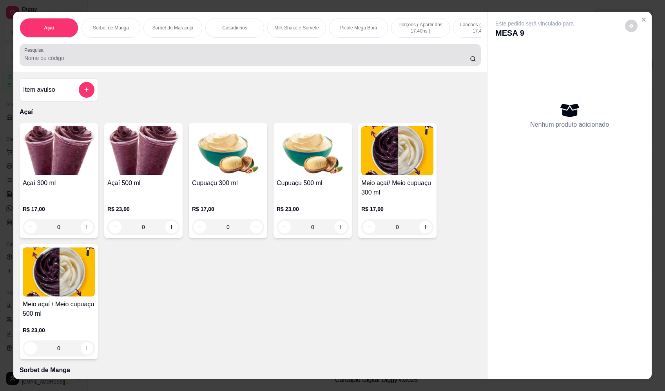
click at [272, 62] on input "Pesquisa" at bounding box center [247, 58] width 446 height 8
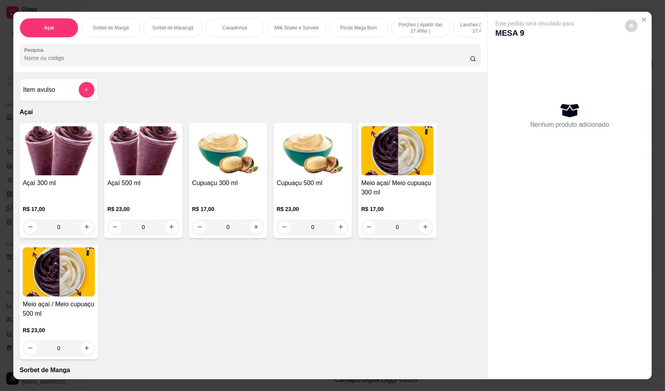
click at [136, 55] on div at bounding box center [250, 55] width 452 height 16
click at [216, 62] on input "Pesquisa" at bounding box center [247, 58] width 446 height 8
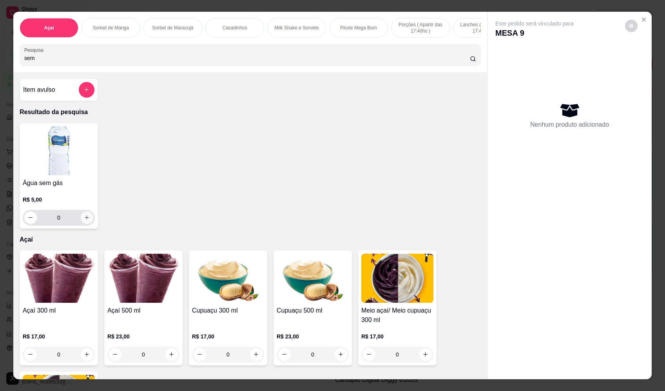
type input "sem"
click at [83, 224] on button "increase-product-quantity" at bounding box center [87, 217] width 13 height 13
type input "1"
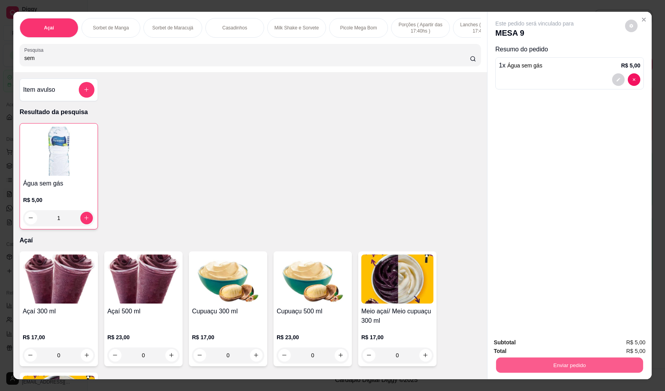
click at [557, 359] on button "Enviar pedido" at bounding box center [569, 365] width 147 height 15
click at [635, 346] on button "Enviar pedido" at bounding box center [625, 345] width 44 height 15
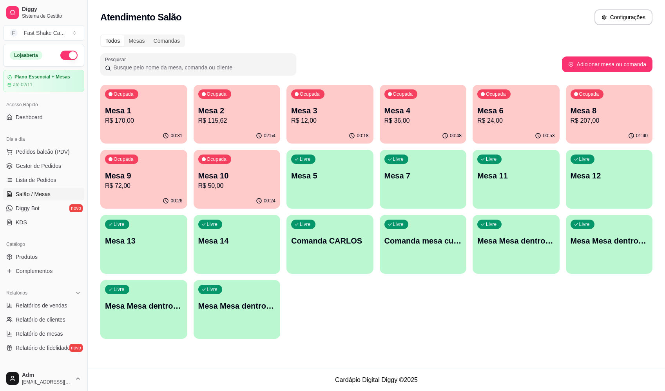
click at [263, 110] on p "Mesa 2" at bounding box center [237, 110] width 78 height 11
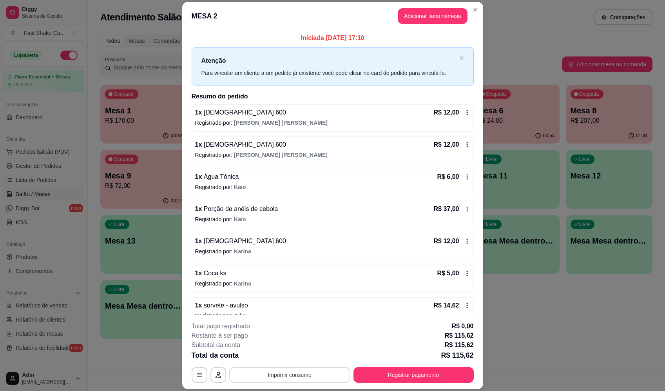
click at [314, 370] on button "Imprimir consumo" at bounding box center [289, 375] width 121 height 16
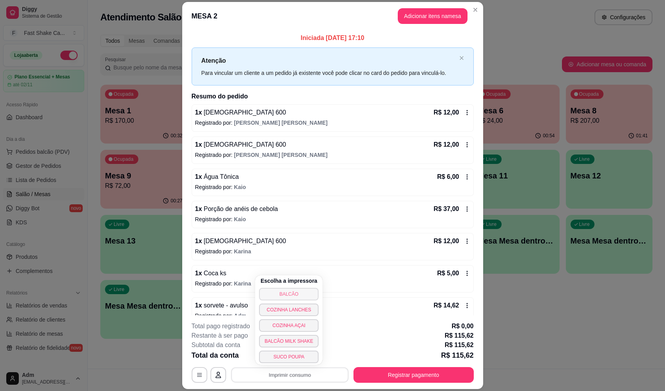
click at [305, 292] on button "BALCÃO" at bounding box center [289, 294] width 60 height 13
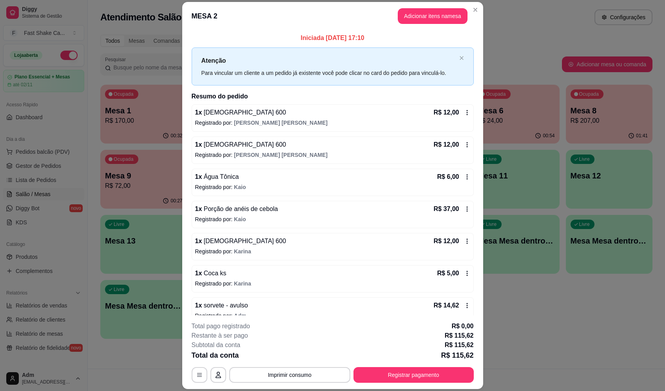
click at [432, 366] on div "**********" at bounding box center [333, 351] width 282 height 61
click at [422, 373] on button "Registrar pagamento" at bounding box center [413, 374] width 117 height 15
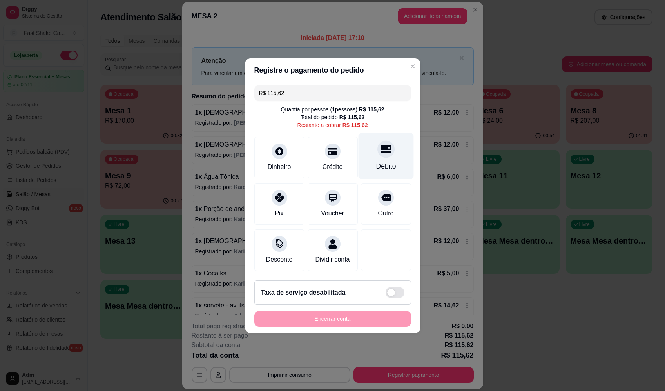
click at [377, 153] on div "Débito" at bounding box center [385, 156] width 55 height 46
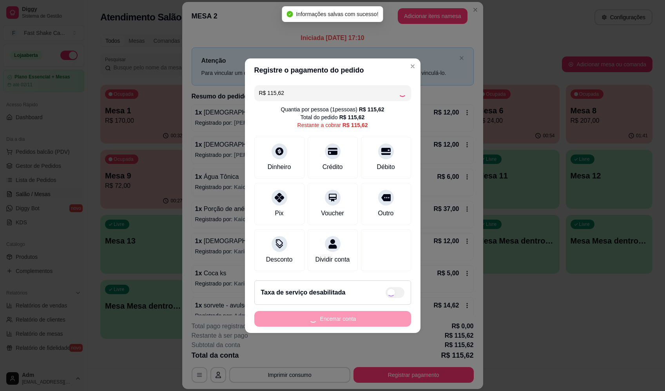
type input "R$ 0,00"
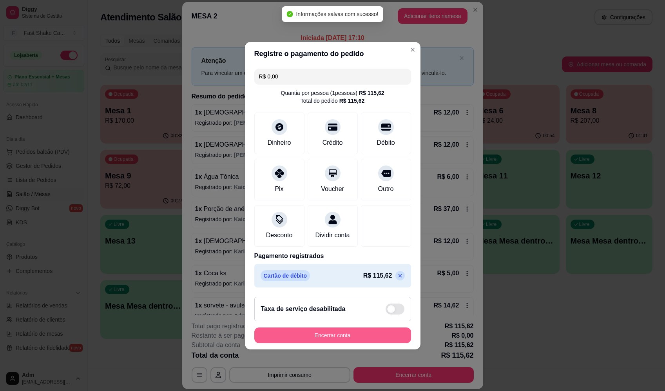
click at [363, 334] on button "Encerrar conta" at bounding box center [332, 335] width 157 height 16
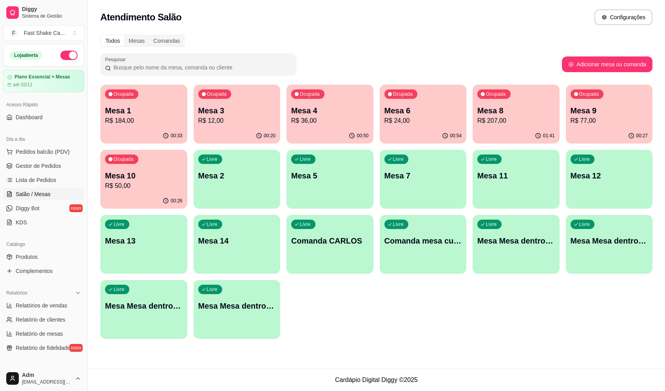
click at [411, 129] on div "00:54" at bounding box center [423, 135] width 87 height 15
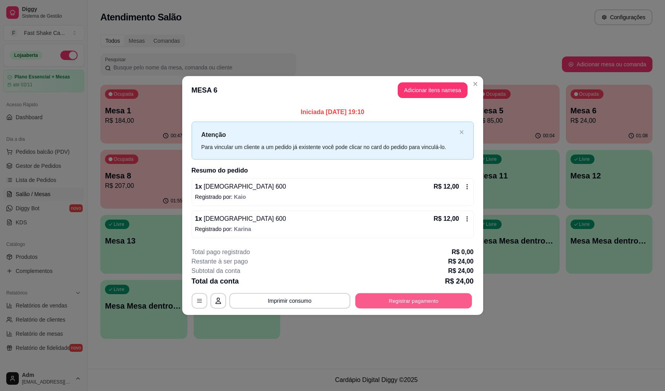
click at [396, 310] on footer "**********" at bounding box center [332, 278] width 301 height 74
click at [427, 305] on button "Registrar pagamento" at bounding box center [414, 301] width 120 height 16
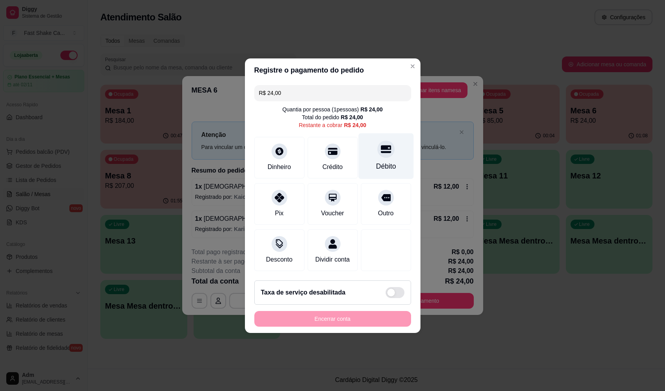
drag, startPoint x: 380, startPoint y: 160, endPoint x: 376, endPoint y: 171, distance: 11.8
click at [380, 161] on div "Débito" at bounding box center [386, 166] width 20 height 10
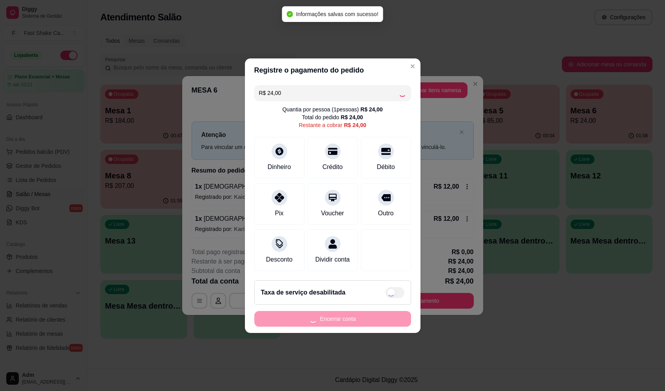
type input "R$ 0,00"
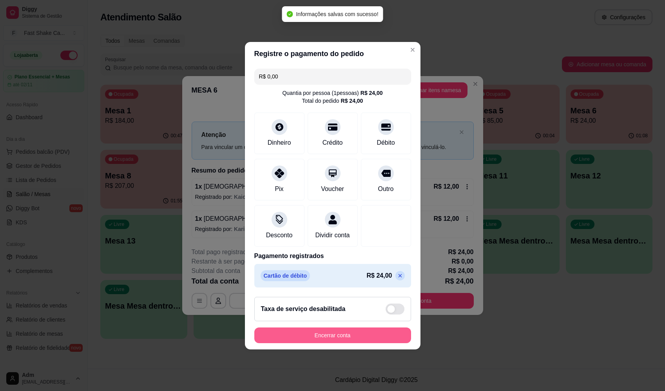
click at [354, 339] on button "Encerrar conta" at bounding box center [332, 335] width 157 height 16
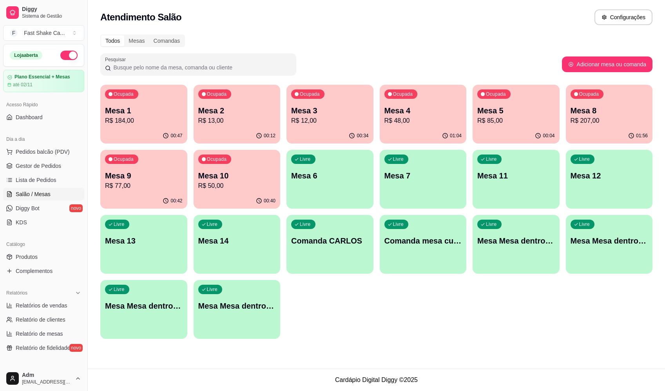
click at [122, 191] on div "Ocupada Mesa 9 R$ 77,00" at bounding box center [143, 172] width 87 height 44
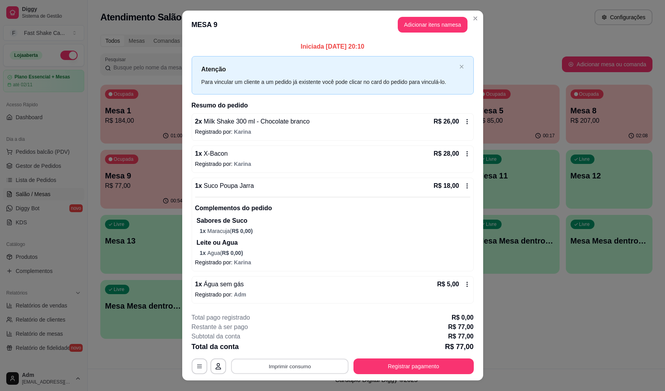
click at [310, 369] on button "Imprimir consumo" at bounding box center [290, 365] width 118 height 15
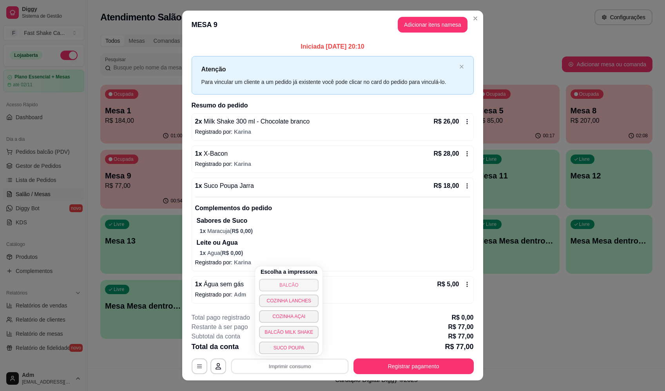
click at [291, 286] on button "BALCÃO" at bounding box center [289, 285] width 60 height 13
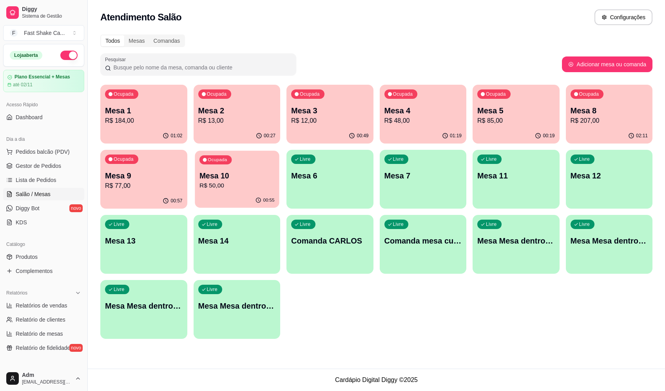
click at [234, 183] on p "R$ 50,00" at bounding box center [236, 185] width 75 height 9
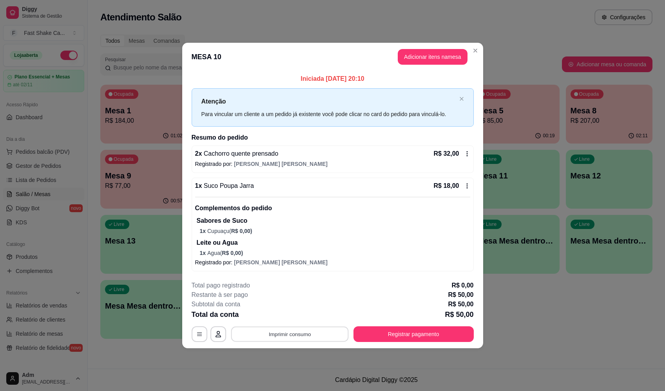
click at [301, 336] on button "Imprimir consumo" at bounding box center [290, 333] width 118 height 15
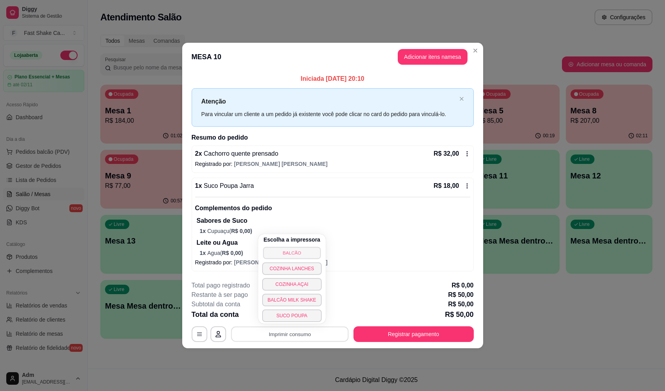
click at [306, 252] on button "BALCÃO" at bounding box center [292, 253] width 58 height 12
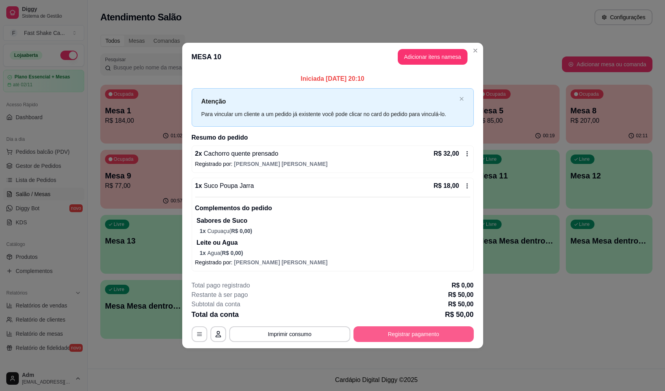
click at [431, 336] on button "Registrar pagamento" at bounding box center [414, 334] width 120 height 16
click at [405, 111] on div "Quantia por pessoa ( 1 pessoas) R$ 50,00 Total do pedido R$ 50,00 Restante a co…" at bounding box center [332, 117] width 157 height 24
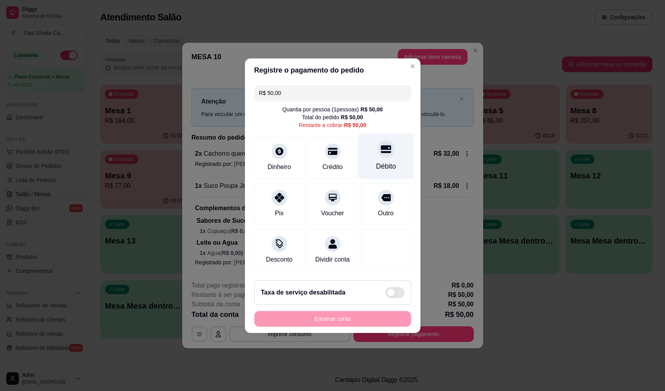
click at [390, 140] on div "Débito" at bounding box center [385, 156] width 55 height 46
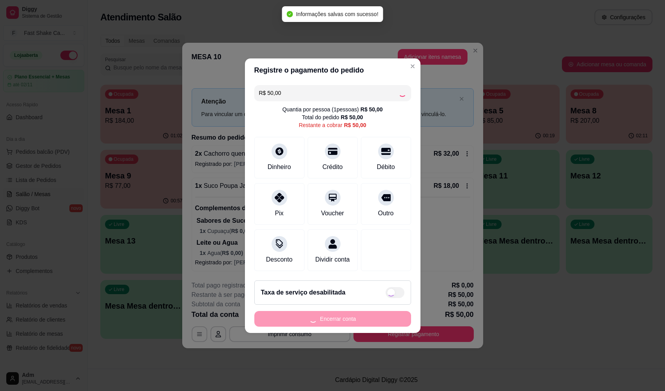
type input "R$ 0,00"
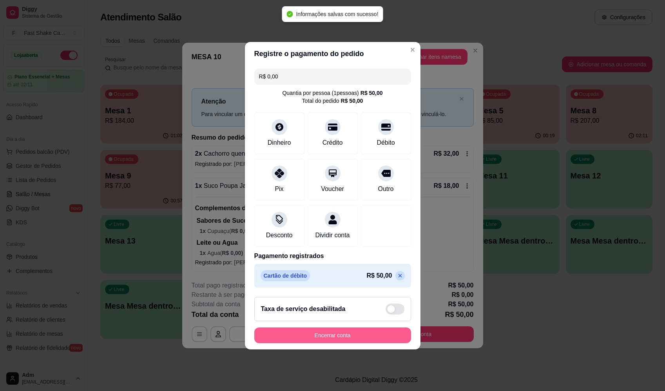
click at [360, 337] on button "Encerrar conta" at bounding box center [332, 335] width 157 height 16
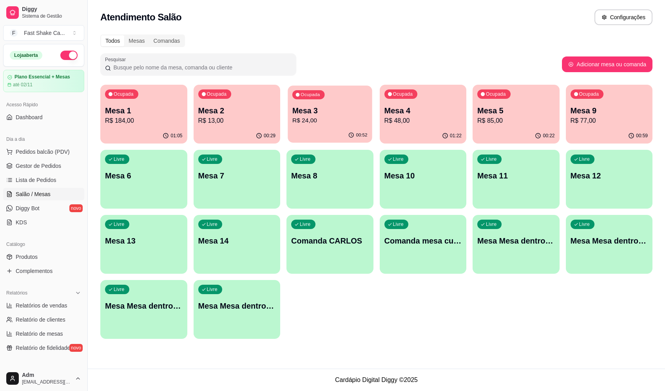
click at [317, 111] on p "Mesa 3" at bounding box center [329, 110] width 75 height 11
click at [488, 123] on p "R$ 85,00" at bounding box center [516, 120] width 75 height 9
click at [407, 116] on p "R$ 48,00" at bounding box center [424, 120] width 78 height 9
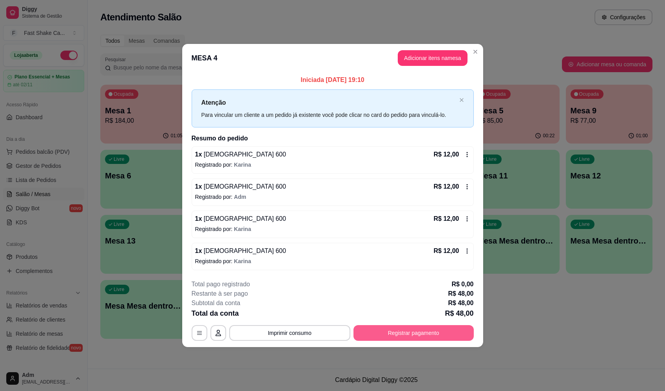
click at [422, 329] on button "Registrar pagamento" at bounding box center [414, 333] width 120 height 16
click at [379, 162] on div "Débito" at bounding box center [386, 166] width 20 height 10
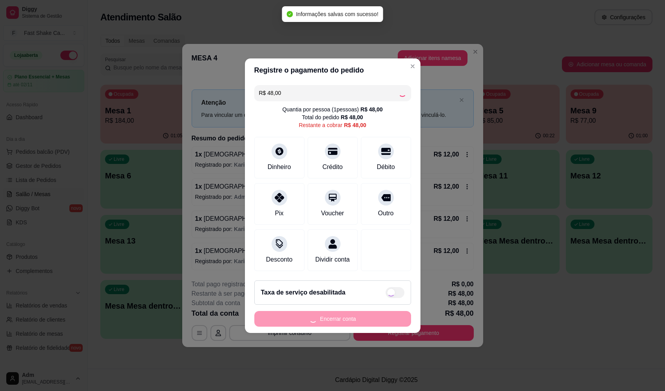
type input "R$ 0,00"
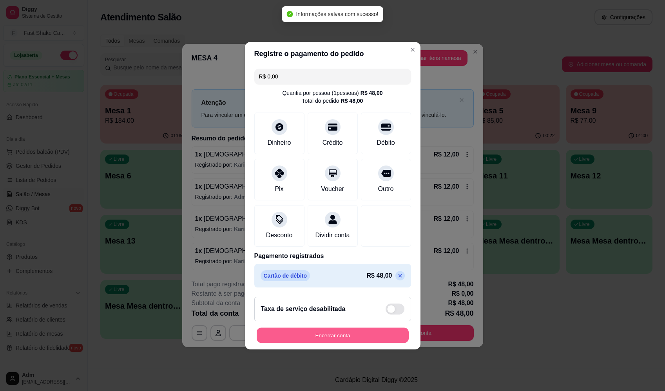
click at [349, 338] on button "Encerrar conta" at bounding box center [333, 334] width 152 height 15
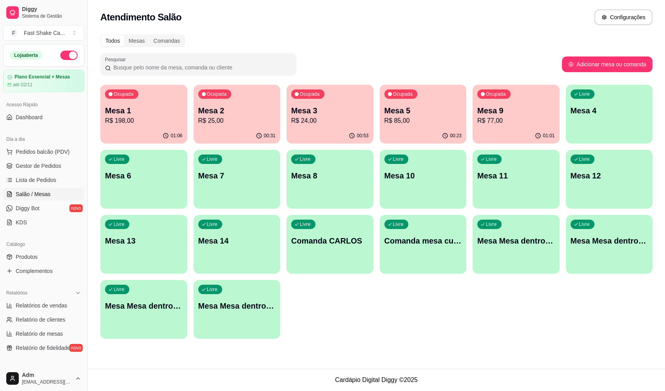
click at [251, 131] on div "00:31" at bounding box center [237, 135] width 87 height 15
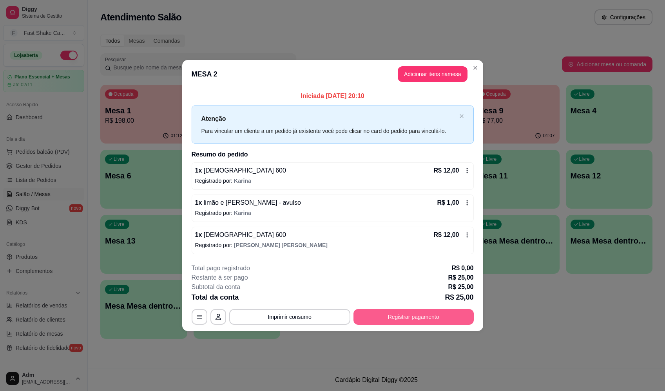
click at [423, 316] on button "Registrar pagamento" at bounding box center [414, 317] width 120 height 16
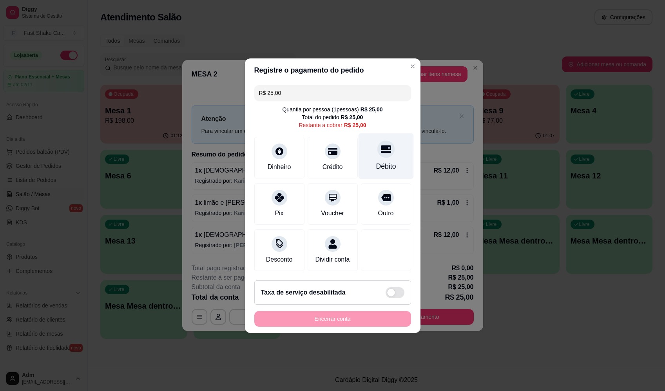
click at [363, 136] on div "Débito" at bounding box center [385, 156] width 55 height 46
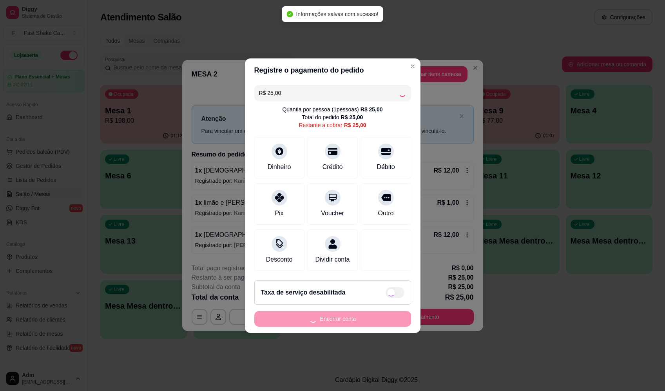
type input "R$ 0,00"
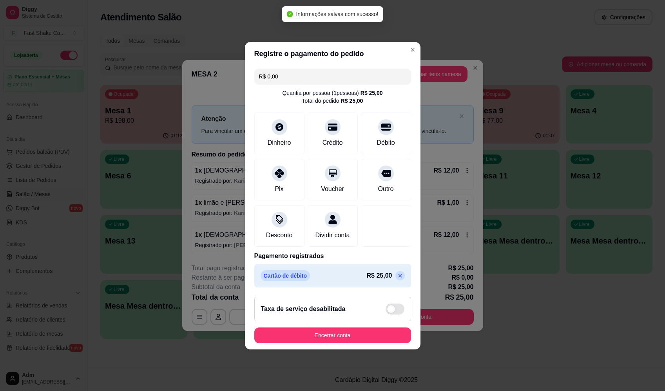
click at [374, 349] on footer "Taxa de serviço desabilitada Encerrar conta" at bounding box center [333, 319] width 176 height 59
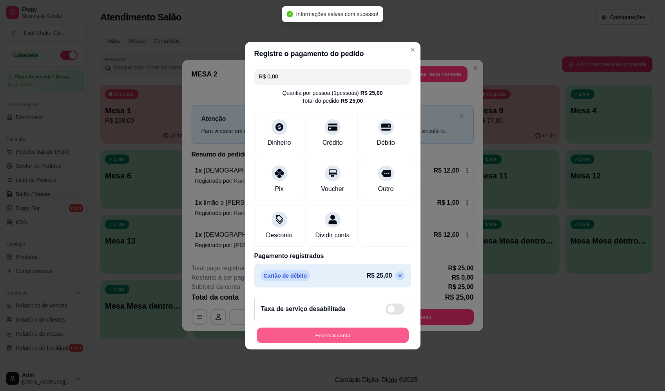
click at [383, 343] on button "Encerrar conta" at bounding box center [333, 334] width 152 height 15
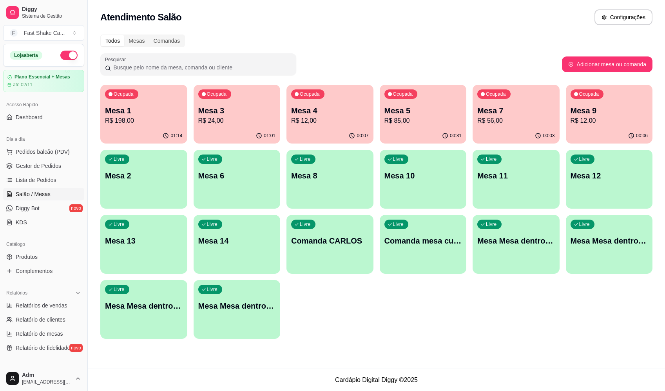
click at [146, 127] on div "Ocupada Mesa 1 R$ 198,00" at bounding box center [143, 107] width 87 height 44
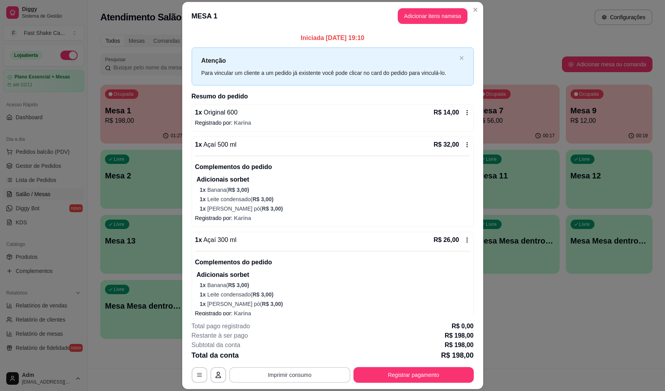
click at [287, 373] on button "Imprimir consumo" at bounding box center [289, 375] width 121 height 16
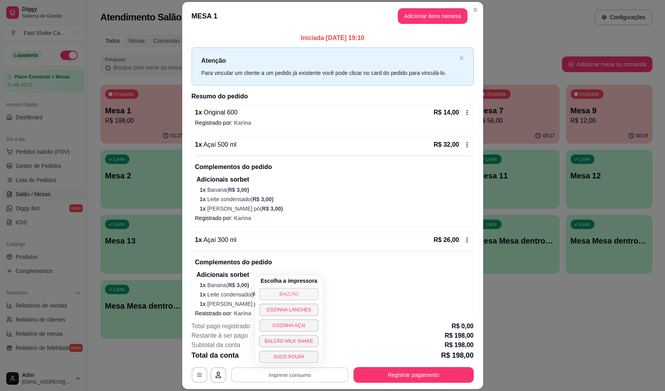
click at [280, 294] on button "BALCÃO" at bounding box center [289, 294] width 60 height 13
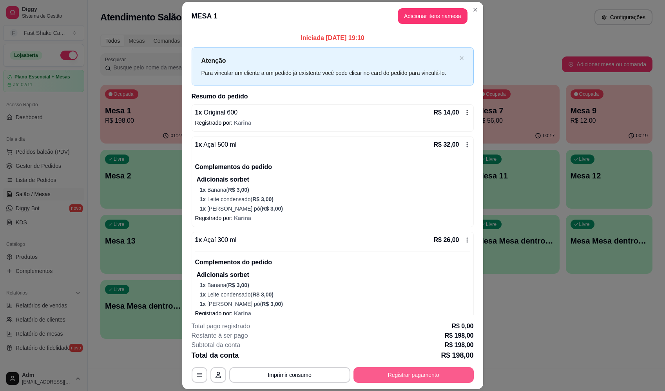
click at [419, 372] on button "Registrar pagamento" at bounding box center [414, 375] width 120 height 16
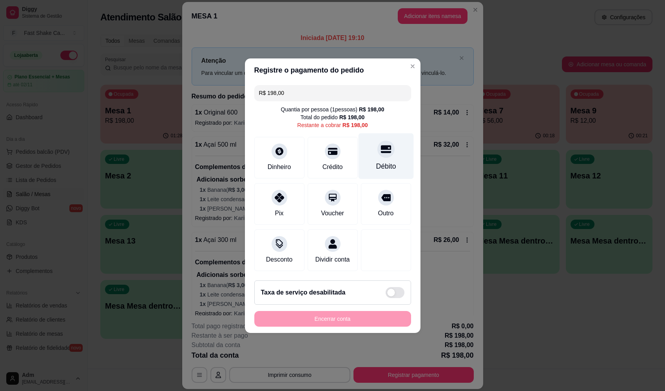
click at [391, 151] on div "Débito" at bounding box center [385, 156] width 55 height 46
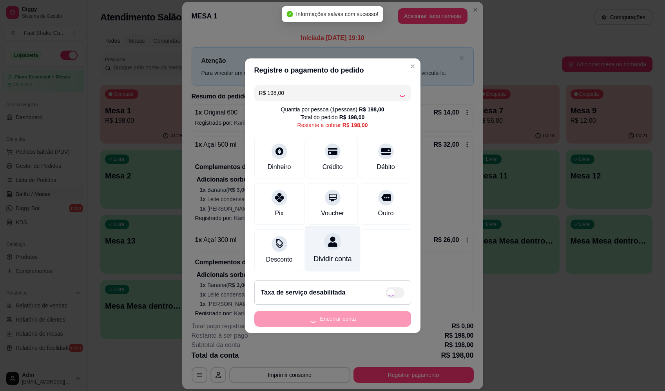
type input "R$ 0,00"
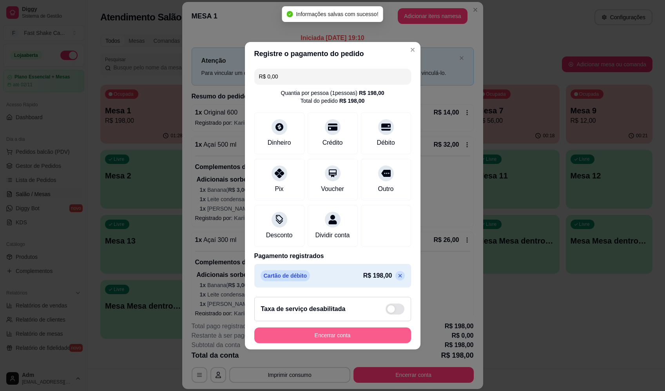
click at [354, 343] on button "Encerrar conta" at bounding box center [332, 335] width 157 height 16
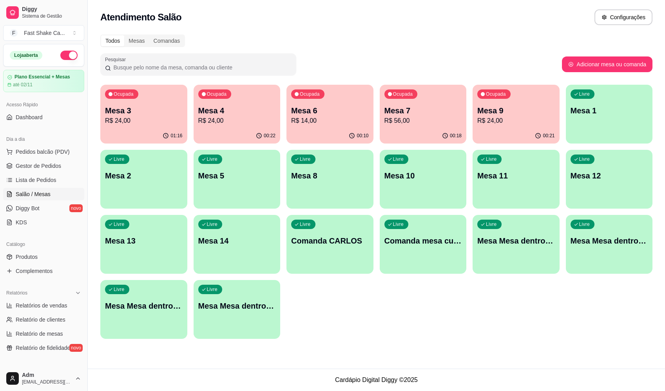
click at [621, 249] on div "Livre Mesa Mesa dentro laranja" at bounding box center [609, 239] width 87 height 49
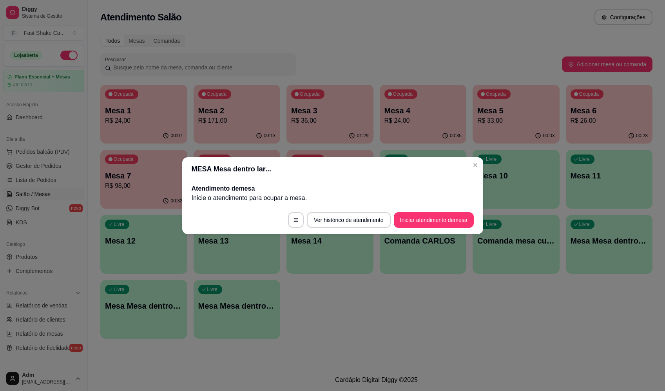
click at [450, 221] on button "Iniciar atendimento de mesa" at bounding box center [434, 220] width 80 height 16
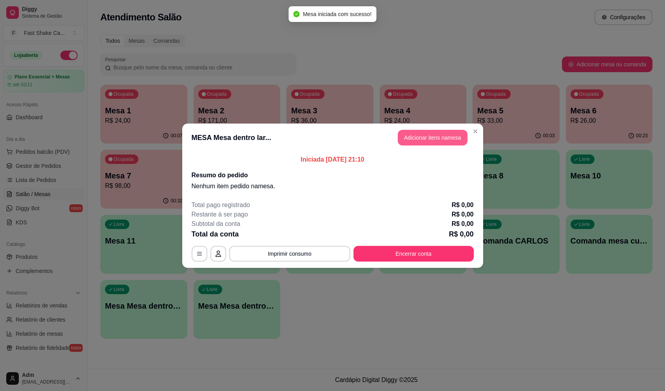
click at [425, 139] on button "Adicionar itens na mesa" at bounding box center [433, 138] width 70 height 16
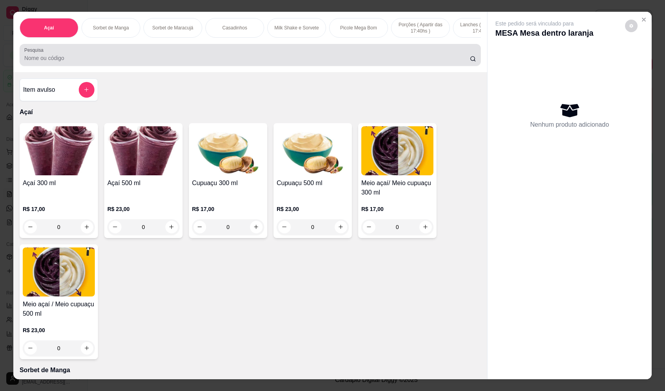
click at [110, 62] on input "Pesquisa" at bounding box center [247, 58] width 446 height 8
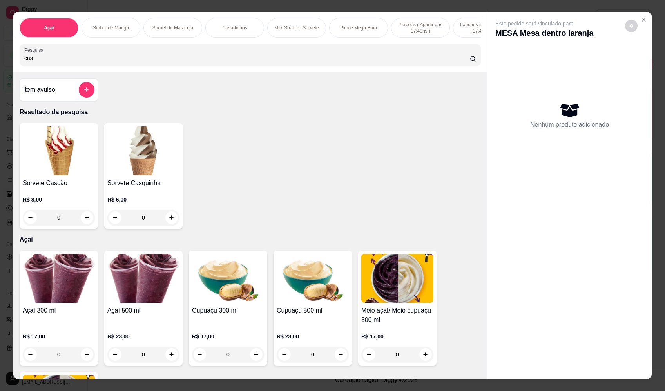
type input "cas"
click at [86, 225] on div "0" at bounding box center [59, 218] width 72 height 16
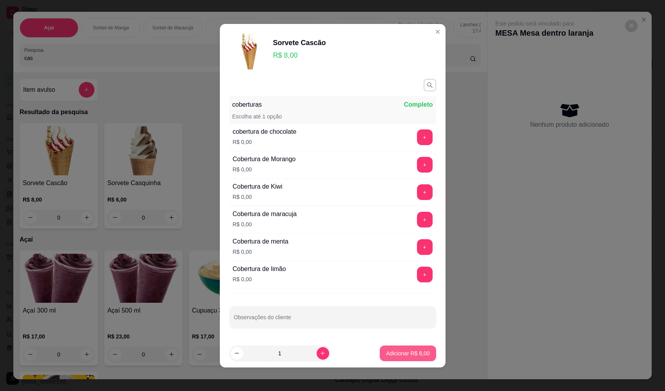
click at [412, 347] on button "Adicionar R$ 8,00" at bounding box center [408, 353] width 56 height 16
type input "1"
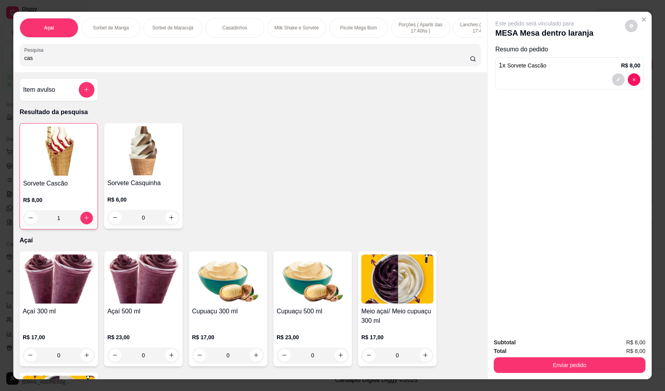
drag, startPoint x: 104, startPoint y: 58, endPoint x: -6, endPoint y: 70, distance: 110.7
click at [0, 70] on html "Diggy Sistema de Gestão F Fast Shake Ca ... Loja aberta Plano Essencial + Mesas…" at bounding box center [332, 195] width 665 height 391
click at [86, 90] on button "add-separate-item" at bounding box center [87, 90] width 16 height 16
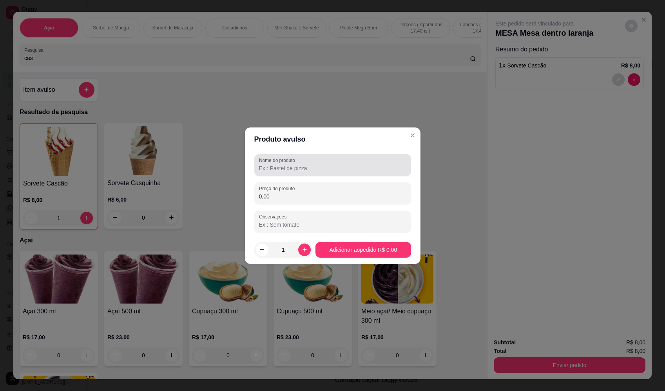
click at [291, 171] on input "Nome do produto" at bounding box center [332, 168] width 147 height 8
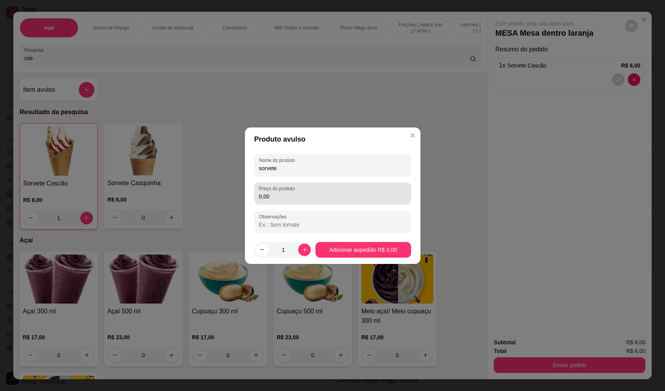
type input "sorvete"
click at [287, 209] on div "Nome do produto sorvete Preço do produto 0,00 Observações" at bounding box center [332, 193] width 157 height 78
click at [298, 197] on input "0,00" at bounding box center [332, 196] width 147 height 8
type input "10,20"
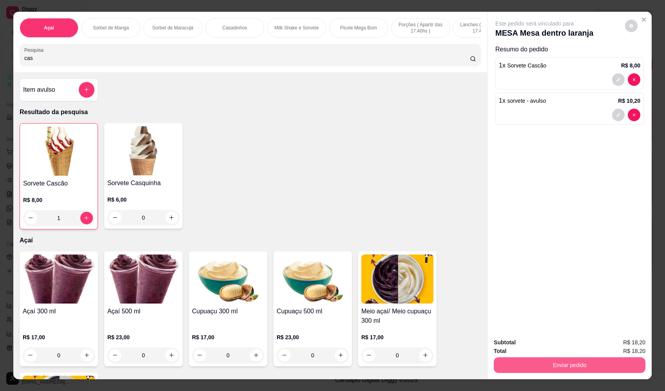
click at [569, 360] on button "Enviar pedido" at bounding box center [570, 365] width 152 height 16
click at [611, 345] on button "Enviar pedido" at bounding box center [625, 345] width 44 height 15
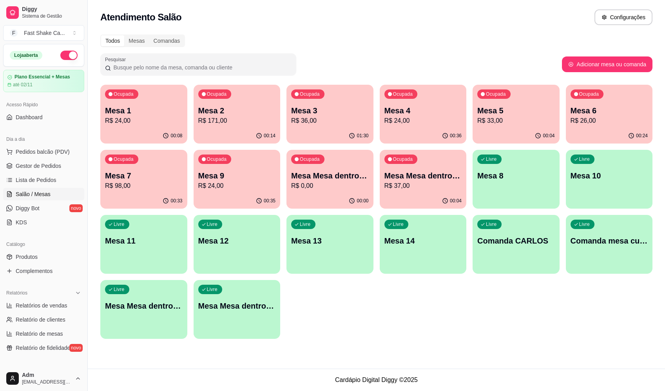
click at [430, 182] on p "R$ 37,00" at bounding box center [424, 185] width 78 height 9
click at [120, 132] on div "00:09" at bounding box center [144, 135] width 84 height 15
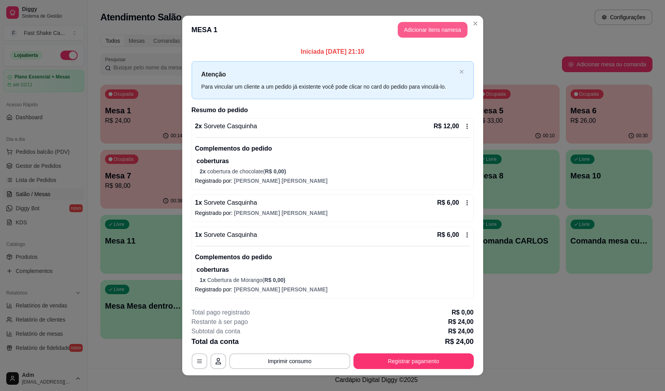
click at [421, 34] on button "Adicionar itens na mesa" at bounding box center [433, 30] width 70 height 16
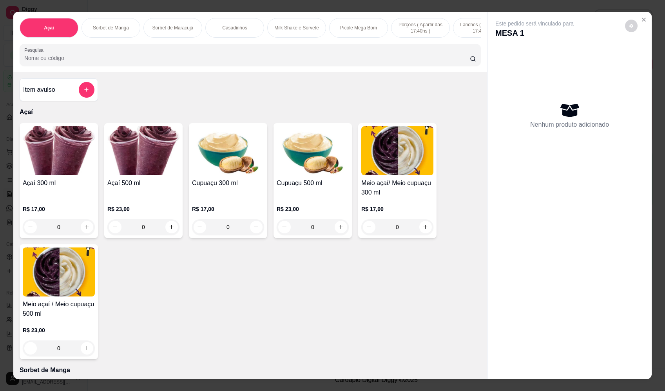
click at [93, 98] on div "Item avulso" at bounding box center [59, 89] width 78 height 23
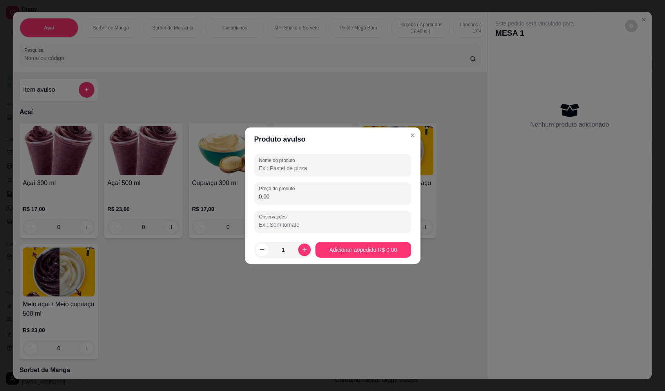
drag, startPoint x: 327, startPoint y: 171, endPoint x: 319, endPoint y: 180, distance: 11.7
click at [326, 171] on input "Nome do produto" at bounding box center [332, 168] width 147 height 8
type input "moeda"
click at [365, 207] on div "Nome do produto moeda Preço do produto 0,00 Observações" at bounding box center [332, 193] width 157 height 78
click at [367, 198] on input "0,00" at bounding box center [332, 196] width 147 height 8
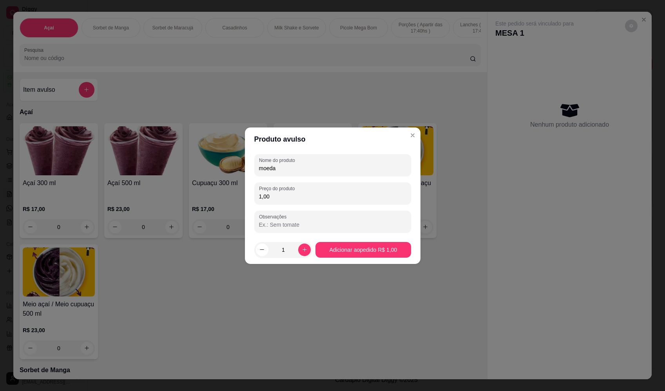
type input "1,00"
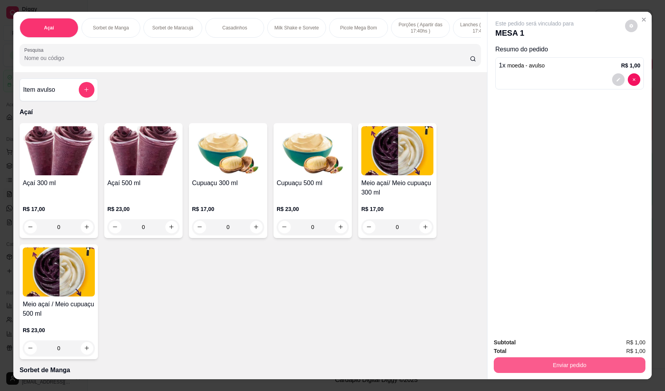
click at [577, 361] on button "Enviar pedido" at bounding box center [570, 365] width 152 height 16
click at [647, 346] on button "Enviar pedido" at bounding box center [625, 345] width 43 height 15
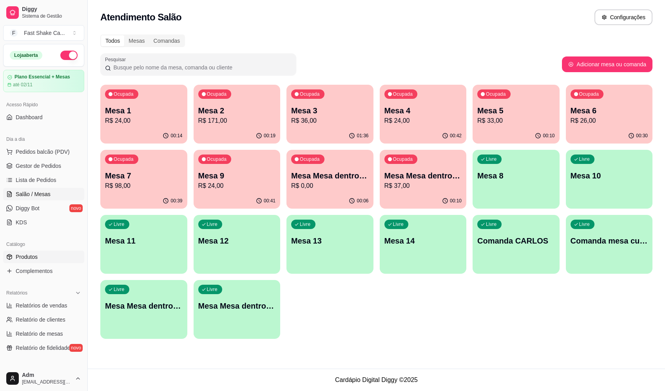
click at [37, 257] on span "Produtos" at bounding box center [27, 257] width 22 height 8
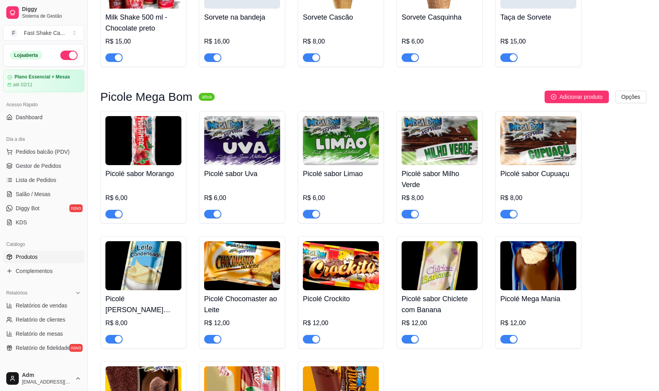
scroll to position [1098, 0]
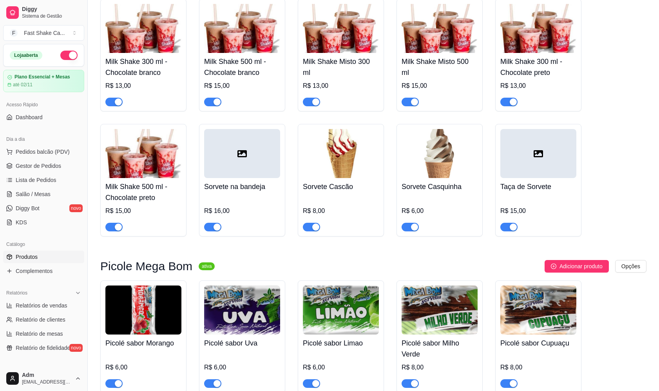
click at [211, 230] on span "button" at bounding box center [212, 227] width 17 height 9
click at [49, 196] on link "Salão / Mesas" at bounding box center [43, 194] width 81 height 13
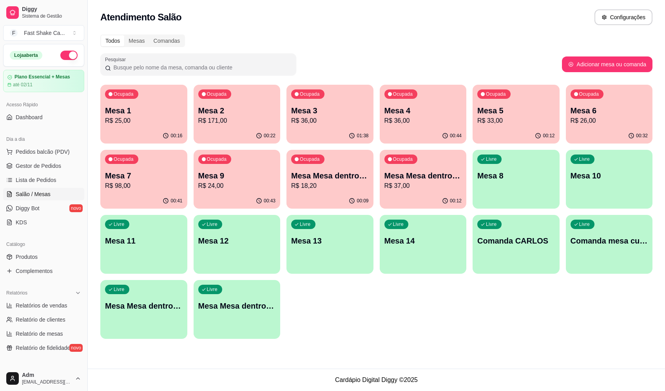
click at [161, 102] on div "Ocupada Mesa 1 R$ 25,00" at bounding box center [143, 107] width 87 height 44
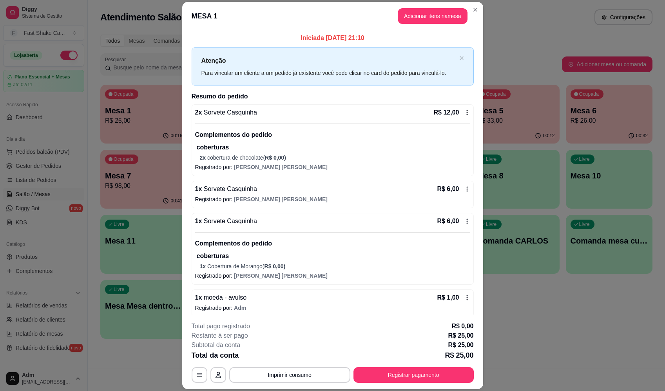
click at [294, 368] on button "Imprimir consumo" at bounding box center [289, 375] width 121 height 16
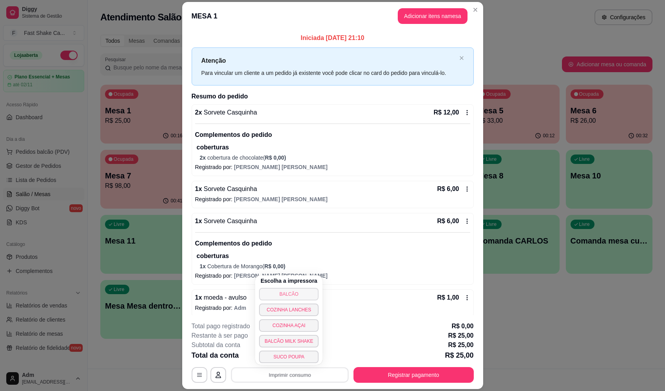
click at [297, 289] on button "BALCÃO" at bounding box center [289, 294] width 60 height 13
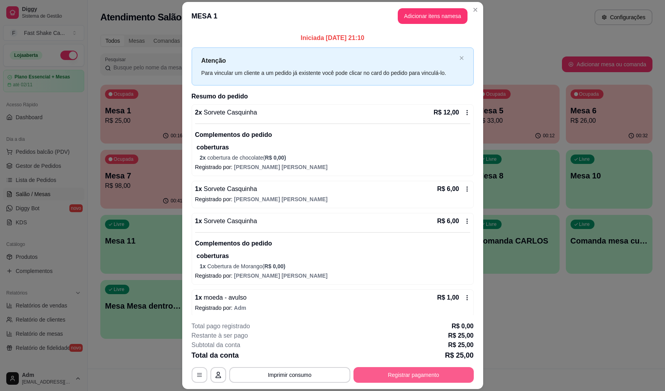
click at [405, 379] on button "Registrar pagamento" at bounding box center [414, 375] width 120 height 16
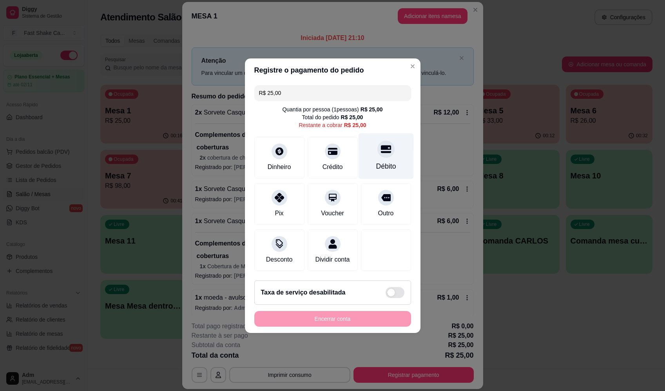
click at [387, 134] on div "Débito" at bounding box center [385, 156] width 55 height 46
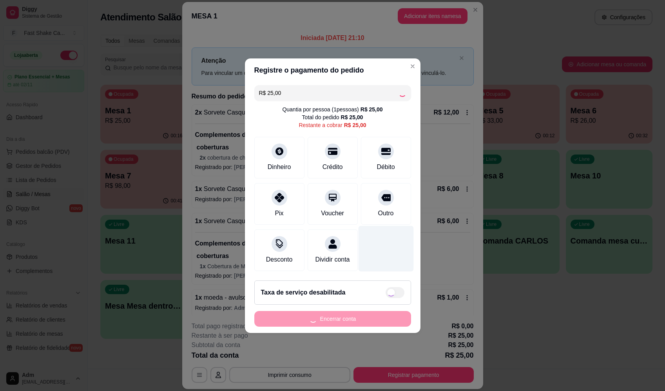
type input "R$ 0,00"
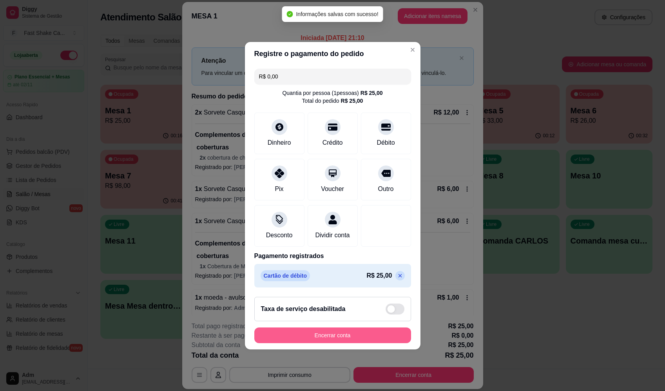
click at [366, 342] on button "Encerrar conta" at bounding box center [332, 335] width 157 height 16
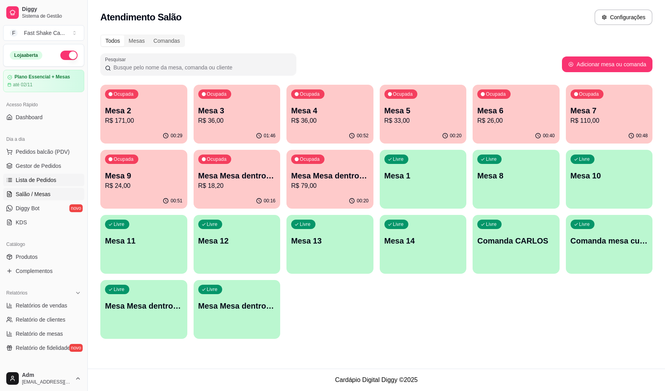
click at [47, 181] on span "Lista de Pedidos" at bounding box center [36, 180] width 41 height 8
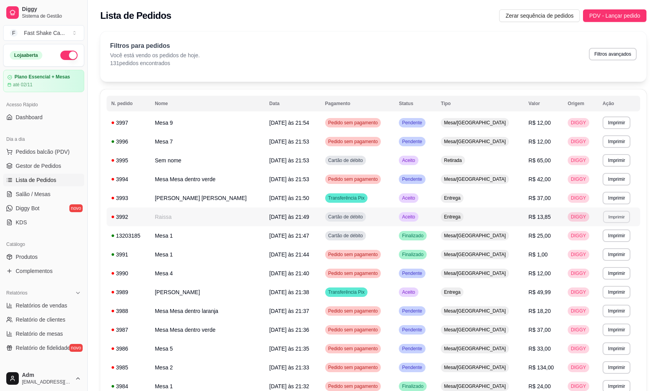
click at [613, 218] on button "Imprimir" at bounding box center [616, 217] width 27 height 12
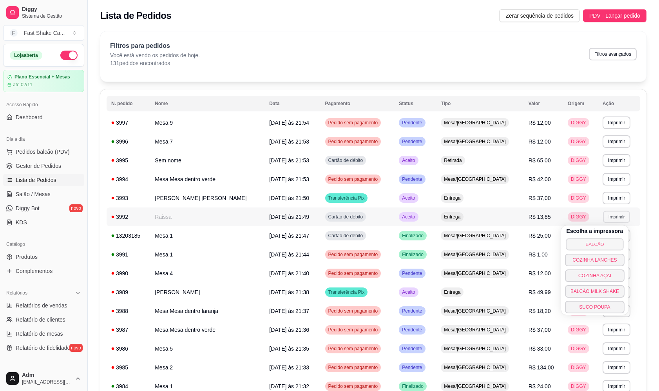
click at [598, 244] on button "BALCÃO" at bounding box center [595, 244] width 58 height 12
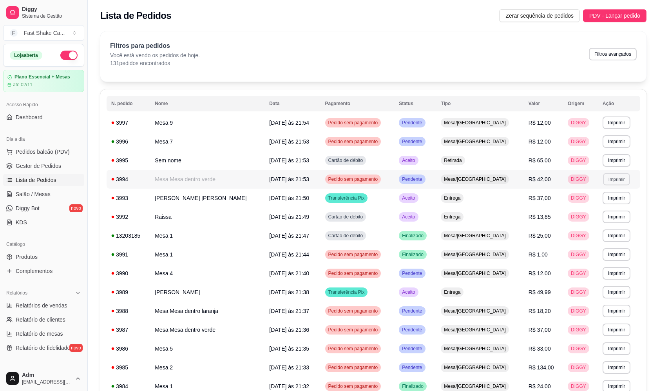
click at [604, 181] on button "Imprimir" at bounding box center [616, 179] width 27 height 12
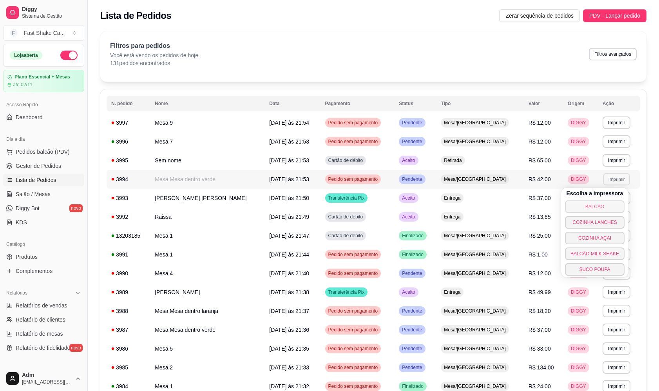
click at [600, 203] on button "BALCÃO" at bounding box center [595, 206] width 60 height 13
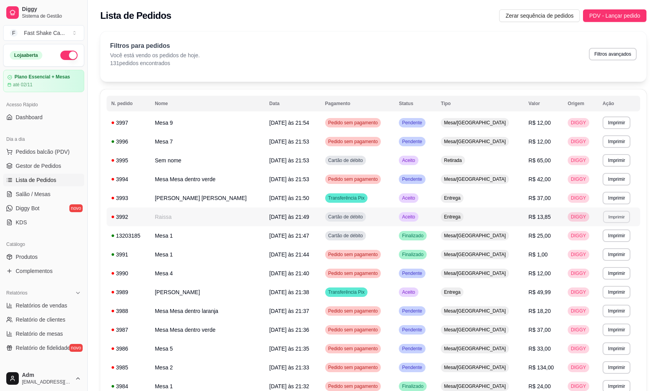
click at [606, 216] on button "Imprimir" at bounding box center [616, 217] width 27 height 12
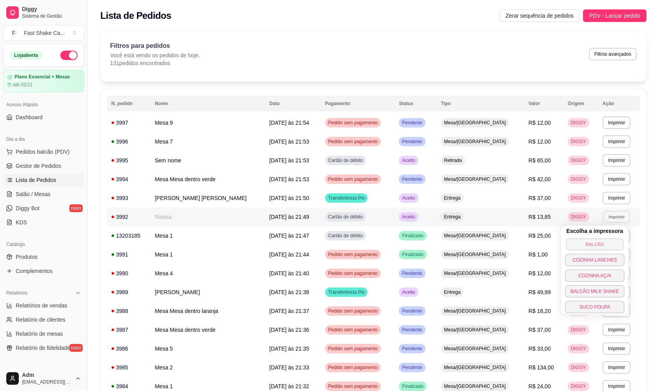
click at [601, 243] on button "BALCÃO" at bounding box center [595, 244] width 58 height 12
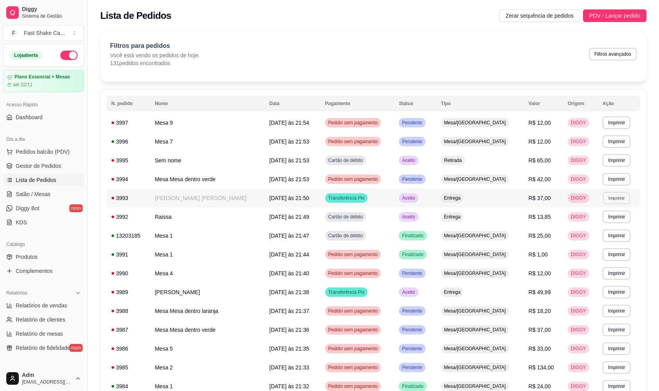
click at [603, 198] on button "Imprimir" at bounding box center [616, 198] width 27 height 12
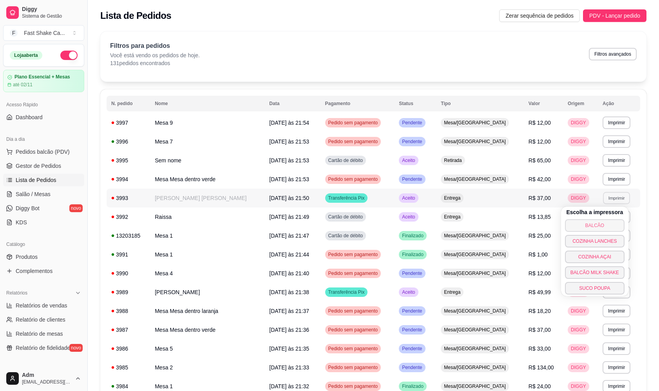
click at [596, 226] on button "BALCÃO" at bounding box center [595, 225] width 60 height 13
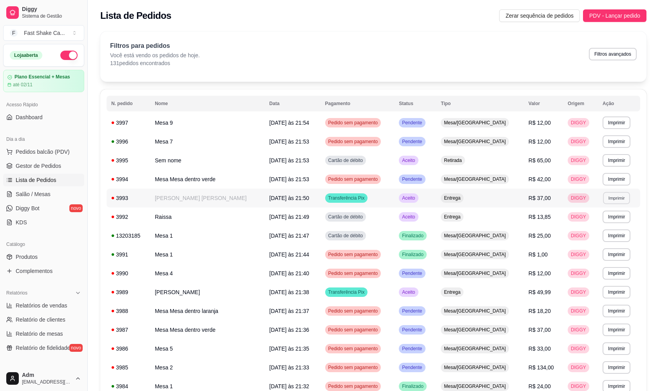
click at [614, 196] on button "Imprimir" at bounding box center [616, 198] width 27 height 12
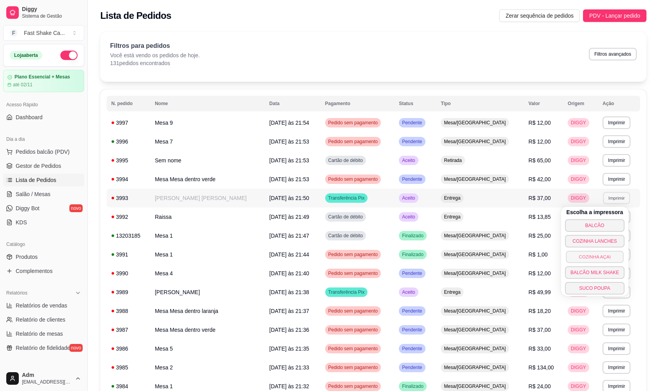
click at [588, 255] on button "COZINHA AÇAI" at bounding box center [595, 257] width 58 height 12
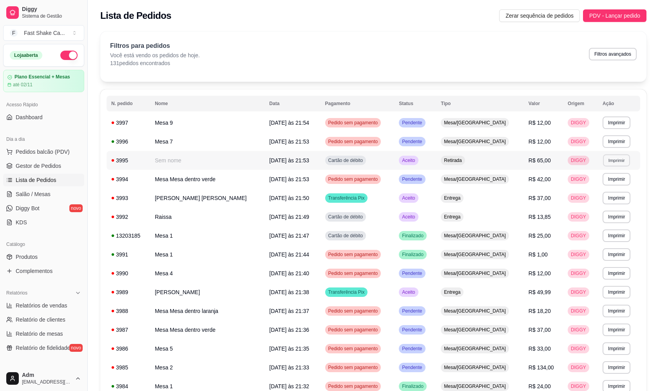
click at [614, 162] on button "Imprimir" at bounding box center [616, 160] width 27 height 12
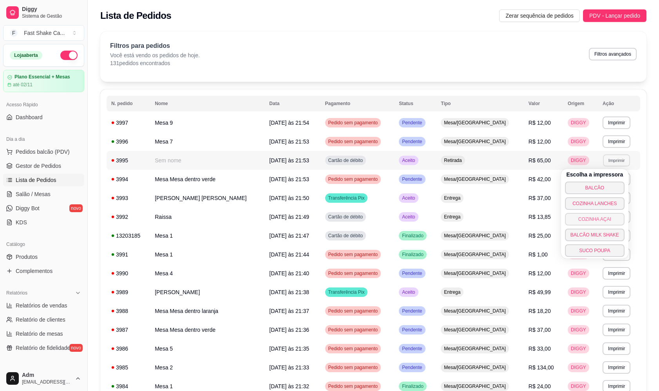
click at [597, 220] on button "COZINHA AÇAI" at bounding box center [595, 219] width 60 height 13
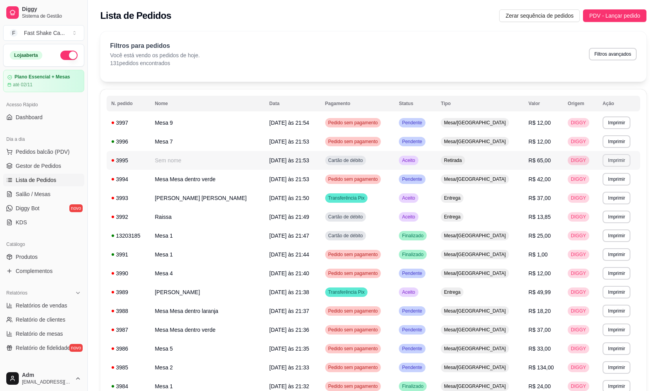
click at [611, 161] on button "Imprimir" at bounding box center [617, 160] width 28 height 13
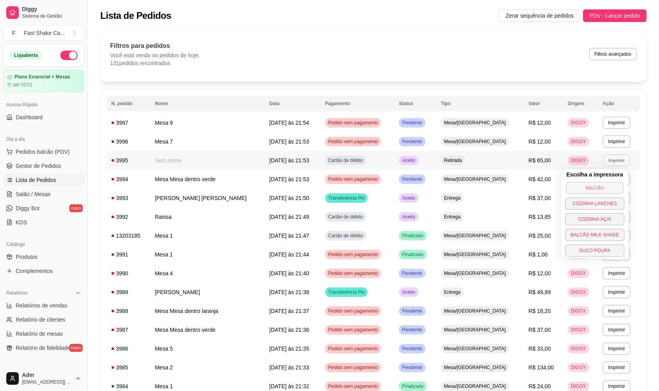
click at [604, 187] on button "BALCÃO" at bounding box center [595, 188] width 58 height 12
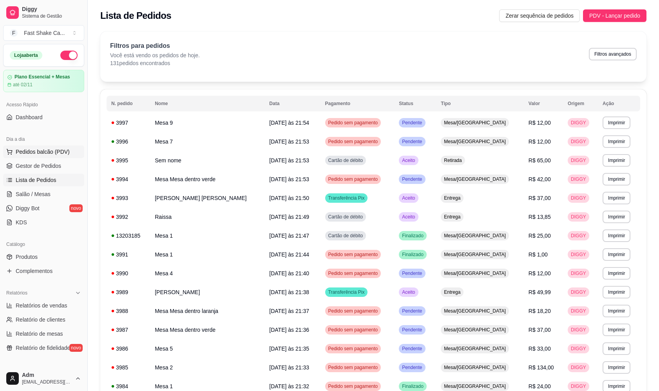
click at [60, 154] on span "Pedidos balcão (PDV)" at bounding box center [43, 152] width 54 height 8
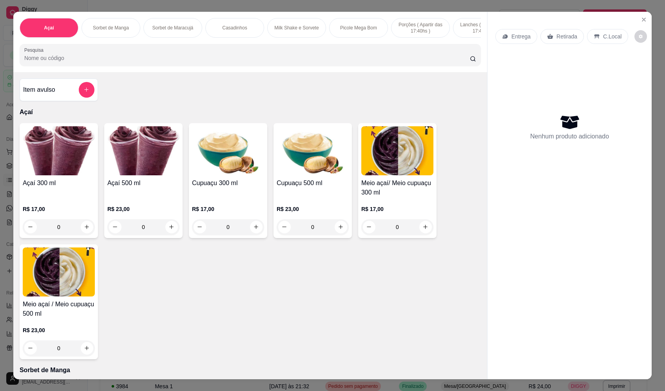
click at [59, 154] on img at bounding box center [59, 150] width 72 height 49
click at [641, 22] on icon "Close" at bounding box center [644, 19] width 6 height 6
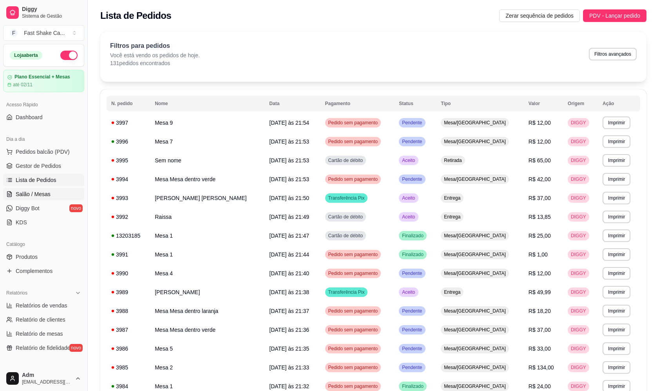
click at [60, 189] on link "Salão / Mesas" at bounding box center [43, 194] width 81 height 13
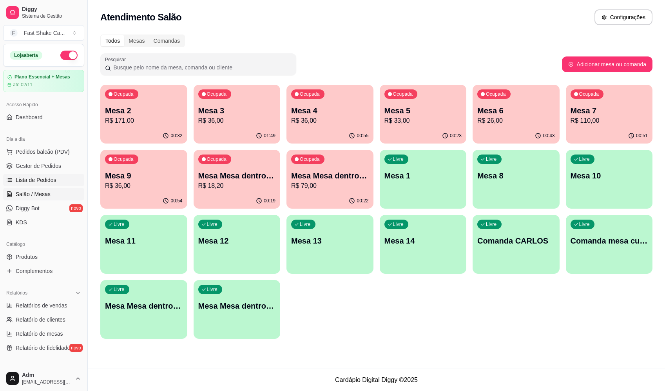
click at [15, 178] on link "Lista de Pedidos" at bounding box center [43, 180] width 81 height 13
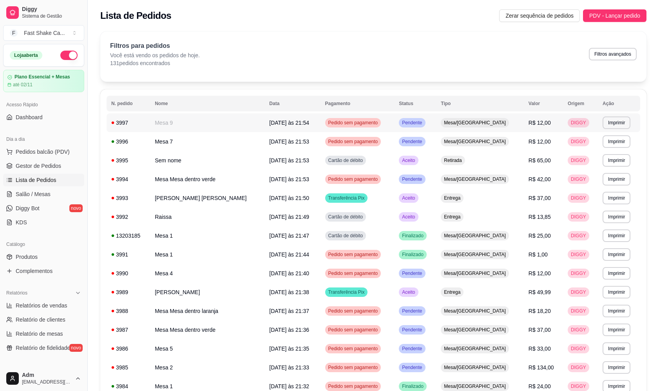
click at [204, 125] on td "Mesa 9" at bounding box center [207, 122] width 114 height 19
click at [284, 142] on span "[DATE] às 21:53" at bounding box center [289, 141] width 40 height 6
click at [57, 192] on link "Salão / Mesas" at bounding box center [43, 194] width 81 height 13
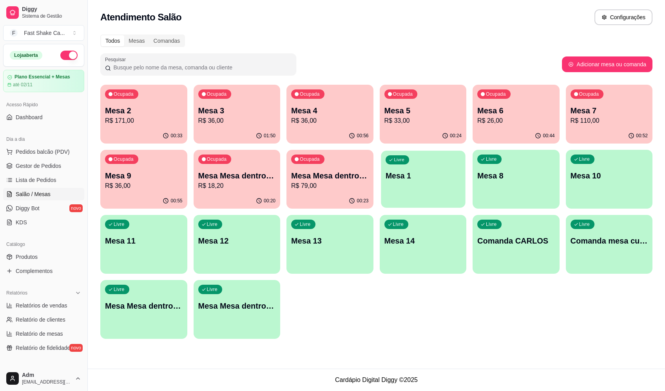
click at [417, 180] on p "Mesa 1" at bounding box center [422, 176] width 75 height 11
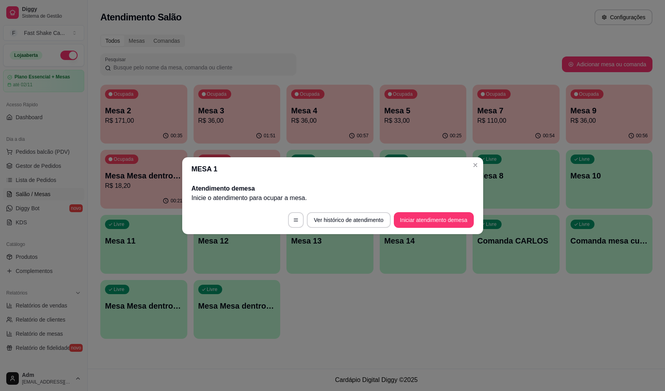
click at [434, 221] on button "Iniciar atendimento de mesa" at bounding box center [434, 220] width 80 height 16
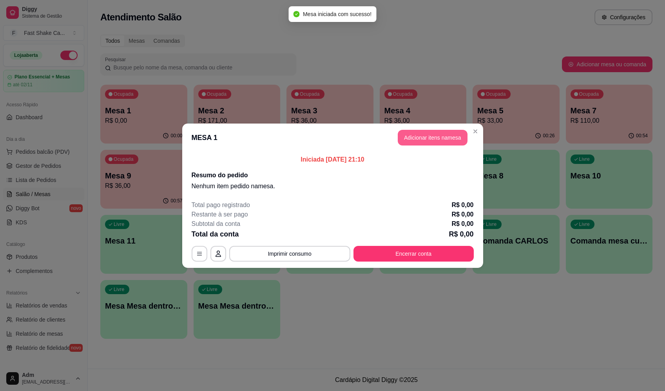
click at [412, 136] on button "Adicionar itens na mesa" at bounding box center [433, 138] width 70 height 16
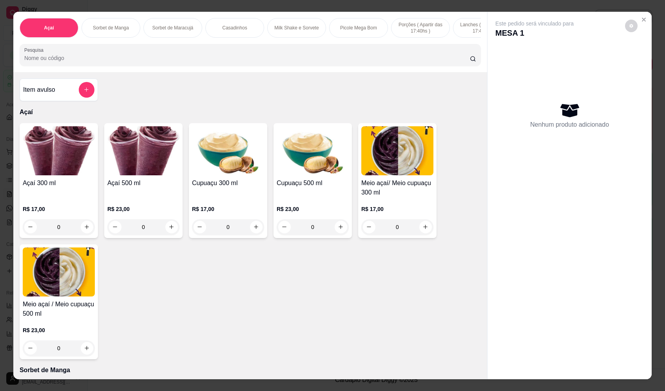
click at [230, 62] on input "Pesquisa" at bounding box center [247, 58] width 446 height 8
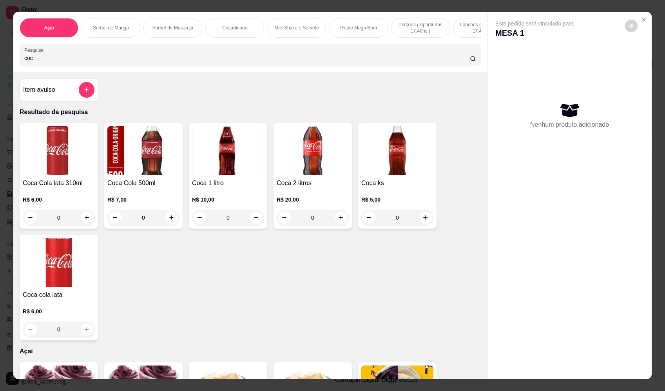
type input "coc"
click at [251, 218] on button "increase-product-quantity" at bounding box center [256, 217] width 12 height 12
type input "1"
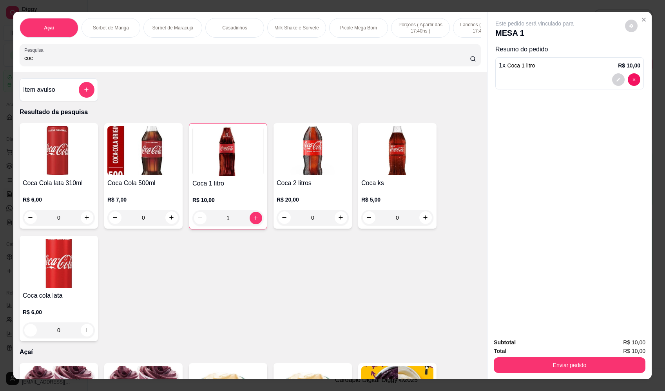
drag, startPoint x: 51, startPoint y: 62, endPoint x: 0, endPoint y: 71, distance: 52.1
click at [0, 71] on div "Açaí Sorbet de Manga Sorbet de Maracujá Casadinhos Milk Shake e Sorvete Picole …" at bounding box center [332, 195] width 665 height 391
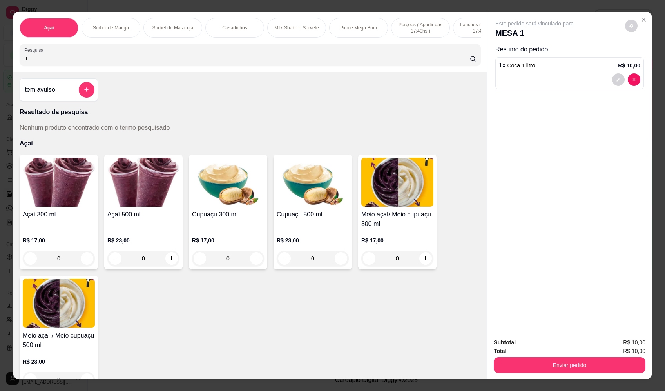
type input ","
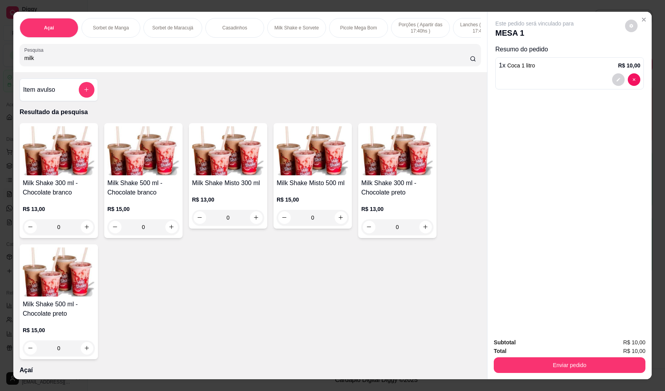
type input "milk"
click at [255, 222] on div "0" at bounding box center [228, 218] width 72 height 16
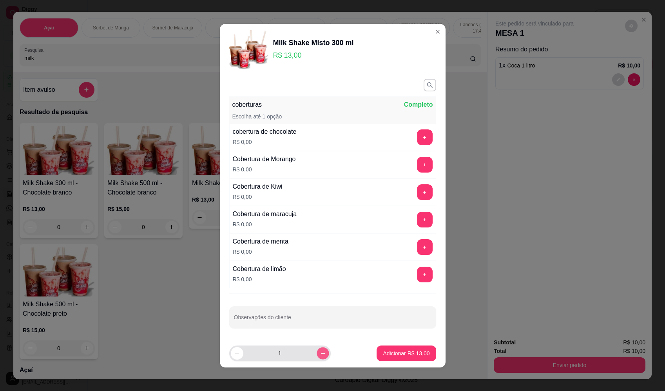
click at [317, 359] on button "increase-product-quantity" at bounding box center [323, 353] width 12 height 12
type input "3"
click at [386, 358] on button "Adicionar R$ 39,00" at bounding box center [406, 353] width 59 height 16
type input "3"
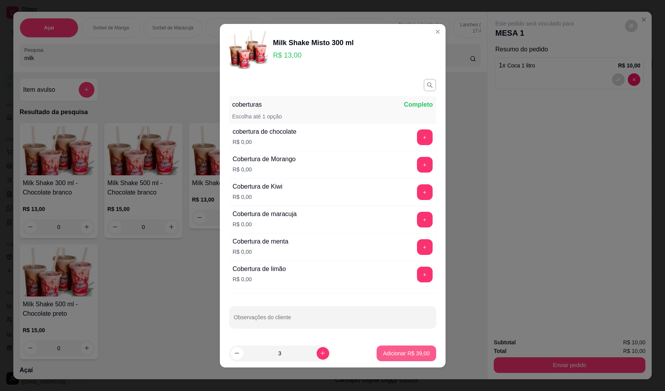
type input "3"
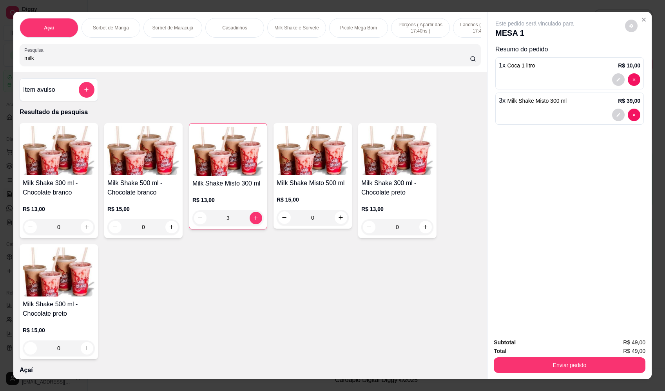
click at [339, 223] on div "0" at bounding box center [313, 218] width 72 height 16
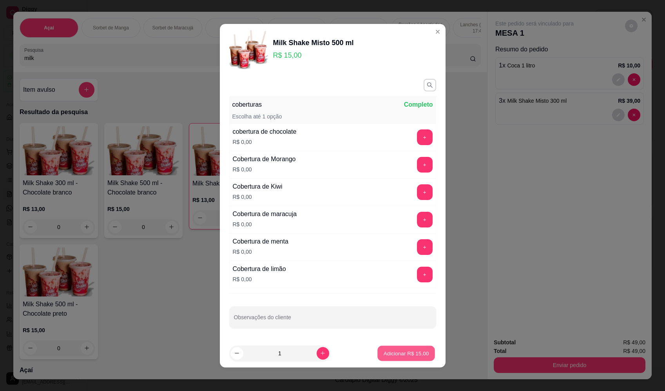
click at [412, 355] on p "Adicionar R$ 15,00" at bounding box center [406, 352] width 45 height 7
type input "1"
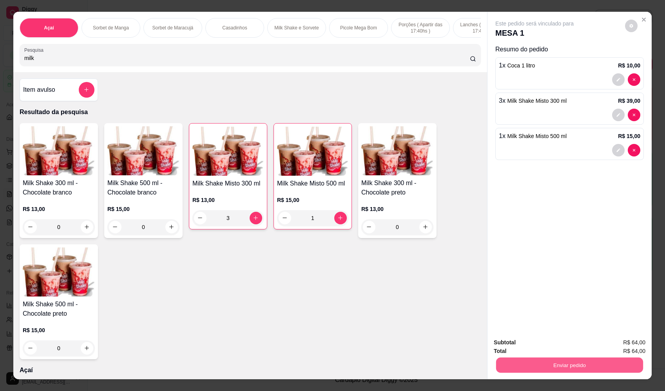
click at [571, 362] on button "Enviar pedido" at bounding box center [569, 365] width 147 height 15
click at [629, 340] on button "Enviar pedido" at bounding box center [625, 345] width 44 height 15
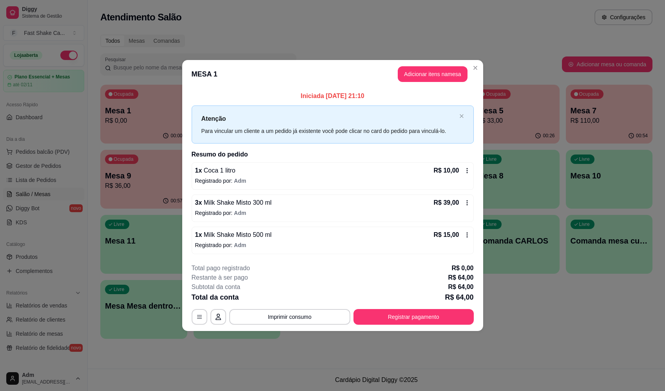
click at [467, 203] on icon at bounding box center [467, 203] width 6 height 6
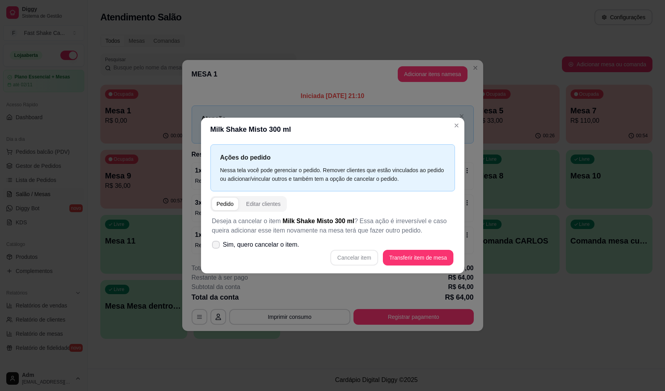
click at [272, 238] on label "Sim, quero cancelar o item." at bounding box center [256, 245] width 94 height 16
click at [217, 246] on input "Sim, quero cancelar o item." at bounding box center [214, 248] width 5 height 5
checkbox input "true"
click at [360, 257] on button "Cancelar item" at bounding box center [354, 257] width 47 height 15
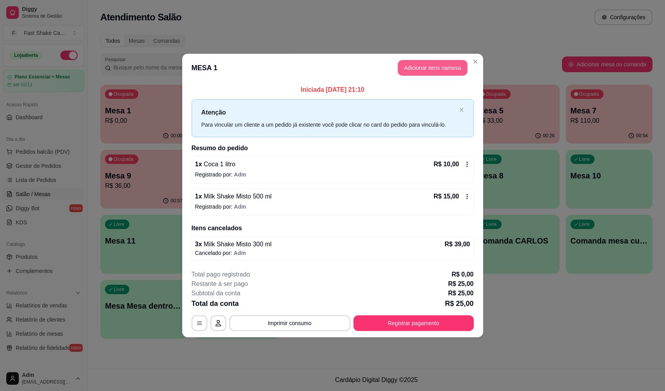
click at [448, 67] on button "Adicionar itens na mesa" at bounding box center [433, 68] width 70 height 16
click at [242, 50] on div at bounding box center [250, 49] width 452 height 16
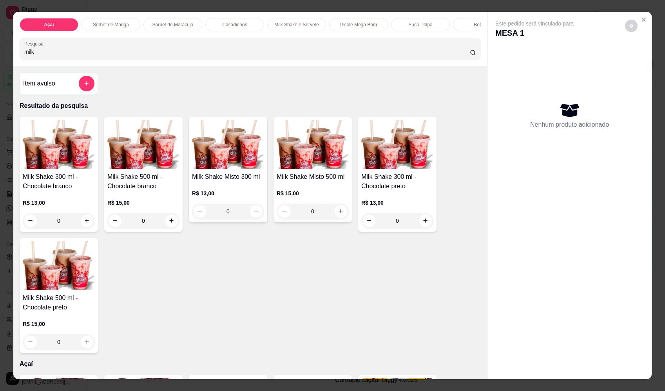
type input "milk"
click at [252, 217] on div "0" at bounding box center [228, 211] width 72 height 16
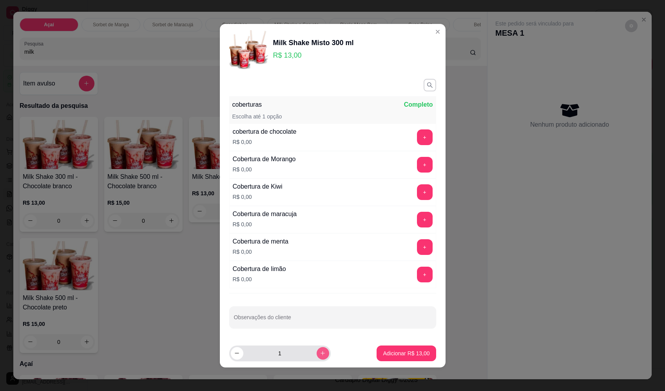
click at [320, 352] on icon "increase-product-quantity" at bounding box center [323, 353] width 6 height 6
type input "2"
click at [418, 356] on button "Adicionar R$ 26,00" at bounding box center [406, 353] width 59 height 16
type input "2"
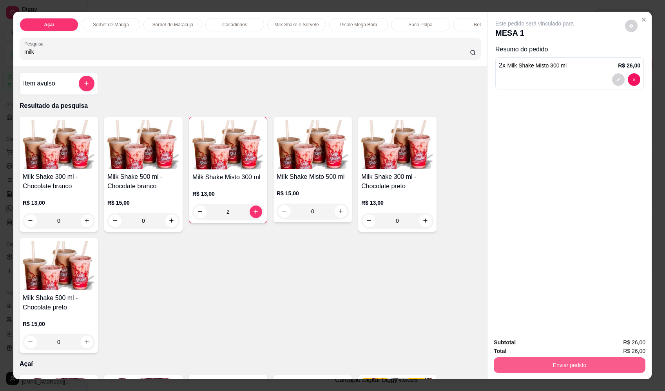
click at [608, 364] on button "Enviar pedido" at bounding box center [570, 365] width 152 height 16
click at [627, 347] on button "Enviar pedido" at bounding box center [625, 345] width 43 height 15
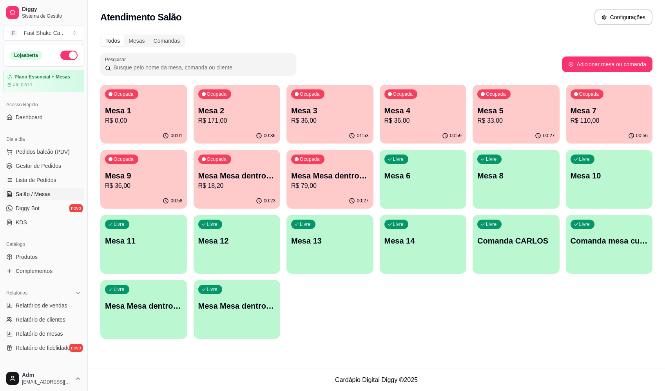
click at [351, 172] on p "Mesa Mesa dentro verde" at bounding box center [330, 175] width 78 height 11
click at [256, 177] on p "Mesa Mesa dentro laranja" at bounding box center [237, 175] width 78 height 11
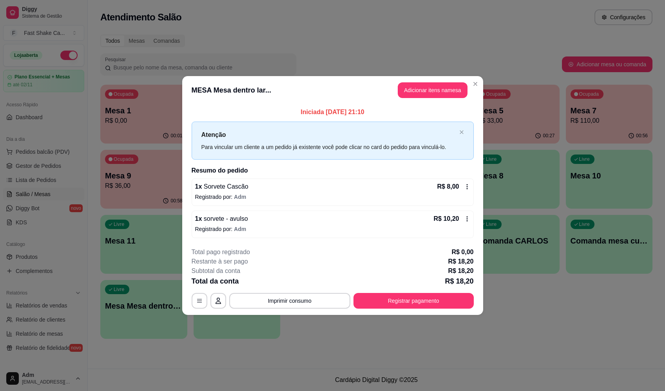
click at [449, 93] on button "Adicionar itens na mesa" at bounding box center [433, 90] width 70 height 16
click at [236, 53] on div at bounding box center [250, 49] width 452 height 16
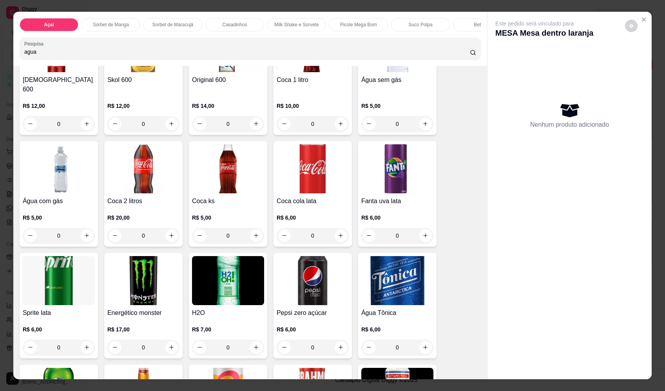
scroll to position [1882, 0]
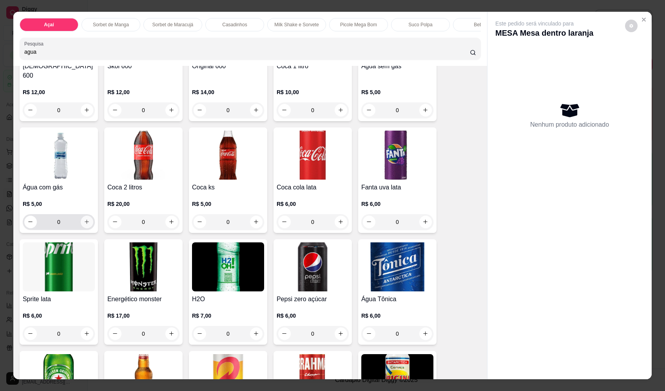
type input "agua"
click at [84, 219] on icon "increase-product-quantity" at bounding box center [87, 222] width 6 height 6
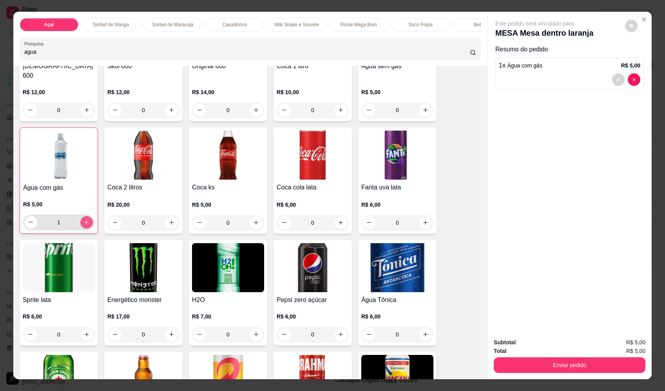
click at [89, 217] on button "increase-product-quantity" at bounding box center [86, 222] width 13 height 13
type input "2"
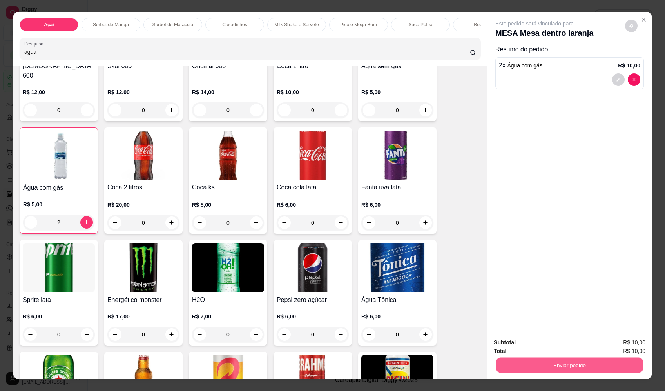
click at [606, 361] on button "Enviar pedido" at bounding box center [569, 365] width 147 height 15
click at [619, 345] on button "Enviar pedido" at bounding box center [625, 345] width 43 height 15
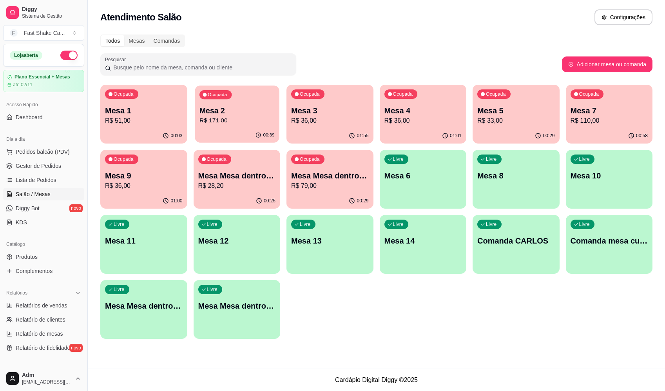
click at [227, 105] on p "Mesa 2" at bounding box center [236, 110] width 75 height 11
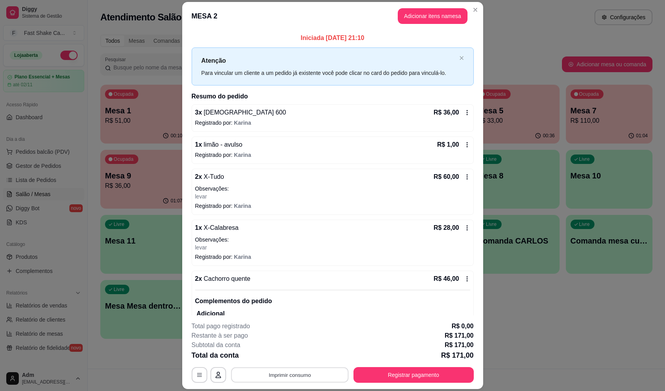
click at [284, 373] on button "Imprimir consumo" at bounding box center [290, 374] width 118 height 15
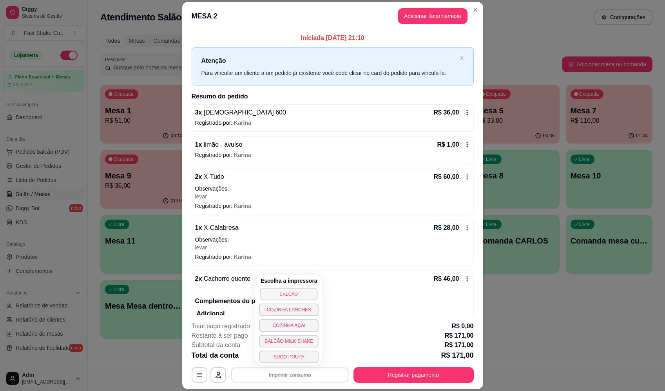
click at [289, 298] on button "BALCÃO" at bounding box center [289, 294] width 58 height 12
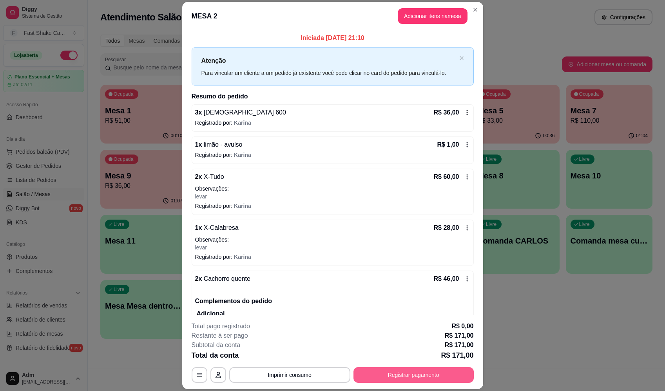
click at [419, 377] on button "Registrar pagamento" at bounding box center [414, 375] width 120 height 16
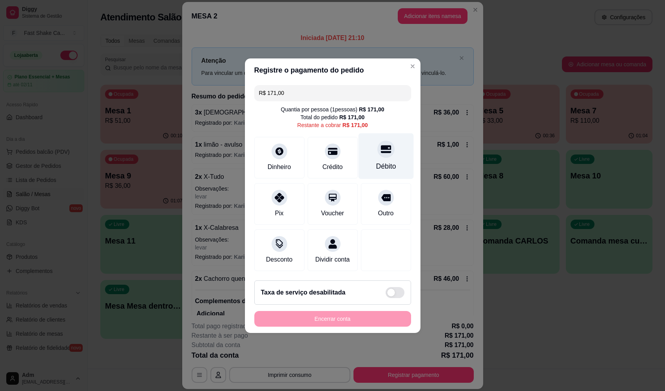
click at [384, 161] on div "Débito" at bounding box center [386, 166] width 20 height 10
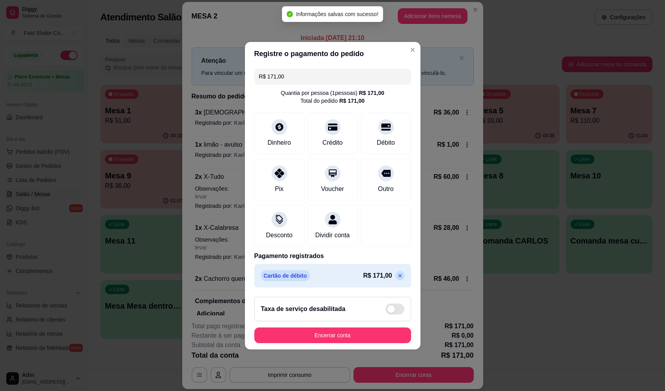
type input "R$ 0,00"
click at [338, 339] on button "Encerrar conta" at bounding box center [332, 335] width 157 height 16
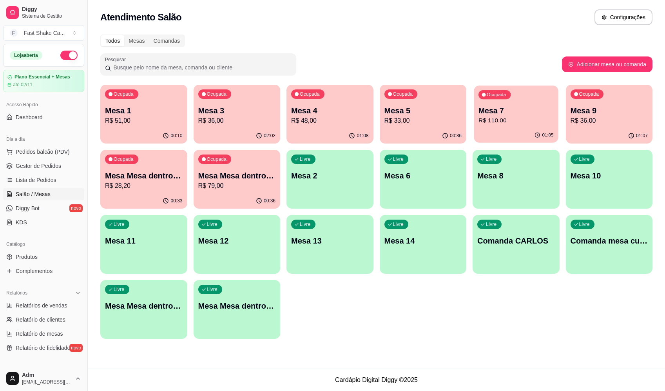
click at [499, 112] on p "Mesa 7" at bounding box center [516, 110] width 75 height 11
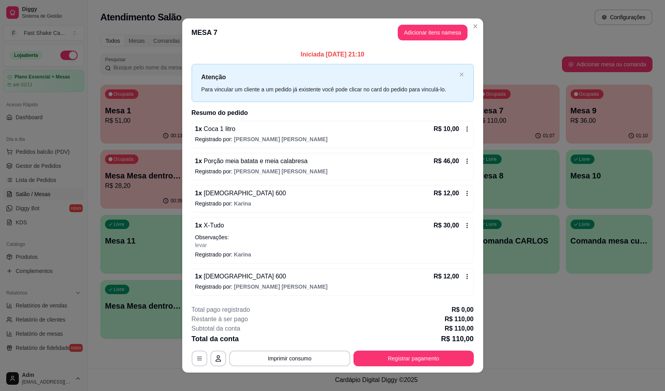
scroll to position [7, 0]
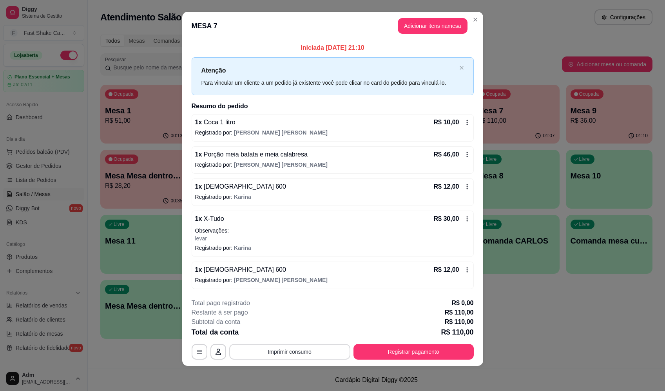
click at [288, 353] on button "Imprimir consumo" at bounding box center [289, 352] width 121 height 16
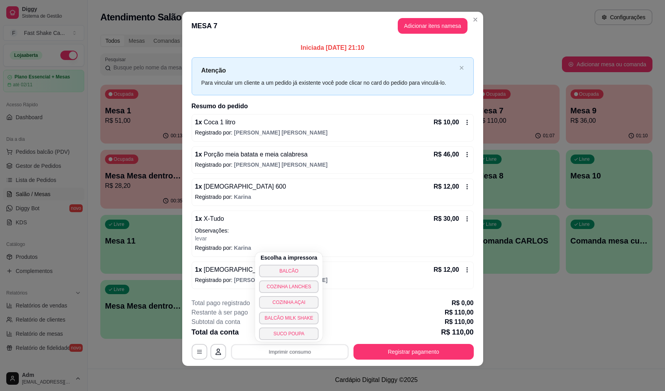
click at [291, 267] on button "BALCÃO" at bounding box center [289, 271] width 60 height 13
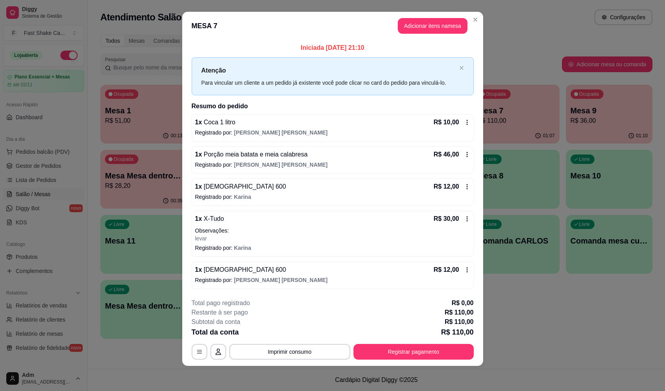
click at [298, 188] on div "1 x Brahma 600 R$ 12,00" at bounding box center [332, 186] width 275 height 9
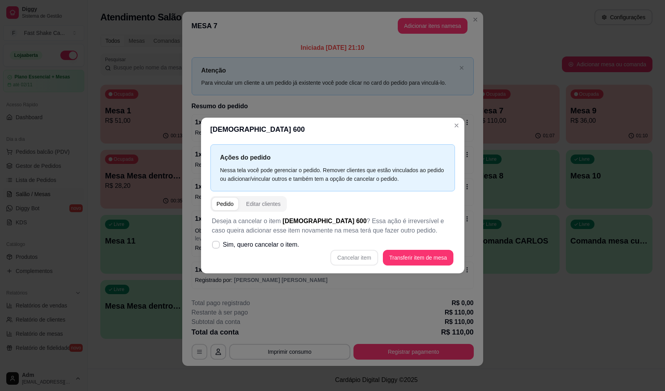
click at [281, 246] on span "Sim, quero cancelar o item." at bounding box center [261, 244] width 76 height 9
click at [217, 246] on input "Sim, quero cancelar o item." at bounding box center [214, 248] width 5 height 5
checkbox input "true"
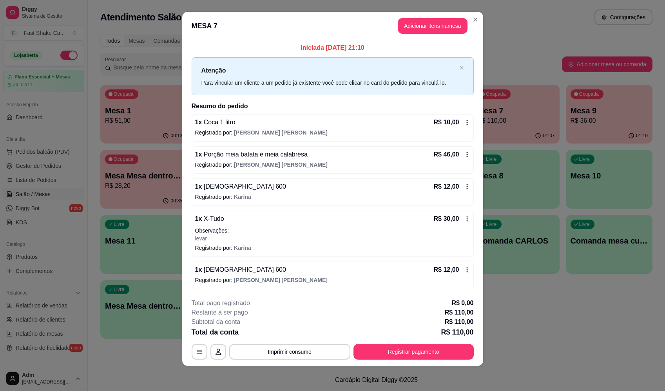
click at [282, 192] on div "1 x Brahma 600 R$ 12,00 Registrado por: [PERSON_NAME]" at bounding box center [333, 191] width 282 height 27
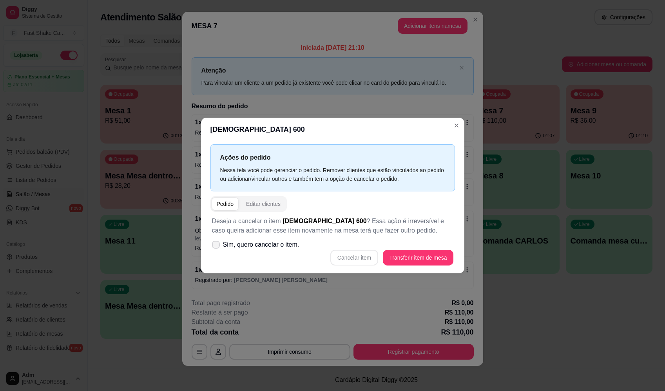
click at [280, 244] on span "Sim, quero cancelar o item." at bounding box center [261, 244] width 76 height 9
click at [217, 246] on input "Sim, quero cancelar o item." at bounding box center [214, 248] width 5 height 5
checkbox input "true"
click at [351, 255] on button "Cancelar item" at bounding box center [354, 258] width 48 height 16
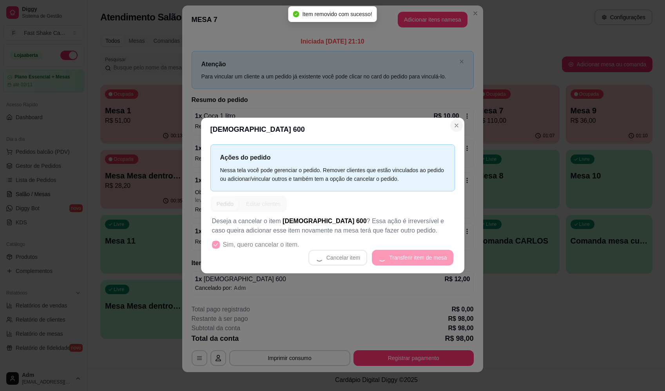
scroll to position [0, 0]
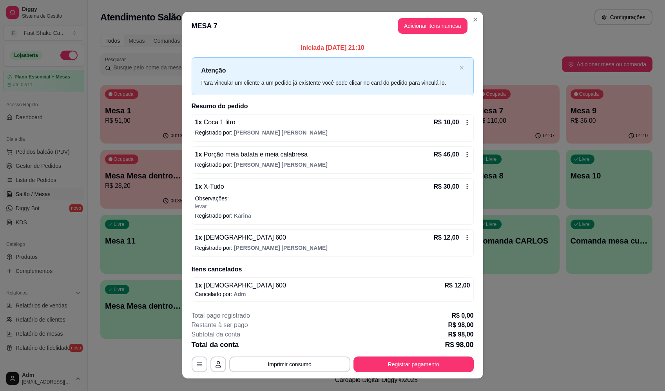
click at [257, 249] on span "[PERSON_NAME] [PERSON_NAME]" at bounding box center [281, 248] width 94 height 6
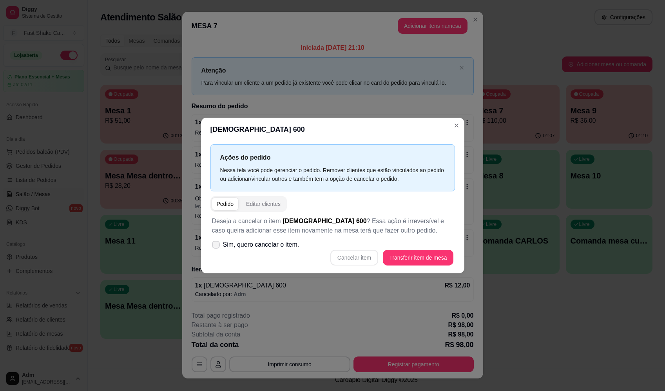
click at [281, 244] on span "Sim, quero cancelar o item." at bounding box center [261, 244] width 76 height 9
click at [217, 246] on input "Sim, quero cancelar o item." at bounding box center [214, 248] width 5 height 5
checkbox input "true"
click at [351, 252] on button "Cancelar item" at bounding box center [354, 258] width 48 height 16
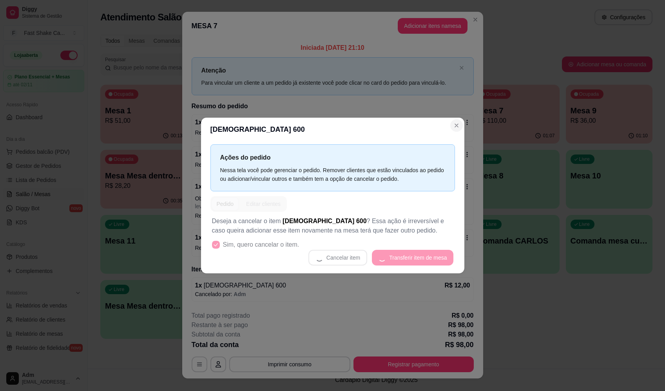
scroll to position [2, 0]
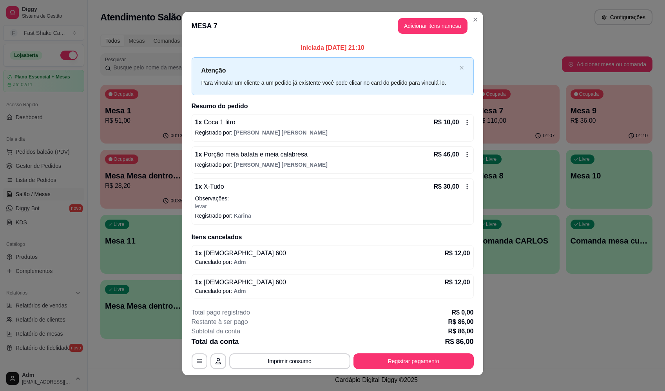
click at [234, 207] on p "levar" at bounding box center [332, 206] width 275 height 8
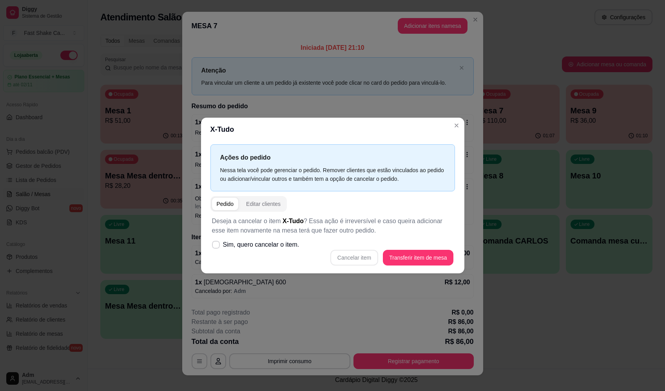
click at [292, 245] on span "Sim, quero cancelar o item." at bounding box center [261, 244] width 76 height 9
click at [217, 246] on input "Sim, quero cancelar o item." at bounding box center [214, 248] width 5 height 5
checkbox input "true"
click at [358, 255] on button "Cancelar item" at bounding box center [354, 258] width 48 height 16
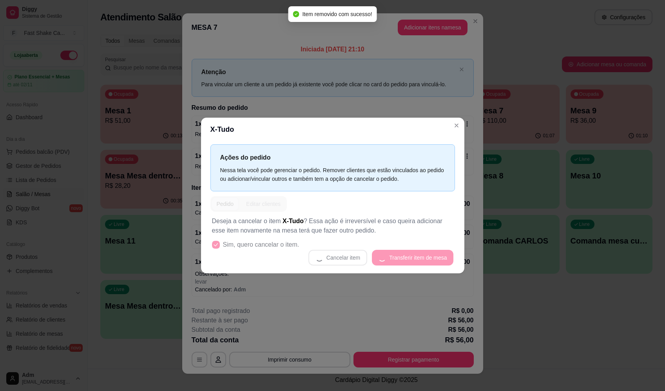
scroll to position [4, 0]
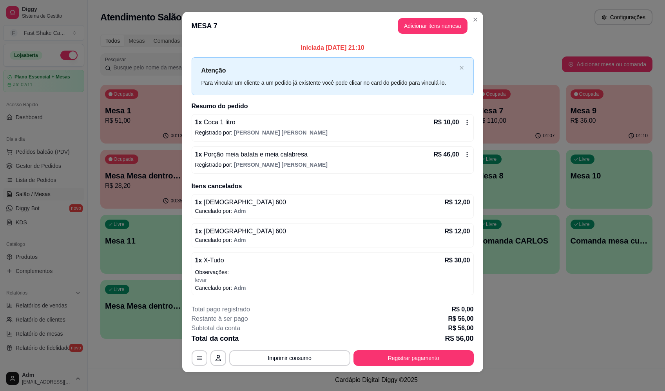
drag, startPoint x: 470, startPoint y: 48, endPoint x: 475, endPoint y: 51, distance: 6.0
click at [470, 48] on p "Iniciada [DATE] 21:10" at bounding box center [333, 47] width 282 height 9
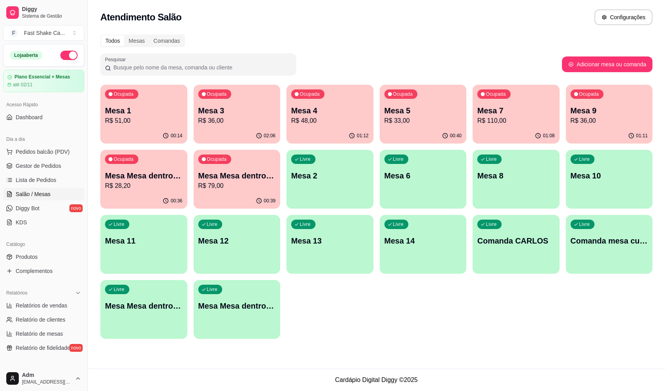
click at [172, 167] on div "Ocupada Mesa Mesa dentro laranja R$ 28,20" at bounding box center [143, 172] width 87 height 44
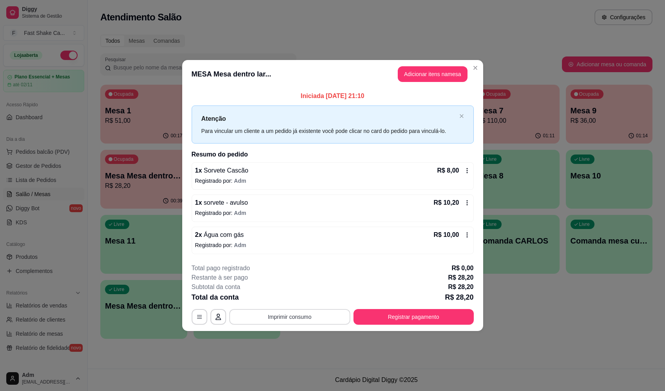
click at [296, 318] on button "Imprimir consumo" at bounding box center [289, 317] width 121 height 16
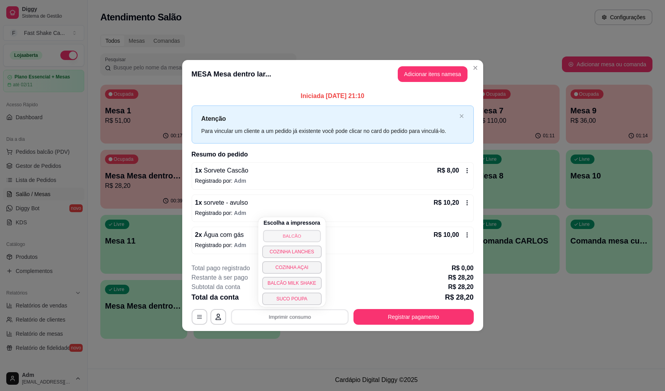
click at [293, 232] on button "BALCÃO" at bounding box center [292, 236] width 58 height 12
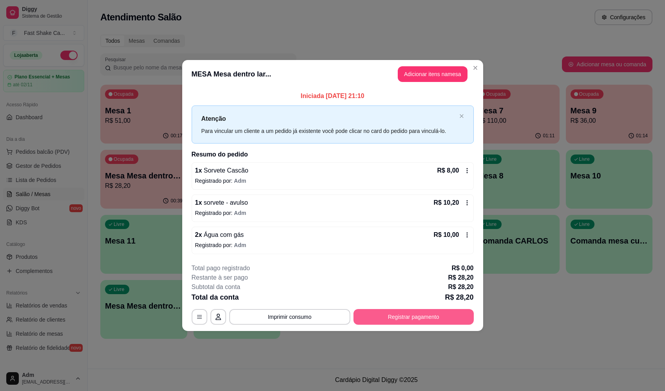
click at [386, 317] on button "Registrar pagamento" at bounding box center [414, 317] width 120 height 16
click at [381, 164] on div "Débito" at bounding box center [386, 166] width 20 height 10
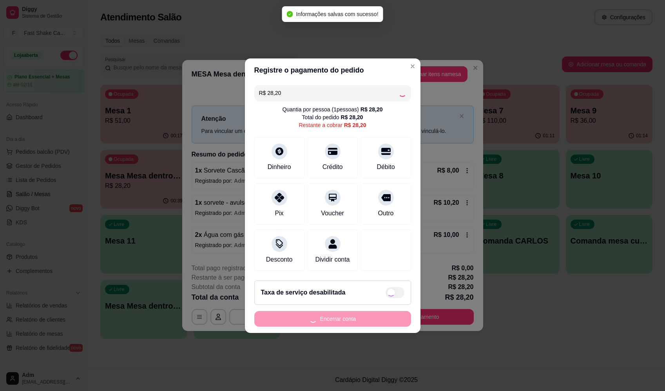
type input "R$ 0,00"
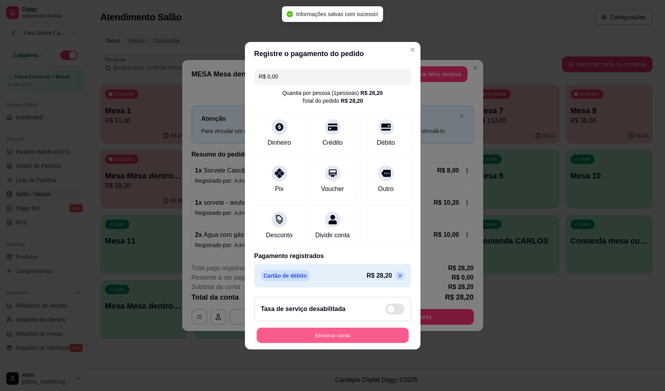
click at [359, 339] on button "Encerrar conta" at bounding box center [333, 334] width 152 height 15
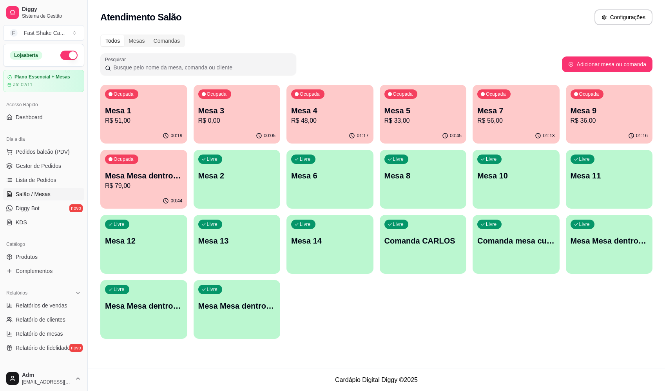
click at [408, 122] on p "R$ 33,00" at bounding box center [424, 120] width 78 height 9
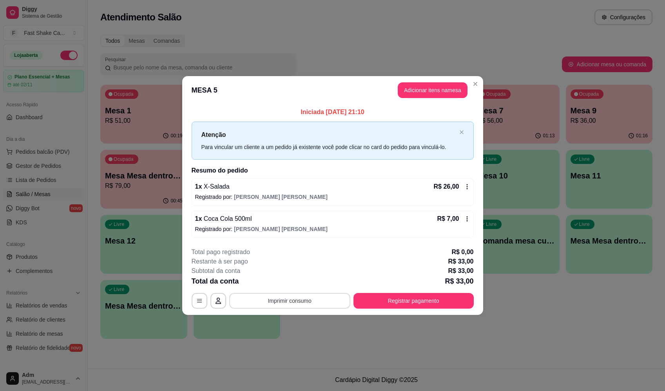
click at [322, 300] on button "Imprimir consumo" at bounding box center [289, 301] width 121 height 16
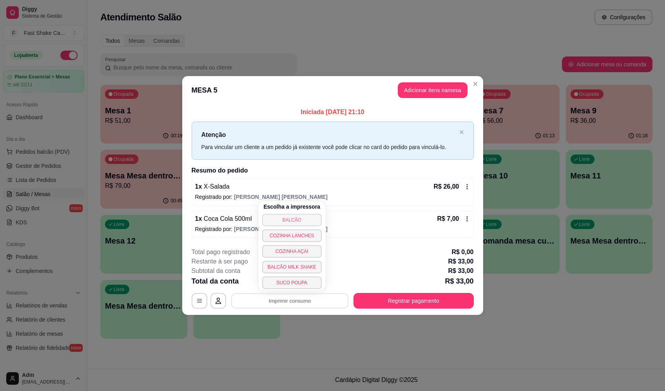
click at [314, 217] on button "BALCÃO" at bounding box center [292, 220] width 60 height 13
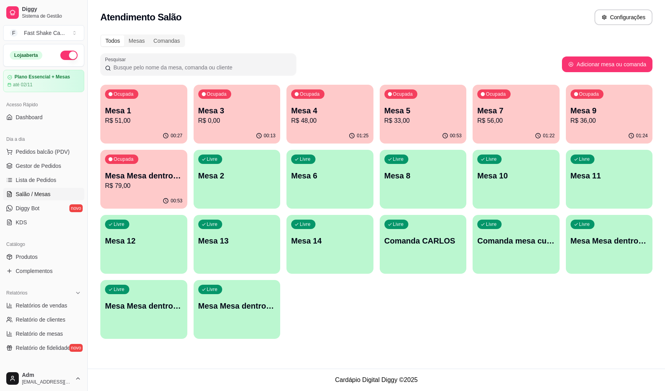
click at [342, 114] on p "Mesa 4" at bounding box center [330, 110] width 78 height 11
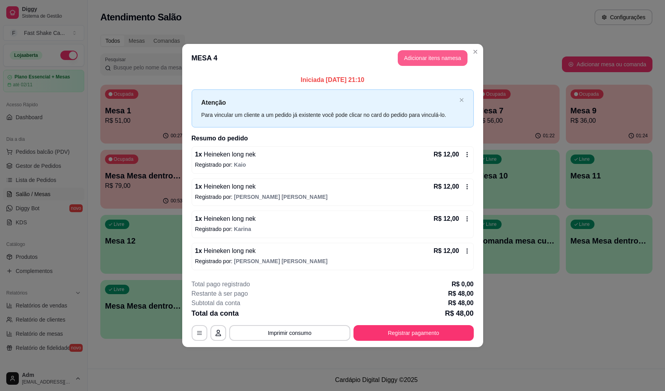
click at [439, 54] on button "Adicionar itens na mesa" at bounding box center [433, 58] width 70 height 16
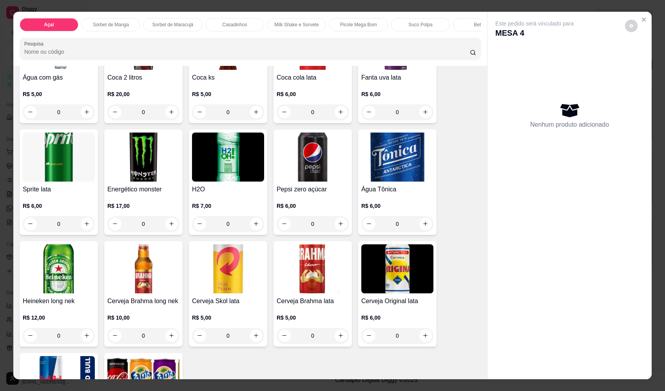
scroll to position [1999, 0]
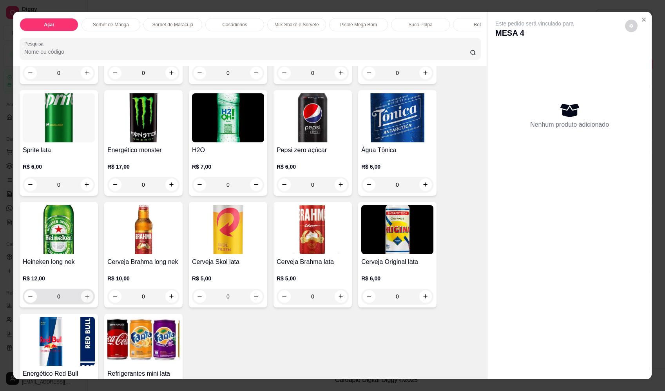
click at [87, 297] on button "increase-product-quantity" at bounding box center [87, 296] width 12 height 12
type input "1"
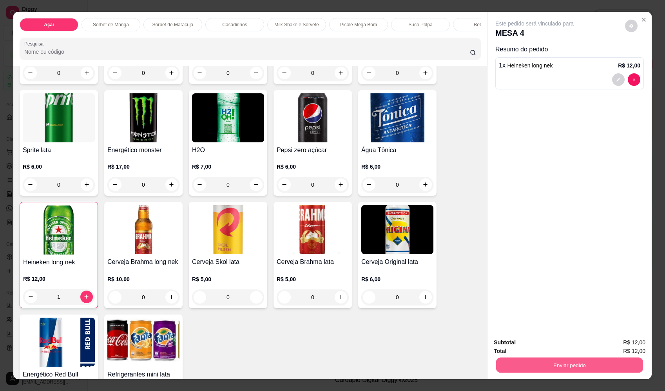
click at [532, 365] on button "Enviar pedido" at bounding box center [569, 365] width 147 height 15
click at [617, 341] on button "Enviar pedido" at bounding box center [625, 345] width 44 height 15
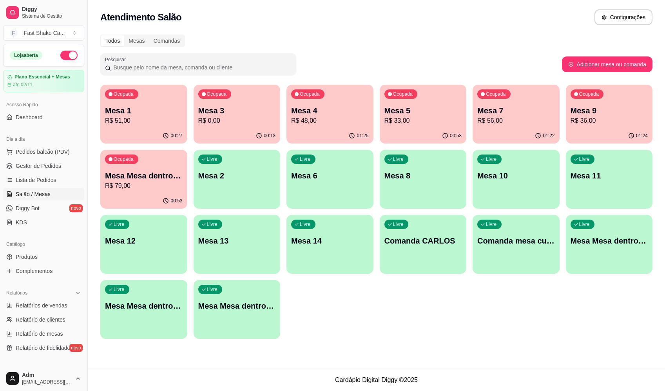
click at [517, 110] on p "Mesa 7" at bounding box center [516, 110] width 78 height 11
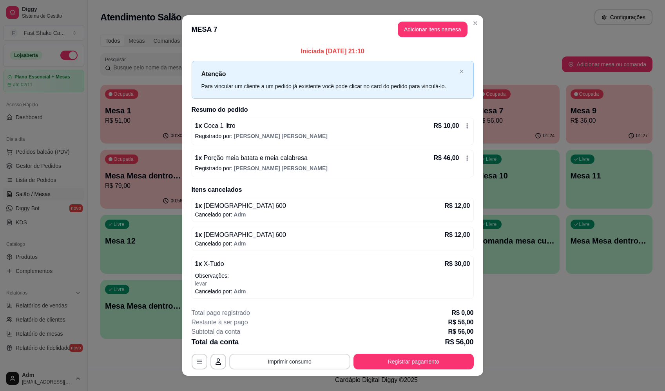
click at [292, 363] on button "Imprimir consumo" at bounding box center [289, 362] width 121 height 16
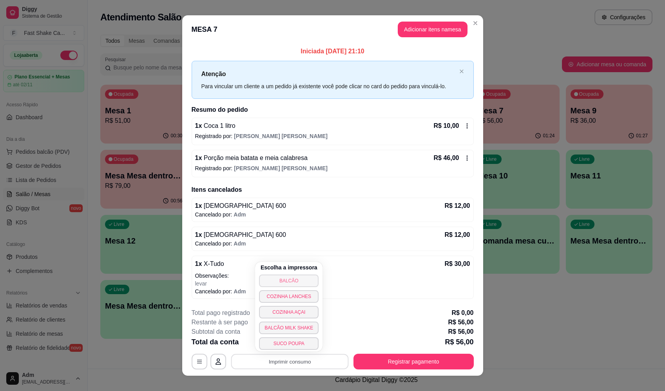
click at [296, 280] on button "BALCÃO" at bounding box center [289, 280] width 60 height 13
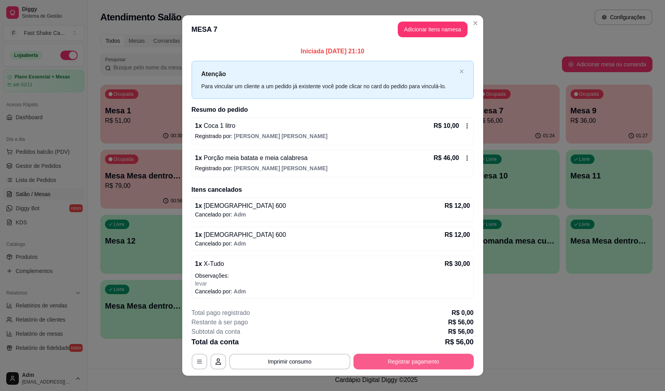
click at [399, 357] on button "Registrar pagamento" at bounding box center [414, 362] width 120 height 16
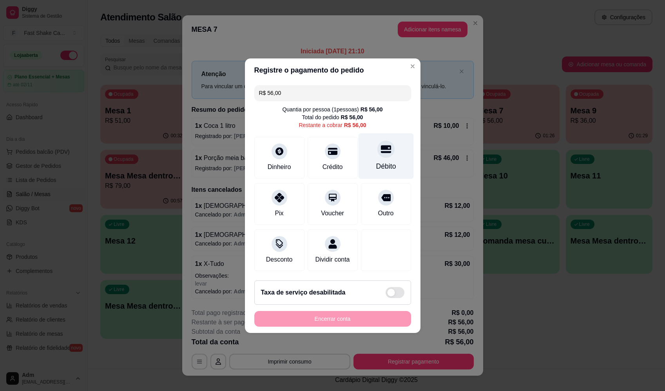
drag, startPoint x: 386, startPoint y: 175, endPoint x: 387, endPoint y: 171, distance: 4.1
click at [387, 174] on div "R$ 56,00 Quantia por pessoa ( 1 pessoas) R$ 56,00 Total do pedido R$ 56,00 Rest…" at bounding box center [333, 178] width 176 height 192
click at [388, 162] on div "Débito" at bounding box center [386, 166] width 20 height 10
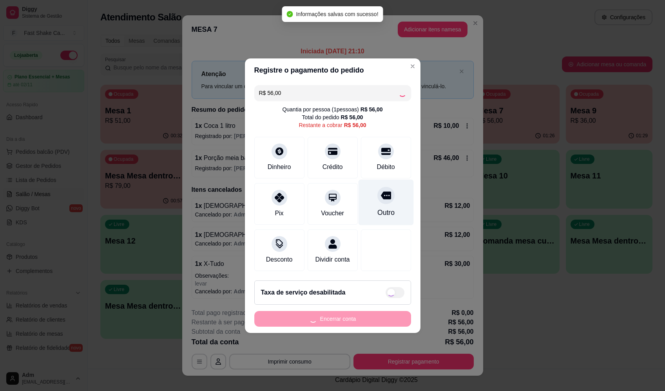
type input "R$ 0,00"
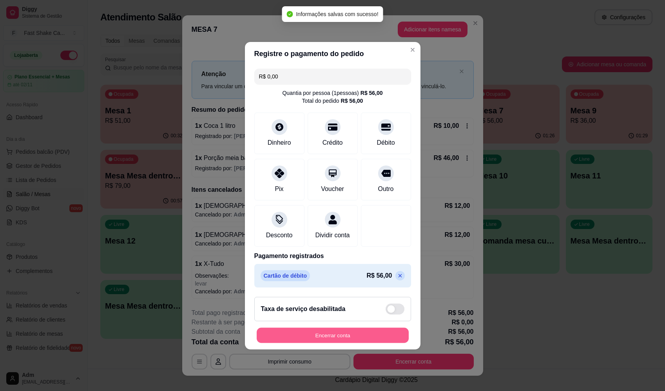
click at [337, 343] on button "Encerrar conta" at bounding box center [333, 334] width 152 height 15
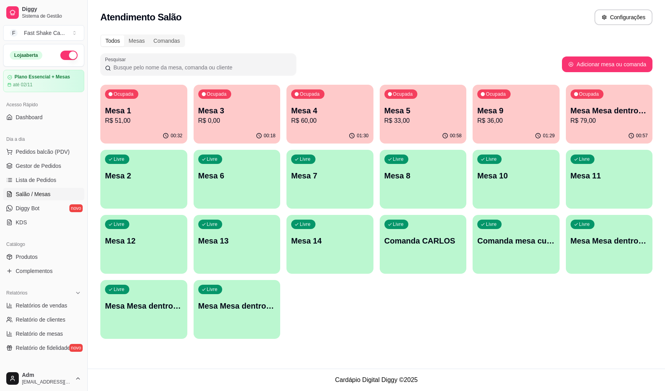
click at [225, 111] on p "Mesa 3" at bounding box center [237, 110] width 78 height 11
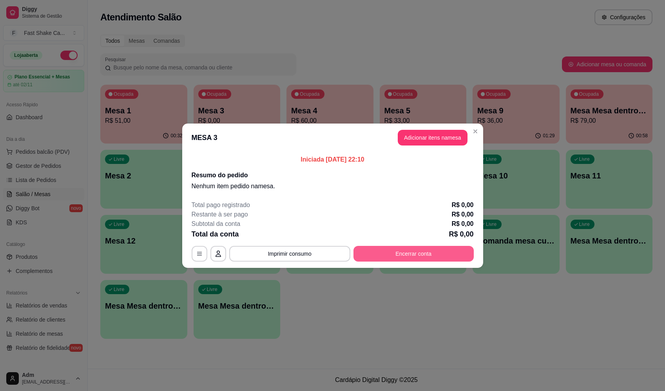
click at [415, 251] on button "Encerrar conta" at bounding box center [414, 254] width 120 height 16
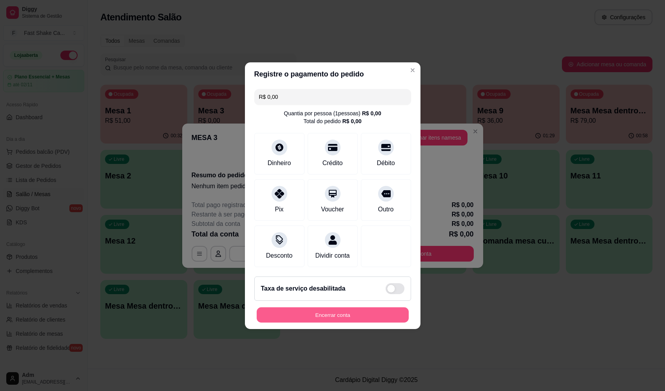
click at [334, 321] on button "Encerrar conta" at bounding box center [333, 314] width 152 height 15
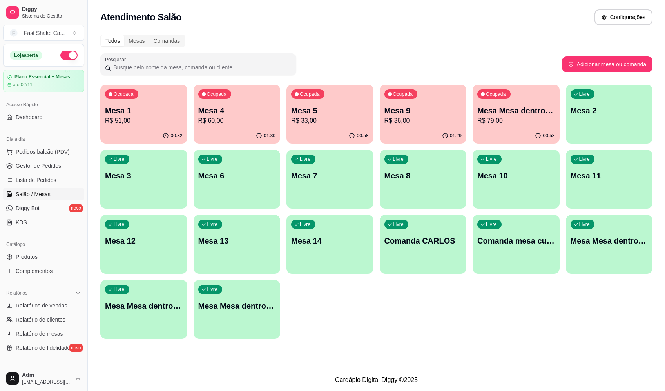
click at [393, 116] on div "Mesa 9 R$ 36,00" at bounding box center [424, 115] width 78 height 20
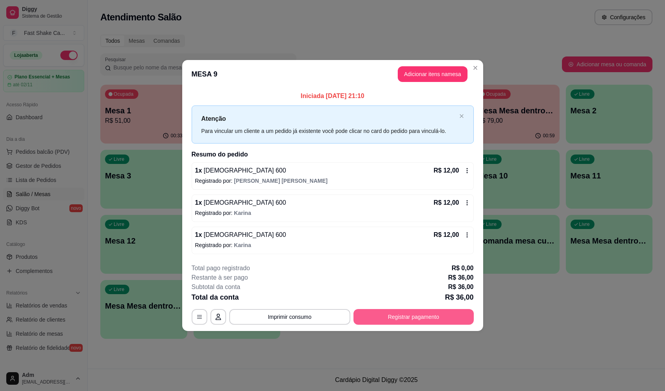
click at [388, 319] on button "Registrar pagamento" at bounding box center [414, 317] width 120 height 16
click at [436, 67] on button "Adicionar itens na mesa" at bounding box center [433, 74] width 70 height 16
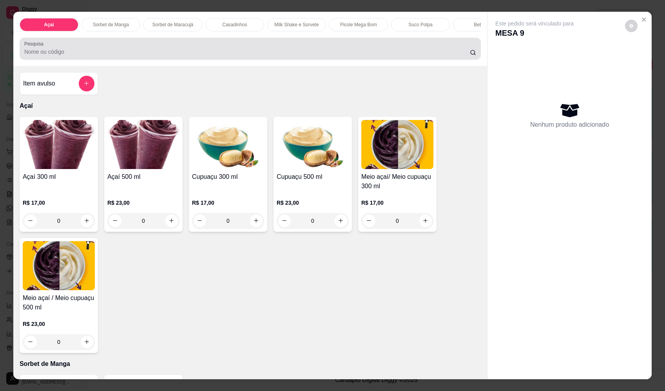
click at [293, 51] on div at bounding box center [250, 49] width 452 height 16
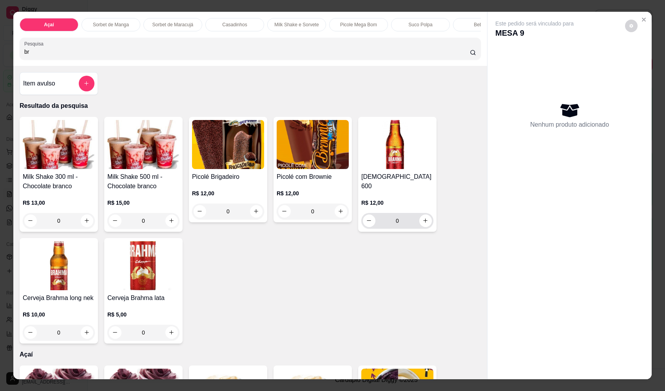
type input "br"
click at [423, 218] on icon "increase-product-quantity" at bounding box center [426, 221] width 6 height 6
type input "1"
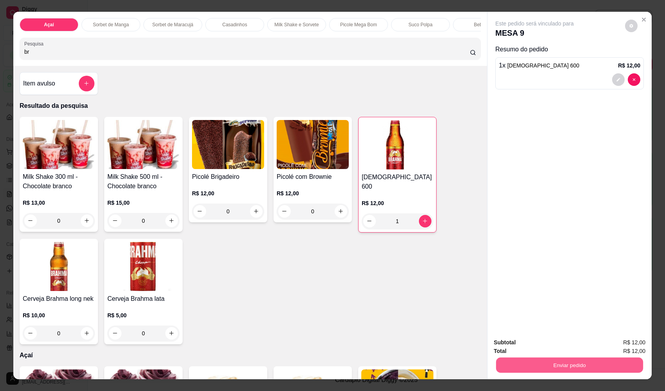
click at [555, 362] on button "Enviar pedido" at bounding box center [569, 365] width 147 height 15
click at [579, 343] on button "Registrar cliente" at bounding box center [573, 345] width 50 height 15
click at [589, 362] on button "Enviar pedido" at bounding box center [570, 365] width 152 height 16
click at [634, 347] on button "Enviar pedido" at bounding box center [625, 345] width 43 height 15
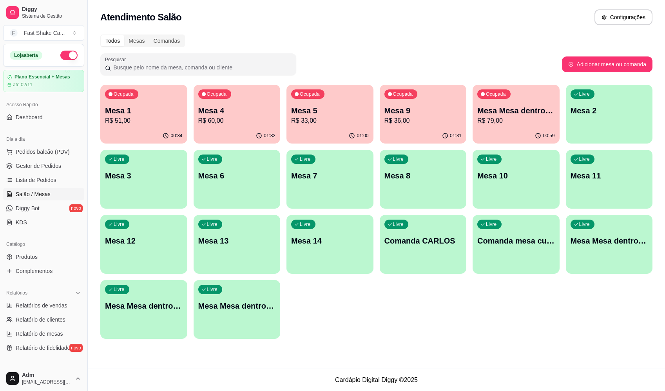
click at [500, 115] on p "Mesa Mesa dentro verde" at bounding box center [516, 110] width 78 height 11
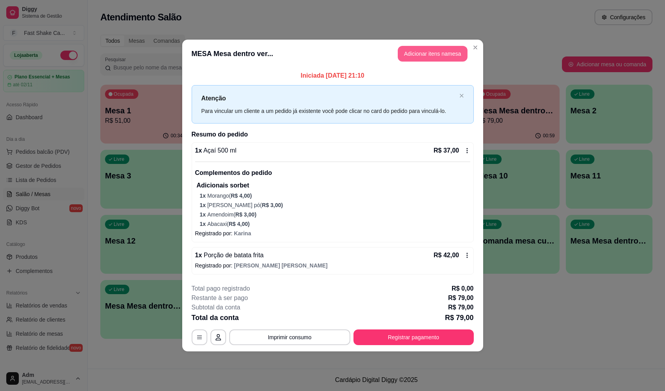
click at [418, 58] on button "Adicionar itens na mesa" at bounding box center [433, 54] width 70 height 16
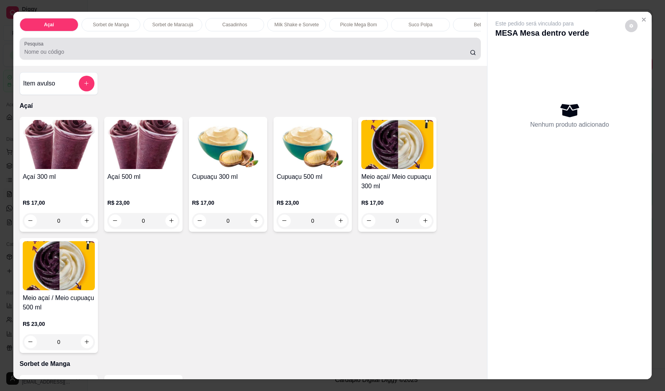
click at [204, 60] on div "Pesquisa" at bounding box center [250, 49] width 461 height 22
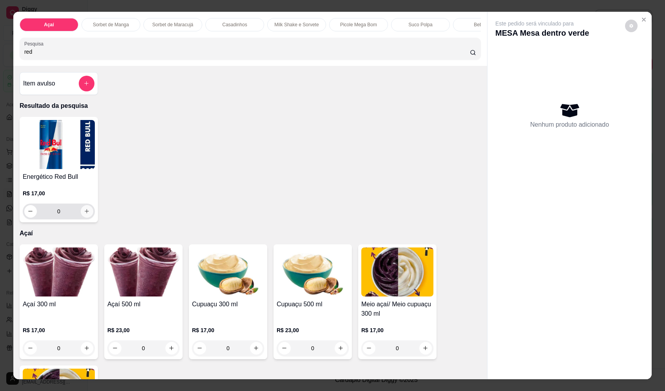
type input "red"
click at [85, 218] on button "increase-product-quantity" at bounding box center [87, 211] width 13 height 13
type input "1"
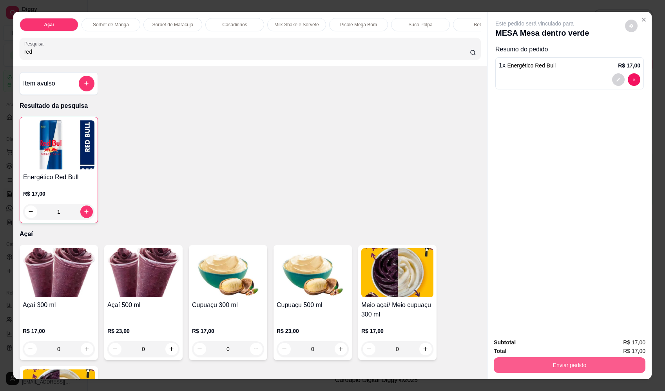
click at [546, 362] on button "Enviar pedido" at bounding box center [570, 365] width 152 height 16
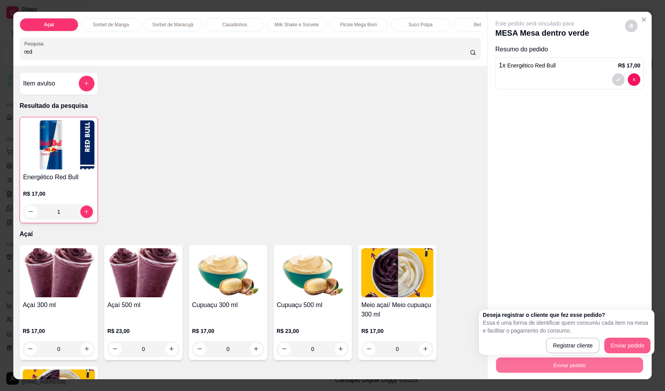
click at [615, 345] on button "Enviar pedido" at bounding box center [628, 346] width 46 height 16
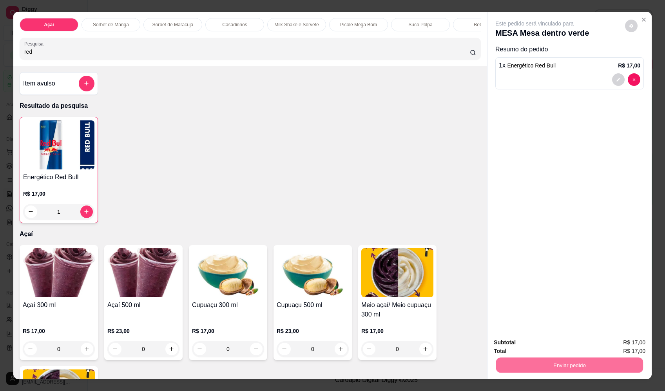
click at [619, 349] on button "Enviar pedido" at bounding box center [625, 345] width 43 height 15
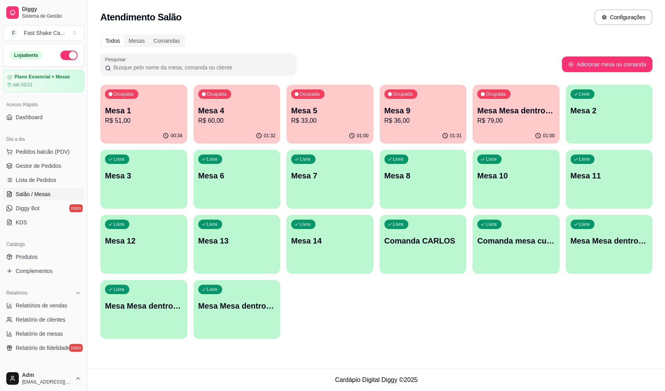
click at [238, 113] on p "Mesa 4" at bounding box center [237, 110] width 78 height 11
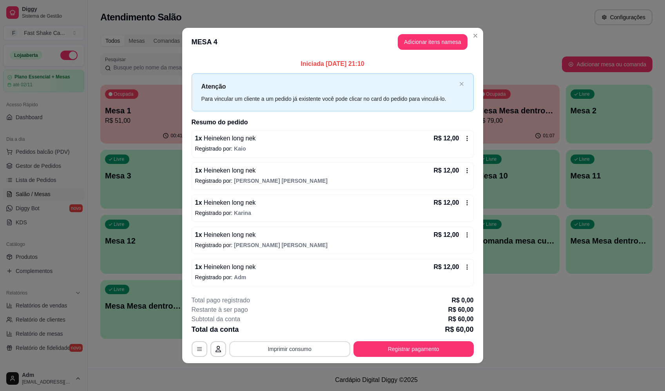
click at [297, 347] on button "Imprimir consumo" at bounding box center [289, 349] width 121 height 16
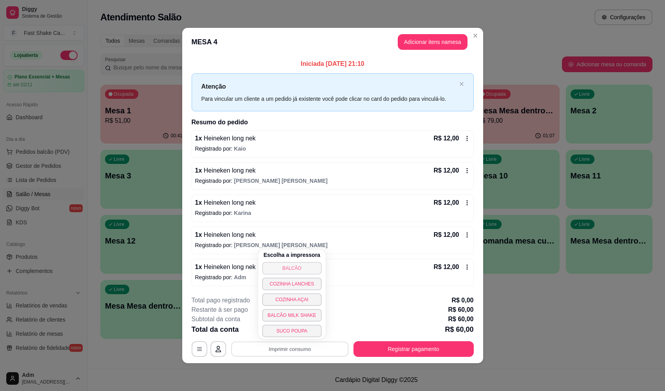
click at [310, 271] on button "BALCÃO" at bounding box center [292, 268] width 60 height 13
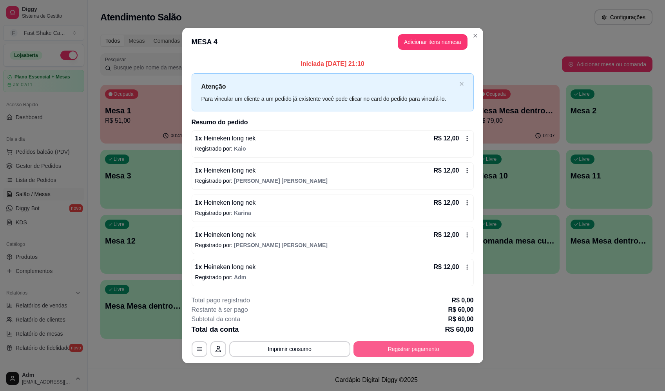
click at [404, 355] on button "Registrar pagamento" at bounding box center [414, 349] width 120 height 16
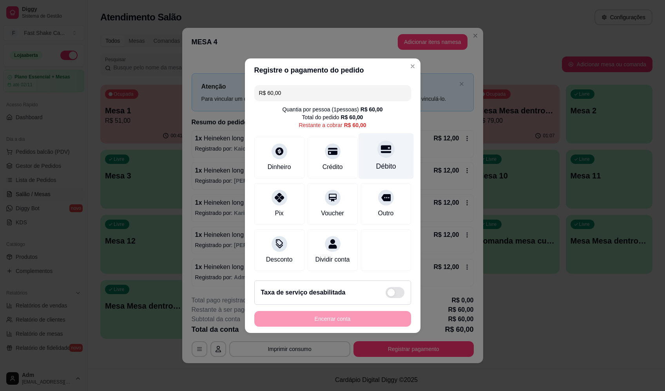
click at [392, 135] on div "Débito" at bounding box center [385, 156] width 55 height 46
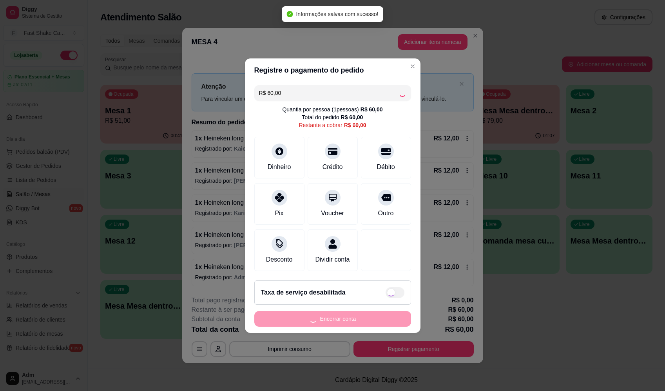
type input "R$ 0,00"
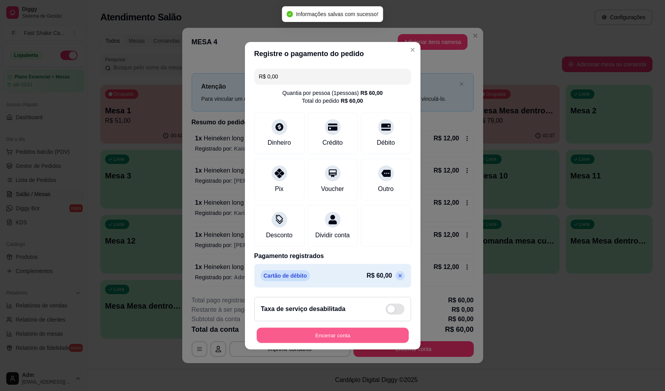
click at [347, 338] on button "Encerrar conta" at bounding box center [333, 334] width 152 height 15
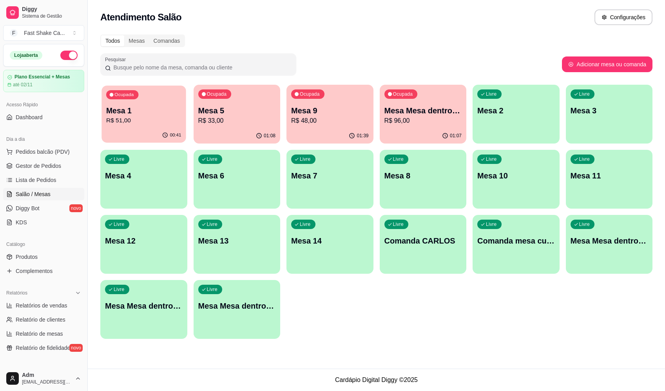
click at [139, 122] on p "R$ 51,00" at bounding box center [143, 120] width 75 height 9
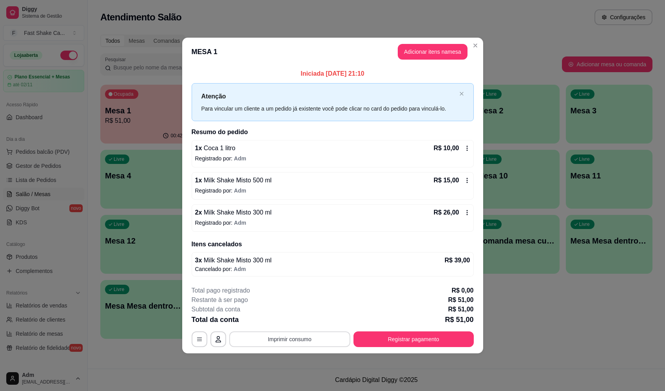
click at [296, 333] on button "Imprimir consumo" at bounding box center [289, 339] width 121 height 16
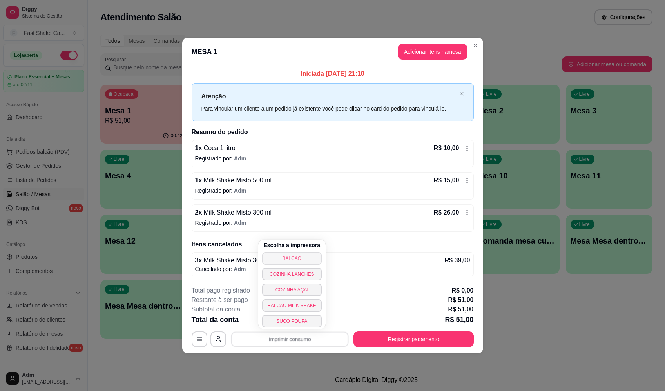
click at [304, 255] on button "BALCÃO" at bounding box center [292, 258] width 60 height 13
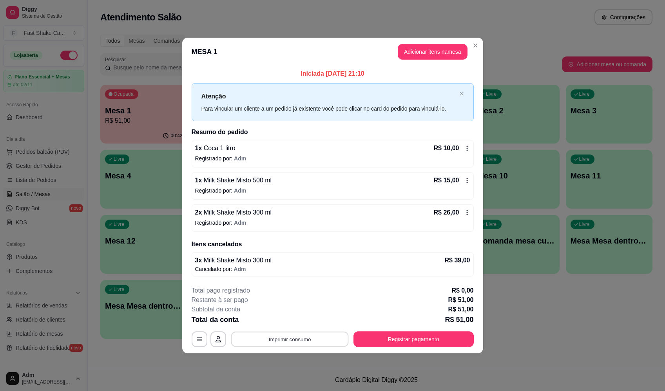
click at [316, 335] on button "Imprimir consumo" at bounding box center [290, 339] width 118 height 15
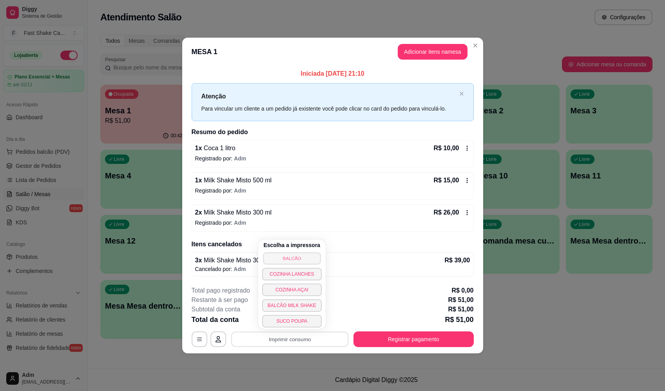
click at [291, 254] on button "BALCÃO" at bounding box center [292, 258] width 58 height 12
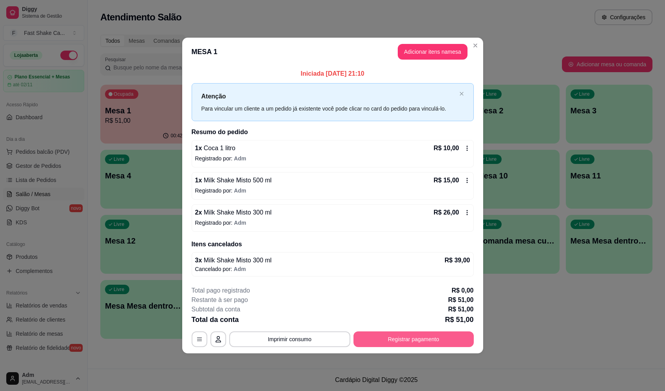
click at [426, 340] on button "Registrar pagamento" at bounding box center [414, 339] width 120 height 16
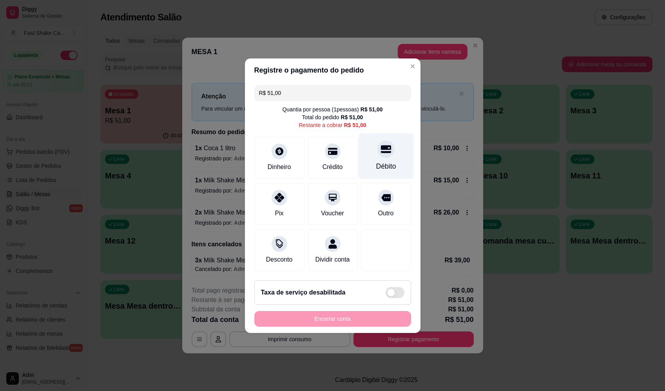
click at [385, 161] on div "Débito" at bounding box center [386, 166] width 20 height 10
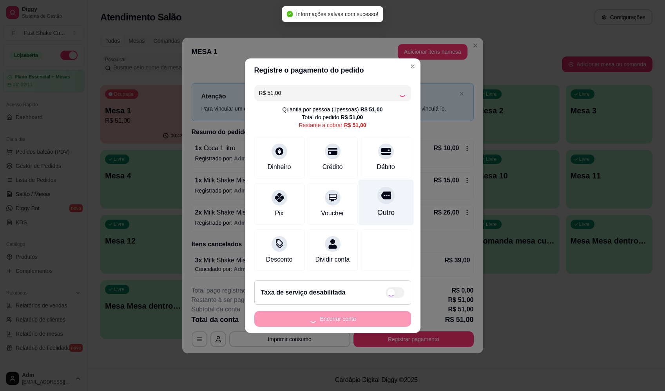
type input "R$ 0,00"
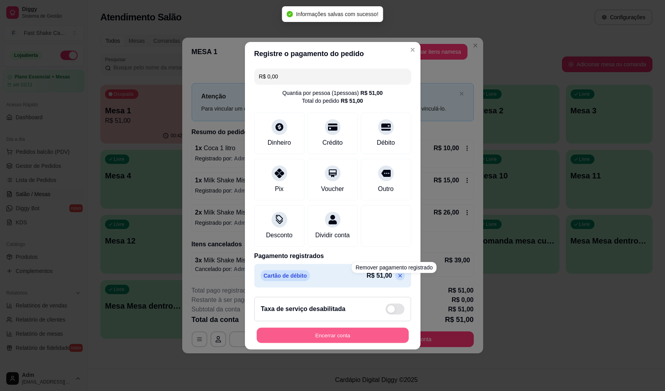
click at [362, 334] on button "Encerrar conta" at bounding box center [333, 334] width 152 height 15
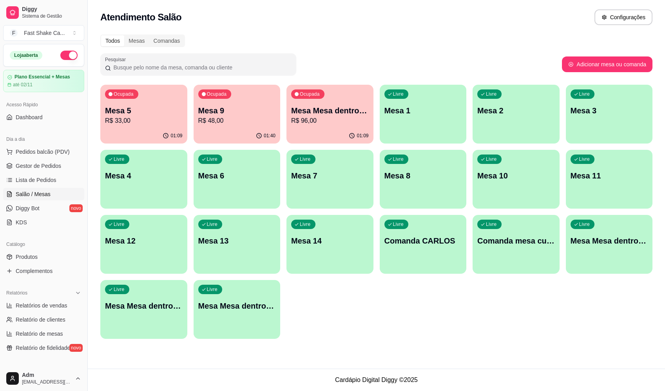
click at [340, 131] on div "01:09" at bounding box center [330, 135] width 87 height 15
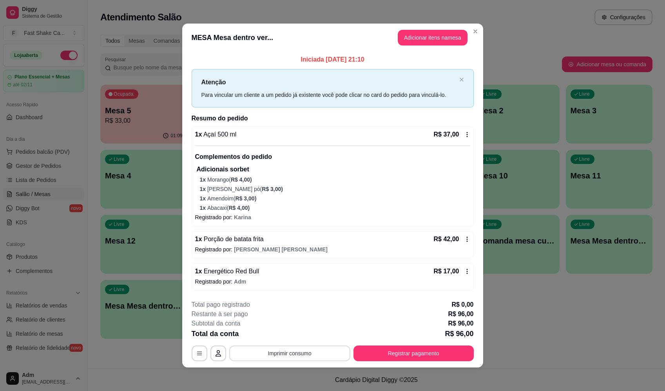
click at [299, 357] on button "Imprimir consumo" at bounding box center [289, 353] width 121 height 16
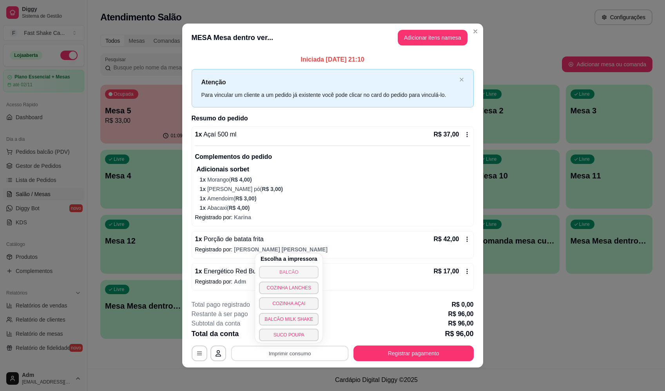
click at [290, 276] on button "BALCÃO" at bounding box center [289, 272] width 60 height 13
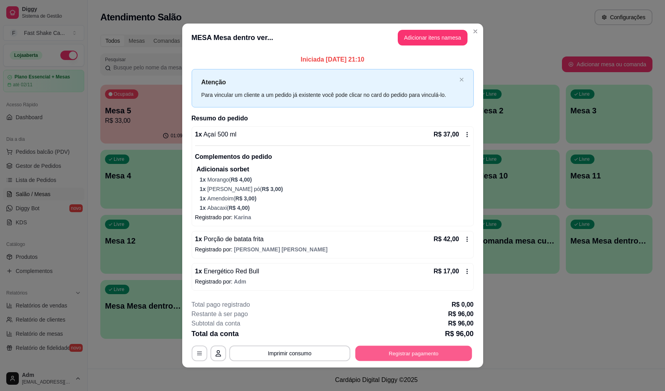
click at [421, 354] on button "Registrar pagamento" at bounding box center [413, 352] width 117 height 15
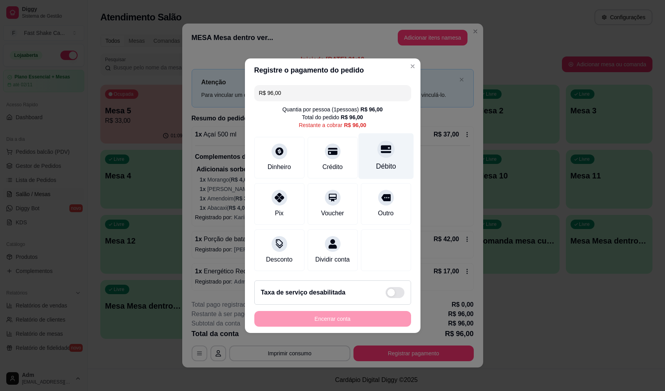
click at [389, 150] on div "Débito" at bounding box center [385, 156] width 55 height 46
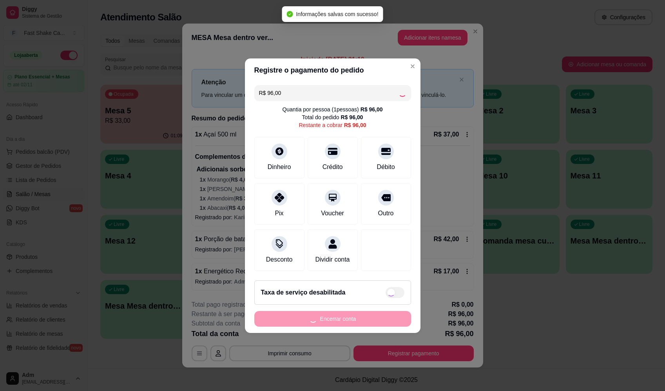
type input "R$ 0,00"
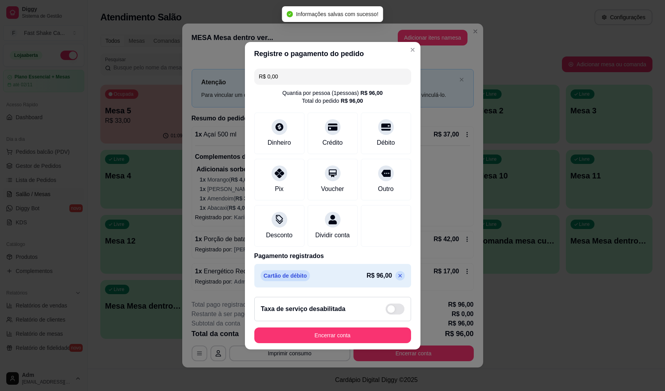
click at [338, 349] on footer "Taxa de serviço desabilitada Encerrar conta" at bounding box center [333, 319] width 176 height 59
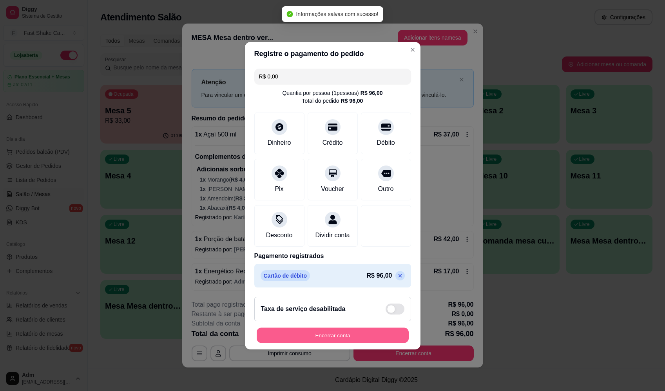
click at [340, 343] on button "Encerrar conta" at bounding box center [333, 334] width 152 height 15
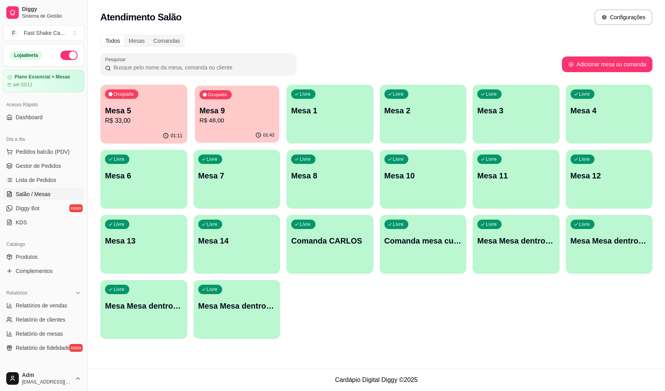
click at [245, 113] on p "Mesa 9" at bounding box center [236, 110] width 75 height 11
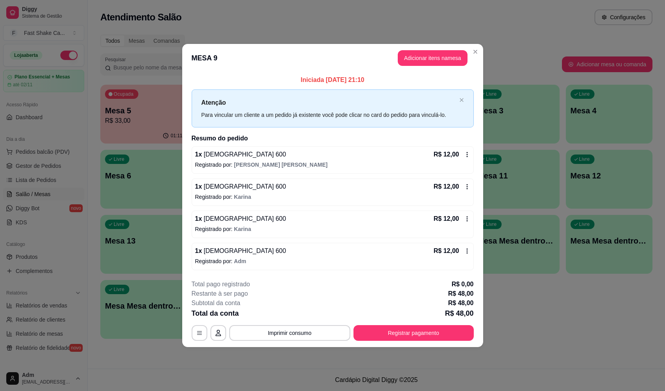
click at [291, 336] on button "Imprimir consumo" at bounding box center [289, 333] width 121 height 16
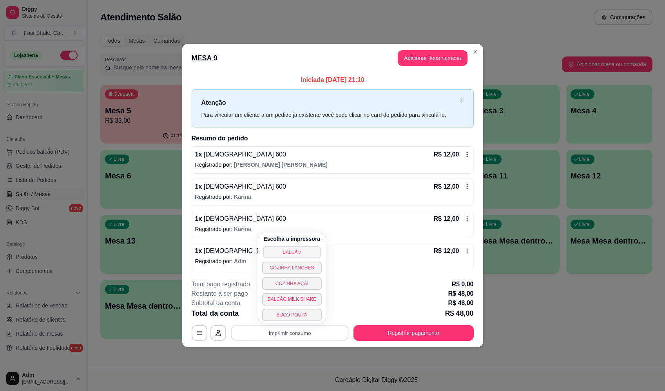
click at [299, 251] on button "BALCÃO" at bounding box center [292, 252] width 58 height 12
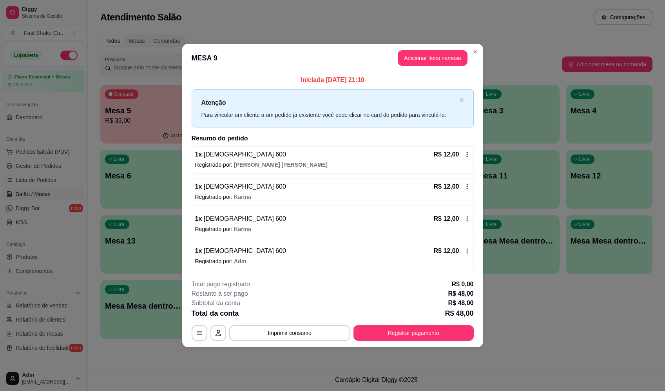
drag, startPoint x: 422, startPoint y: 327, endPoint x: 419, endPoint y: 332, distance: 6.2
click at [419, 332] on div "**********" at bounding box center [333, 310] width 282 height 61
click at [418, 333] on button "Registrar pagamento" at bounding box center [413, 332] width 117 height 15
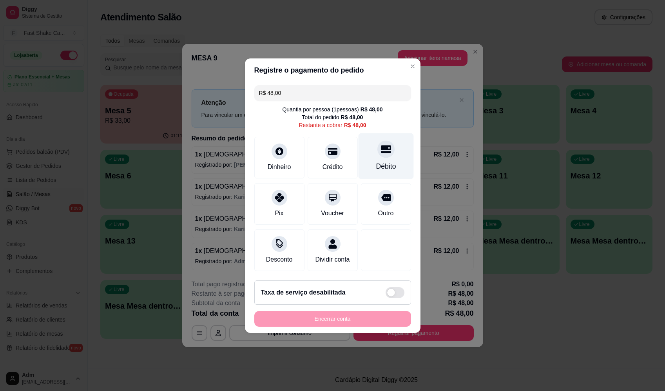
click at [398, 150] on div "Débito" at bounding box center [385, 156] width 55 height 46
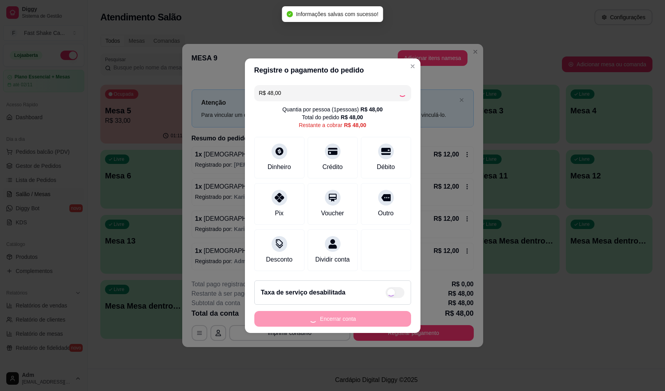
type input "R$ 0,00"
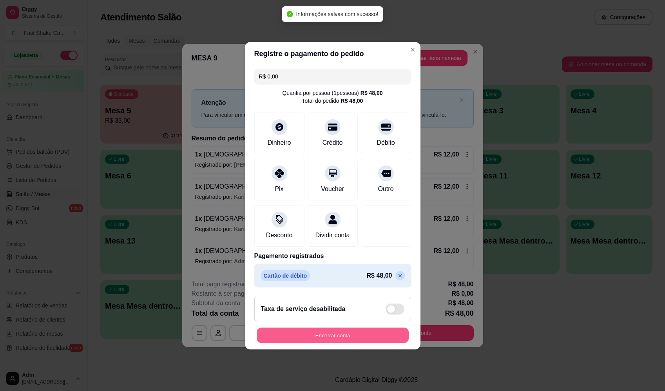
click at [354, 341] on button "Encerrar conta" at bounding box center [333, 334] width 152 height 15
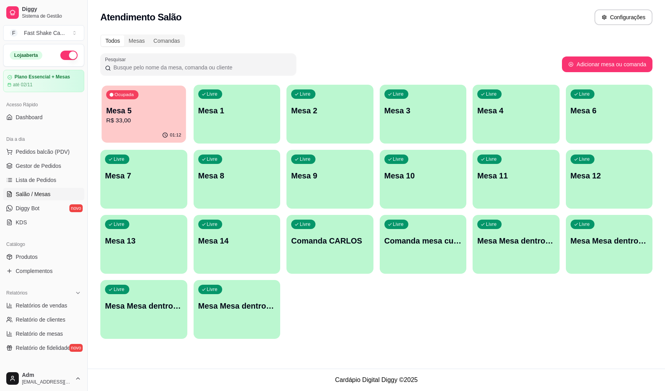
click at [136, 122] on p "R$ 33,00" at bounding box center [143, 120] width 75 height 9
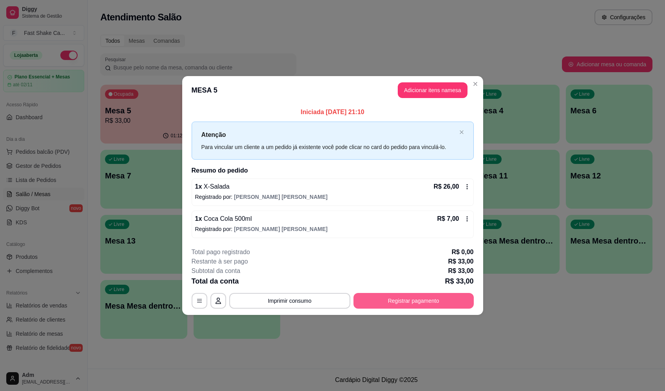
click at [383, 300] on button "Registrar pagamento" at bounding box center [414, 301] width 120 height 16
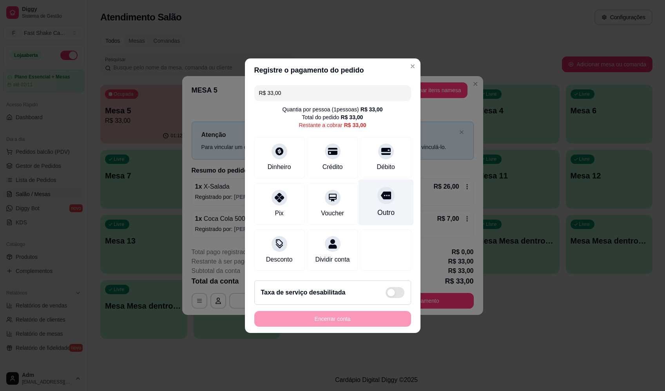
click at [394, 187] on div "Outro" at bounding box center [385, 202] width 55 height 46
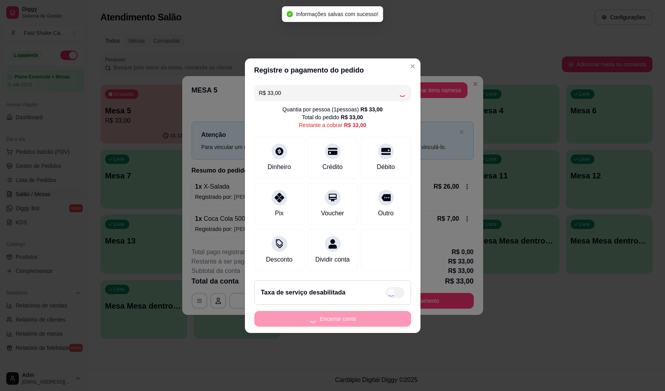
type input "R$ 0,00"
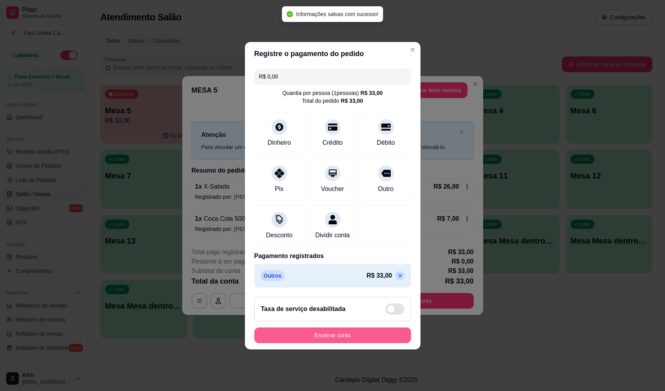
click at [330, 341] on button "Encerrar conta" at bounding box center [332, 335] width 157 height 16
